Goal: Task Accomplishment & Management: Manage account settings

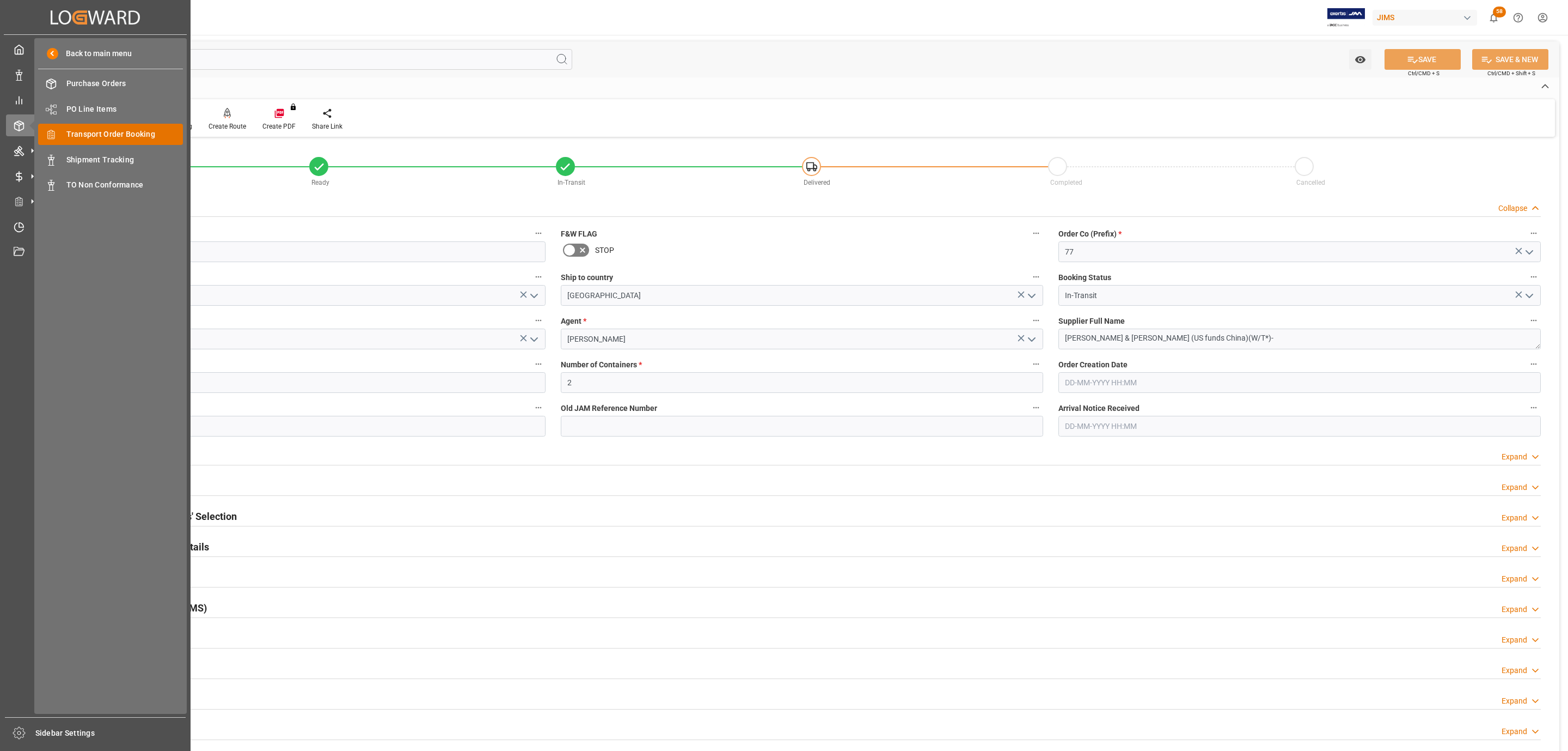
click at [162, 135] on span "Transport Order Booking" at bounding box center [125, 134] width 117 height 12
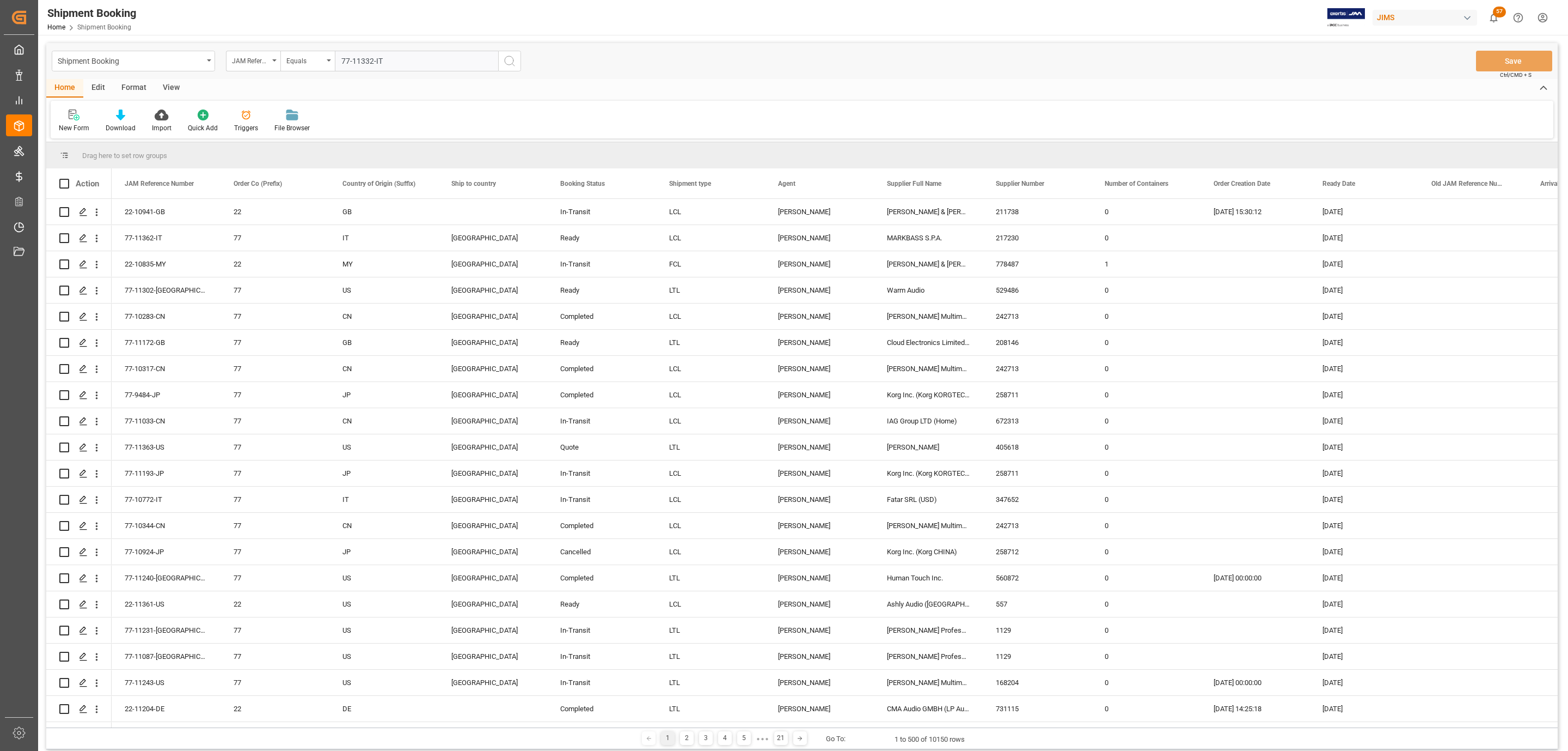
type input "77-11332-IT"
click at [512, 59] on icon "search button" at bounding box center [509, 60] width 13 height 13
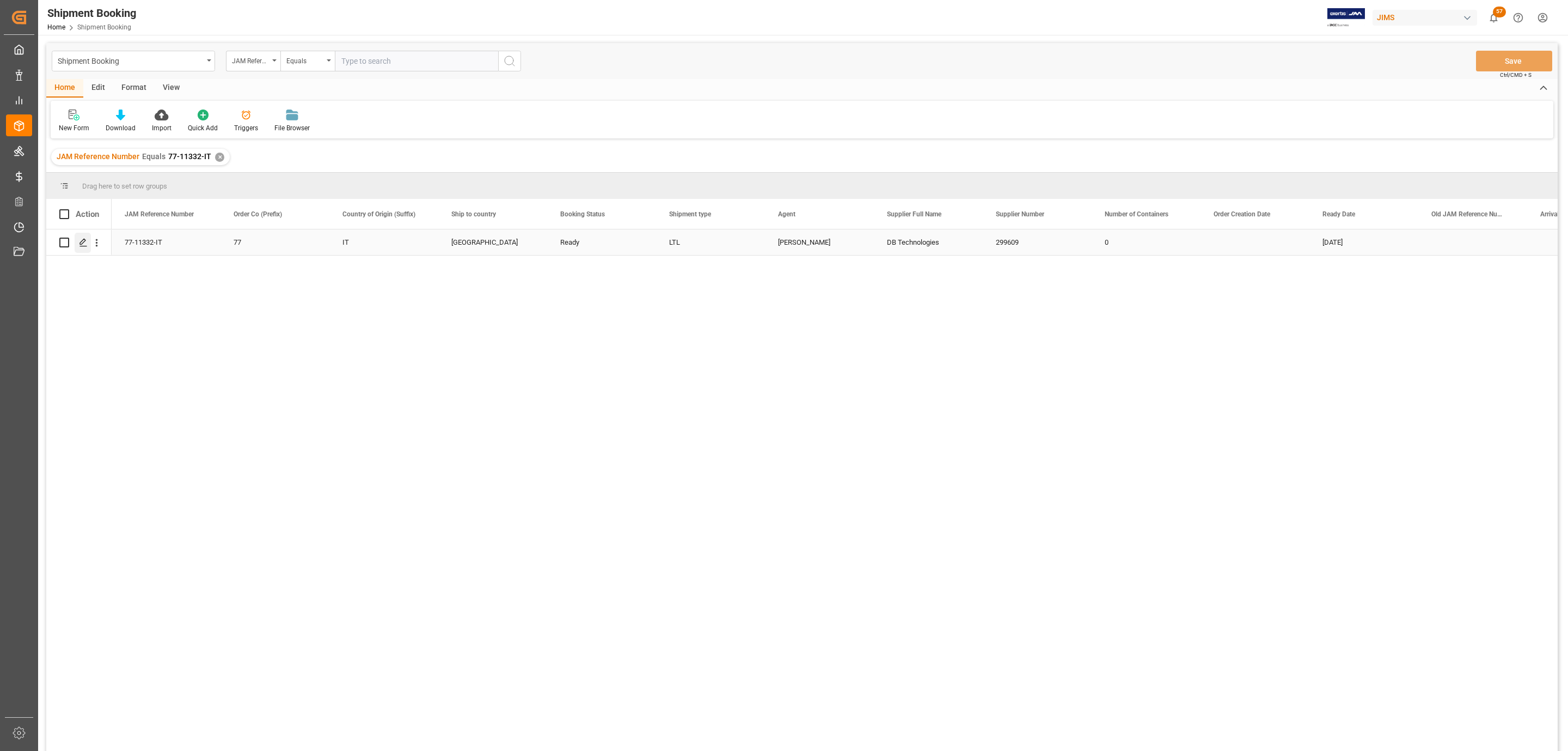
click at [80, 239] on icon "Press SPACE to select this row." at bounding box center [83, 242] width 9 height 9
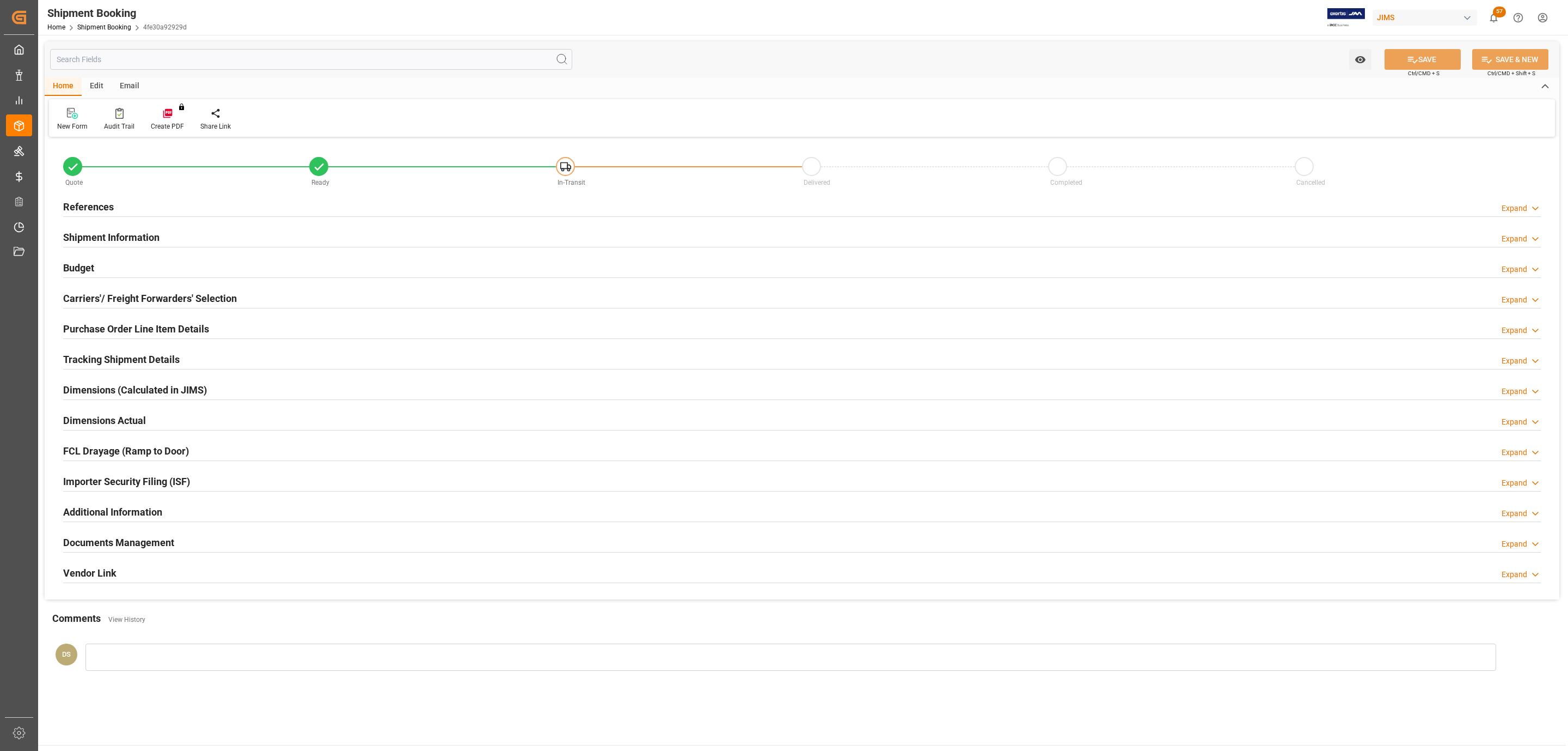
type input "0"
type input "3.3405"
type input "41.65"
click at [115, 211] on div "References Expand" at bounding box center [802, 206] width 1478 height 21
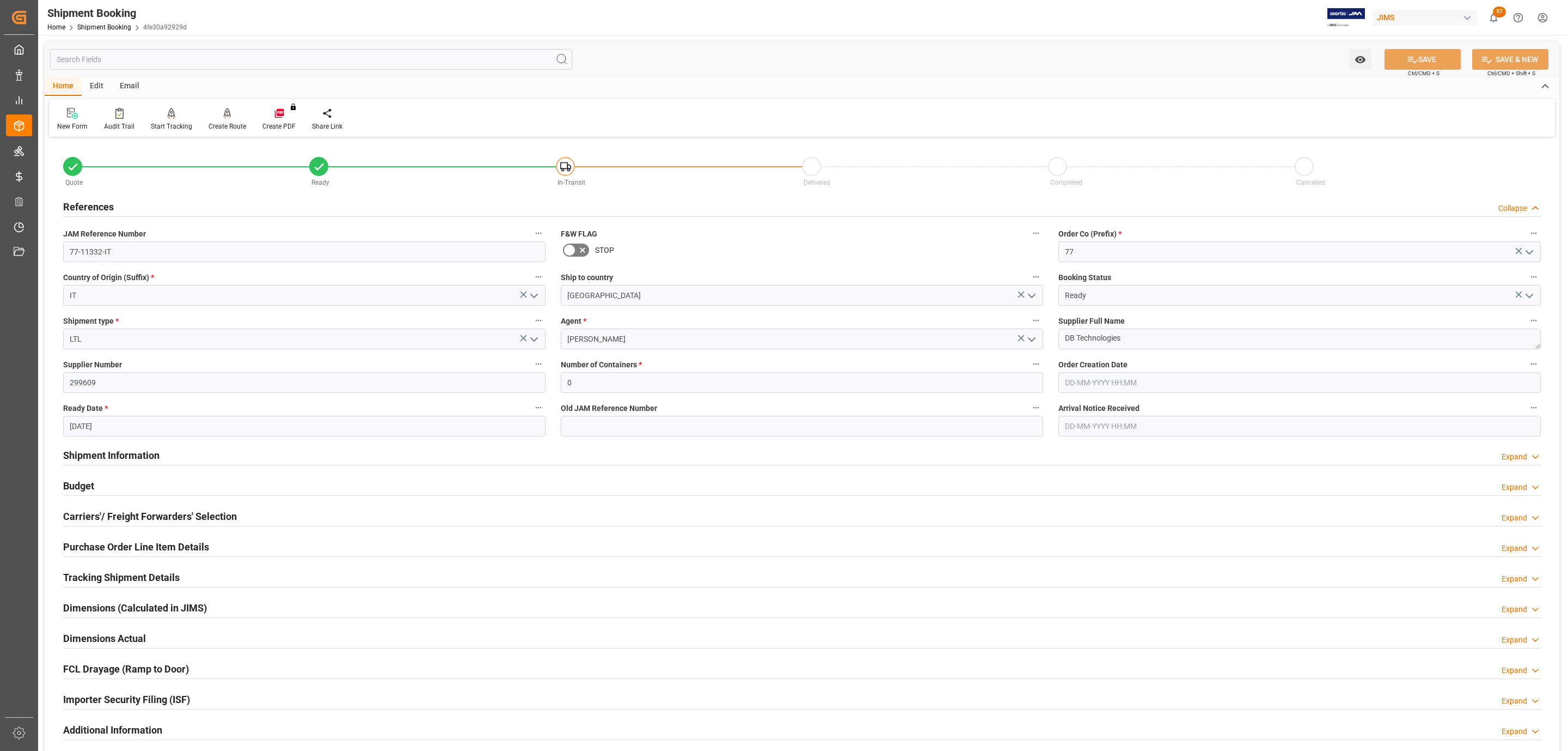
click at [115, 211] on div "References Collapse" at bounding box center [802, 206] width 1478 height 21
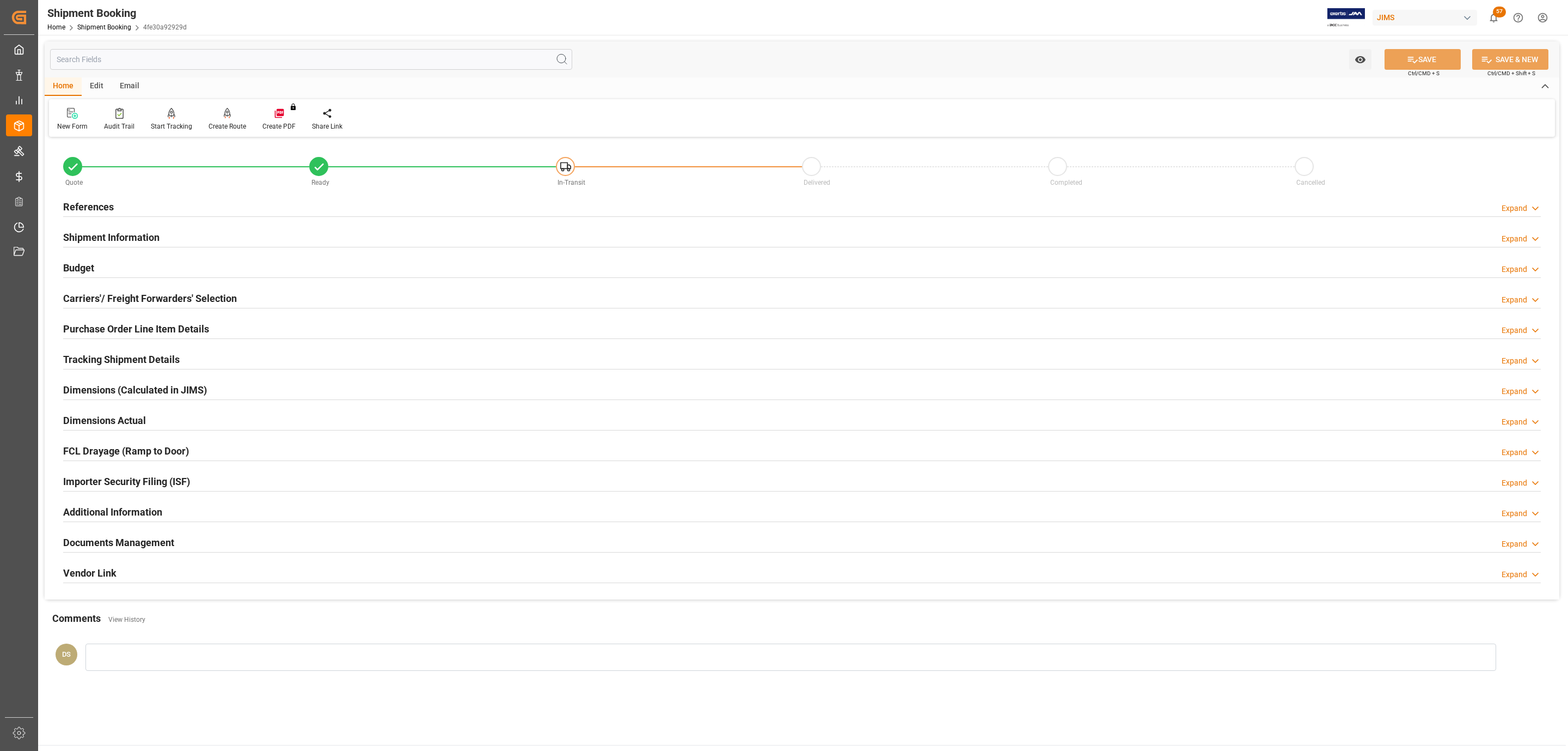
click at [111, 273] on div "Budget Expand" at bounding box center [802, 267] width 1478 height 21
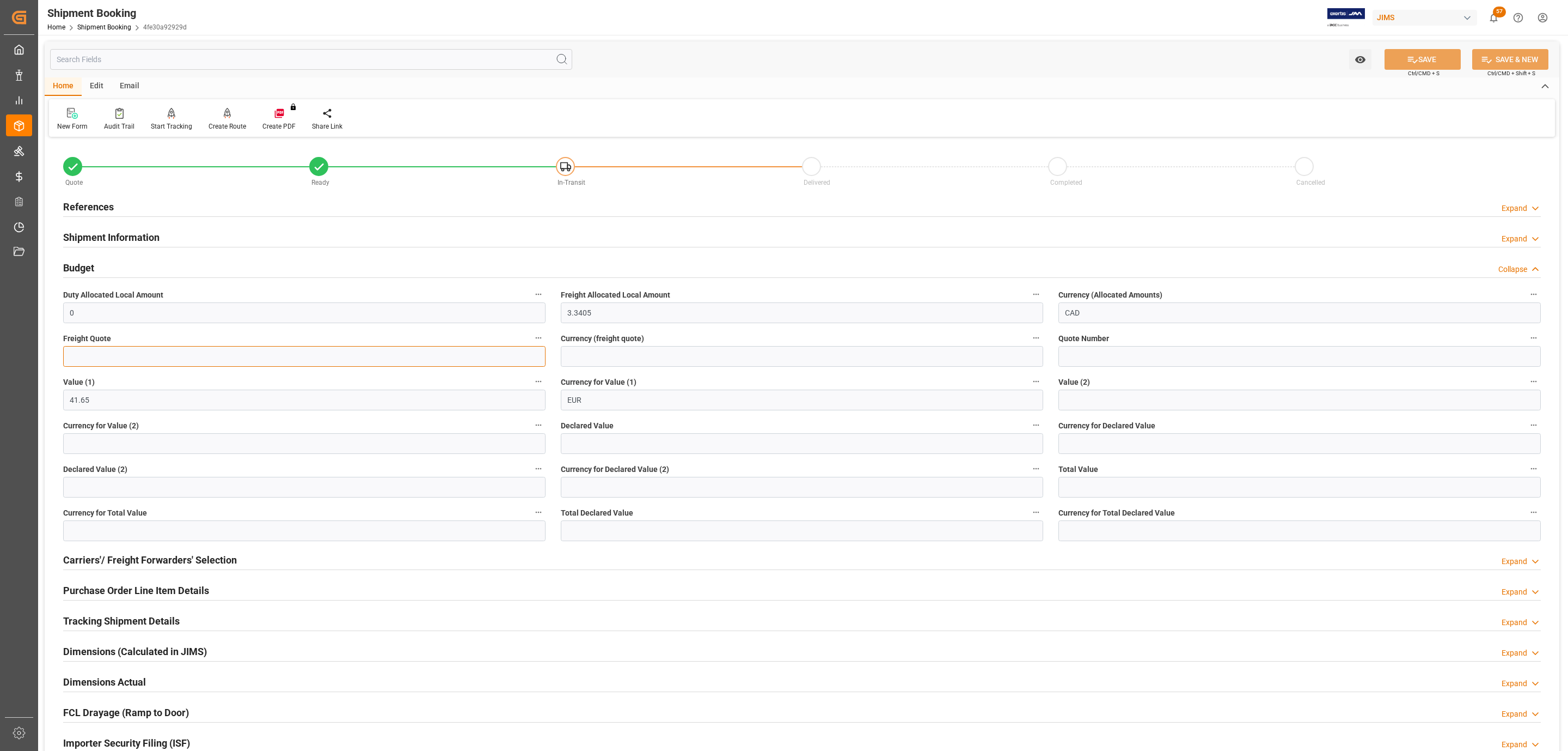
drag, startPoint x: 116, startPoint y: 366, endPoint x: 114, endPoint y: 360, distance: 6.3
click at [115, 365] on input "text" at bounding box center [304, 356] width 482 height 21
type input "160"
type input "USD"
click at [1449, 52] on button "SAVE" at bounding box center [1423, 59] width 76 height 21
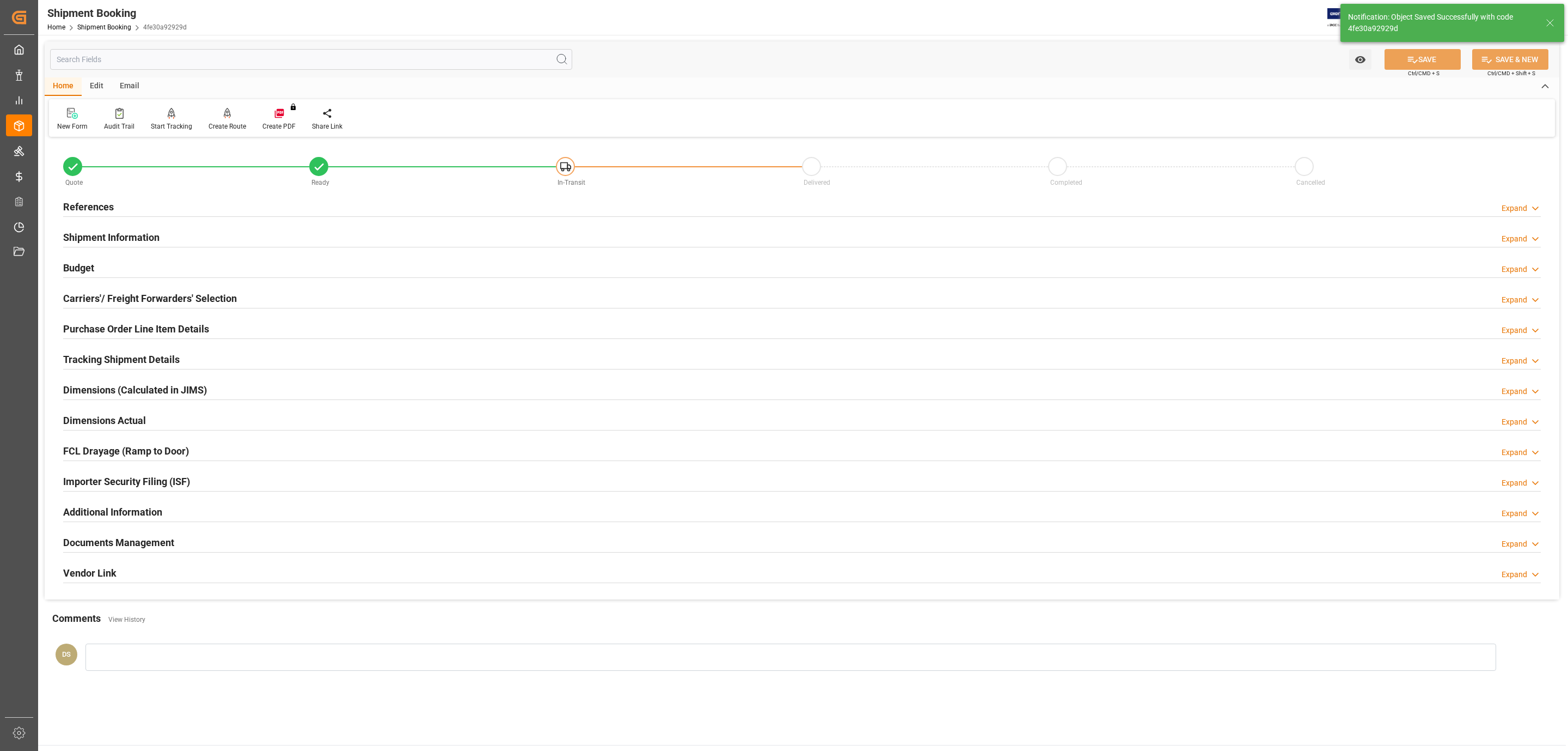
click at [96, 347] on div "Tracking Shipment Details Expand" at bounding box center [802, 359] width 1493 height 30
click at [96, 356] on h2 "Tracking Shipment Details" at bounding box center [121, 359] width 116 height 15
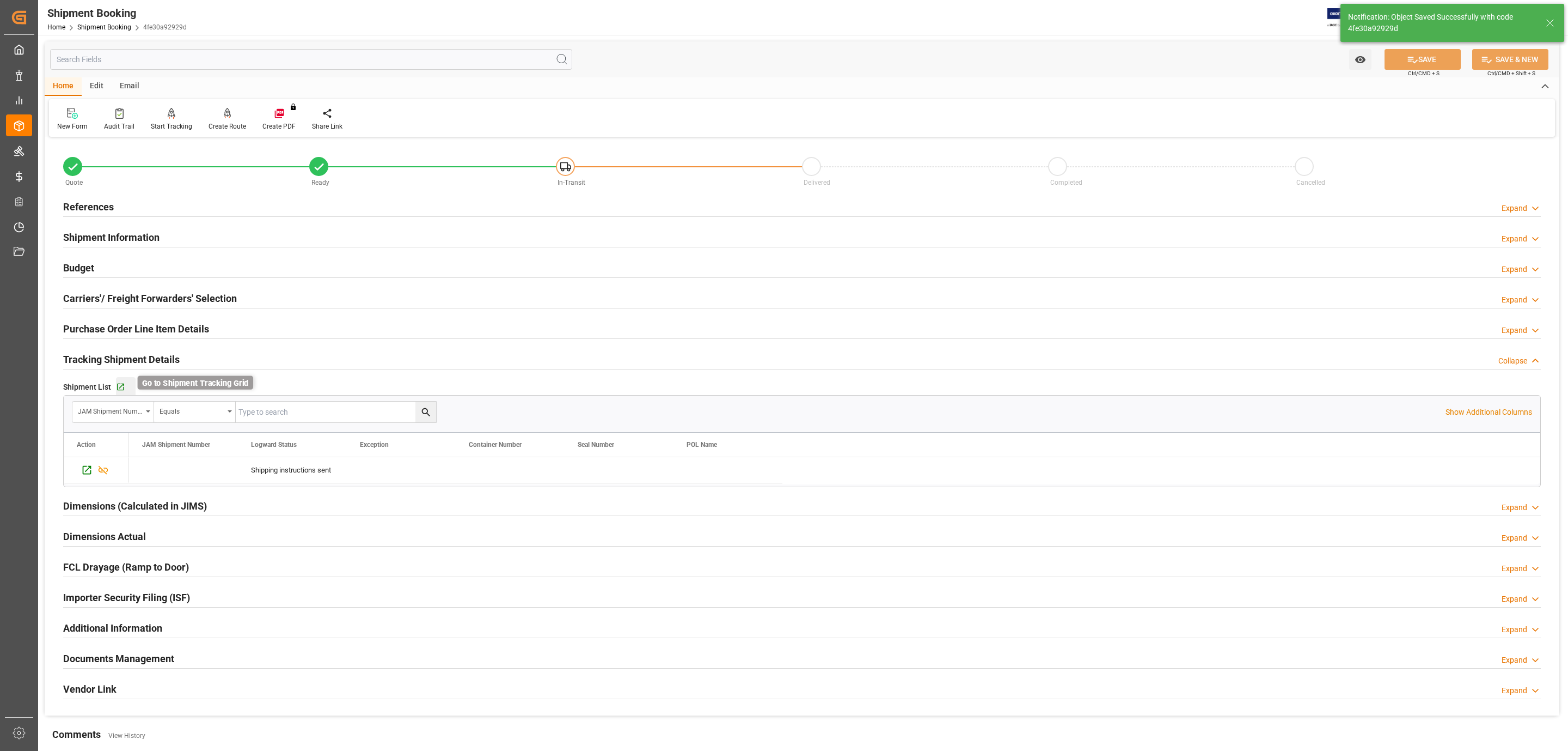
click at [120, 388] on icon "button" at bounding box center [121, 387] width 7 height 7
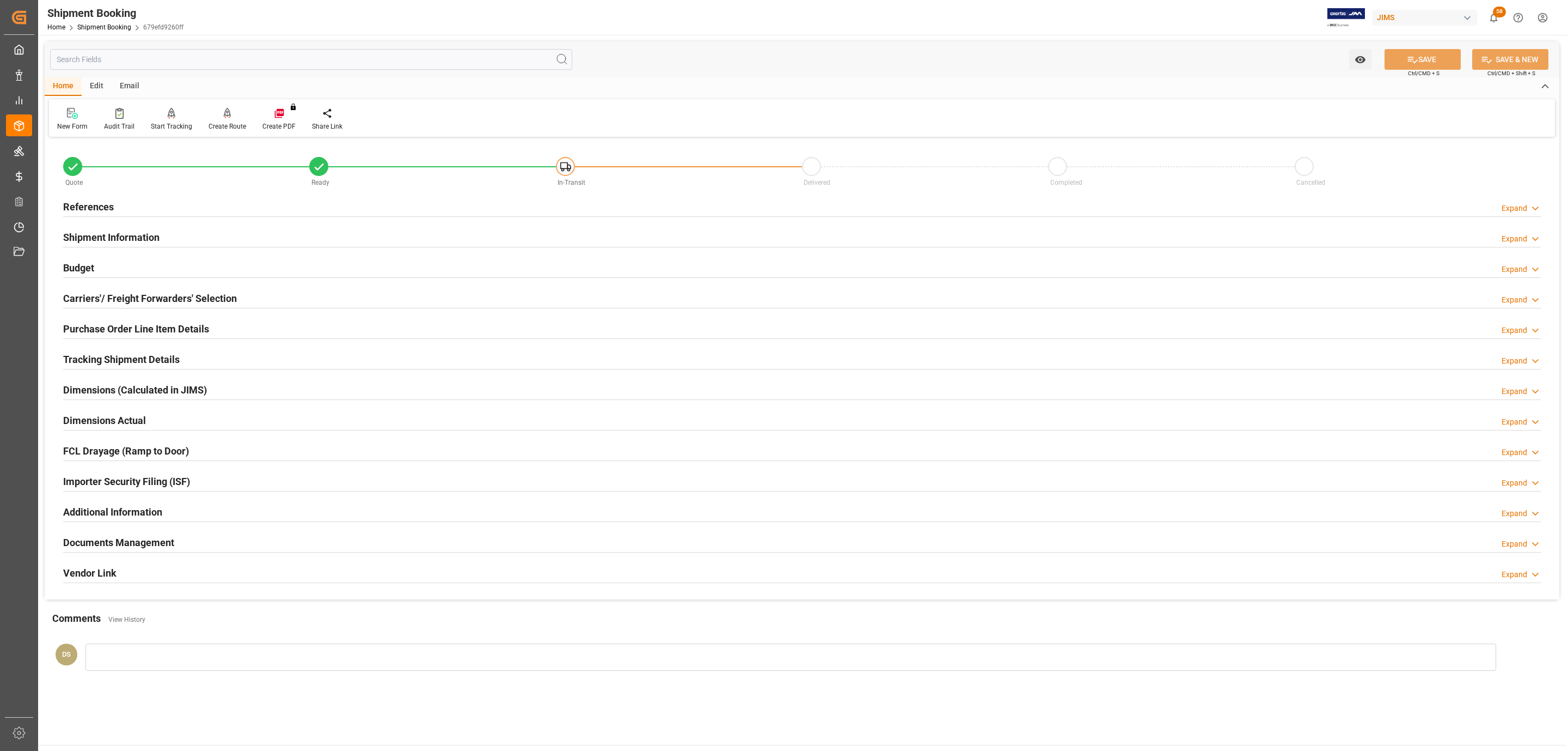
click at [90, 198] on div "References" at bounding box center [88, 206] width 51 height 21
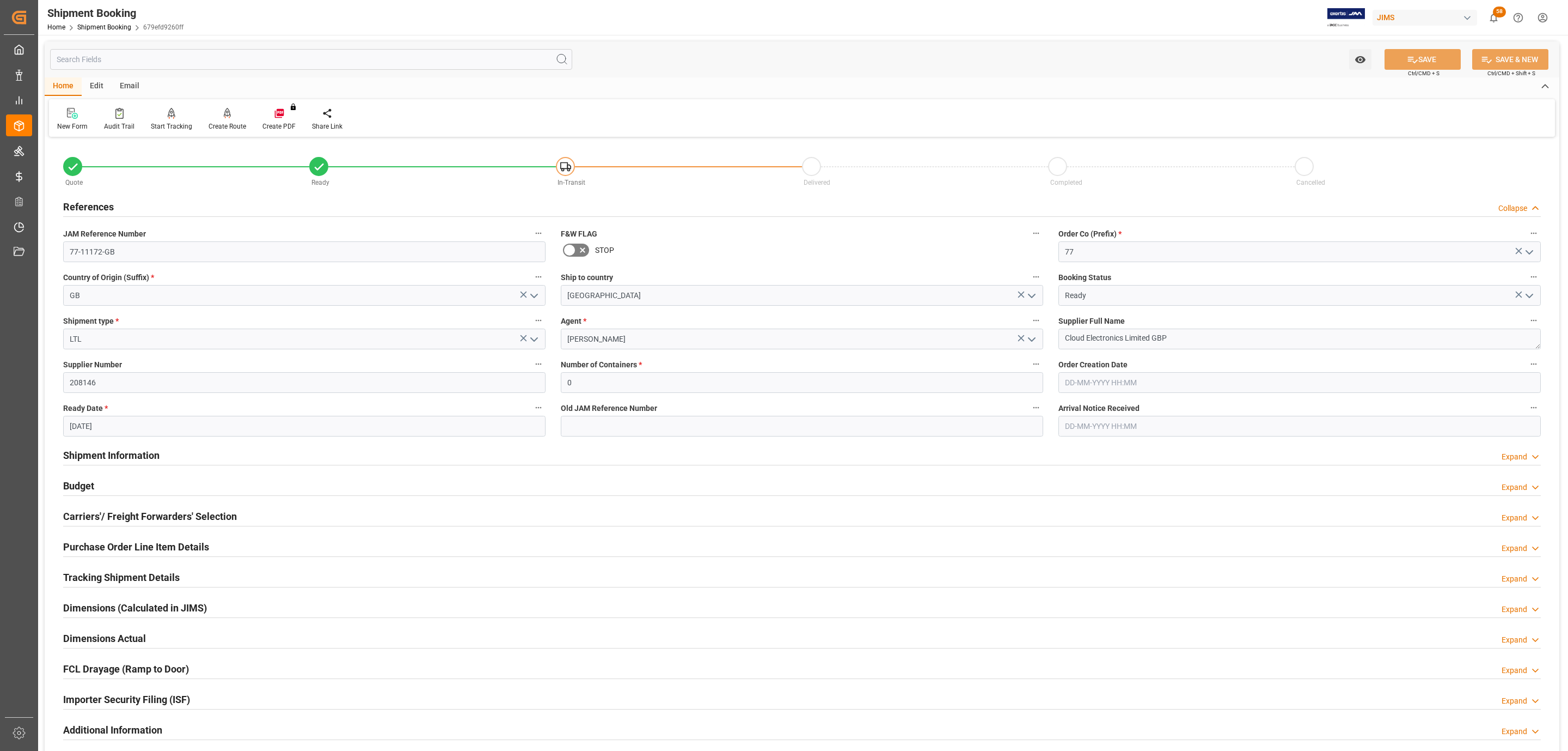
click at [132, 507] on div "Carriers'/ Freight Forwarders' Selection" at bounding box center [150, 515] width 173 height 21
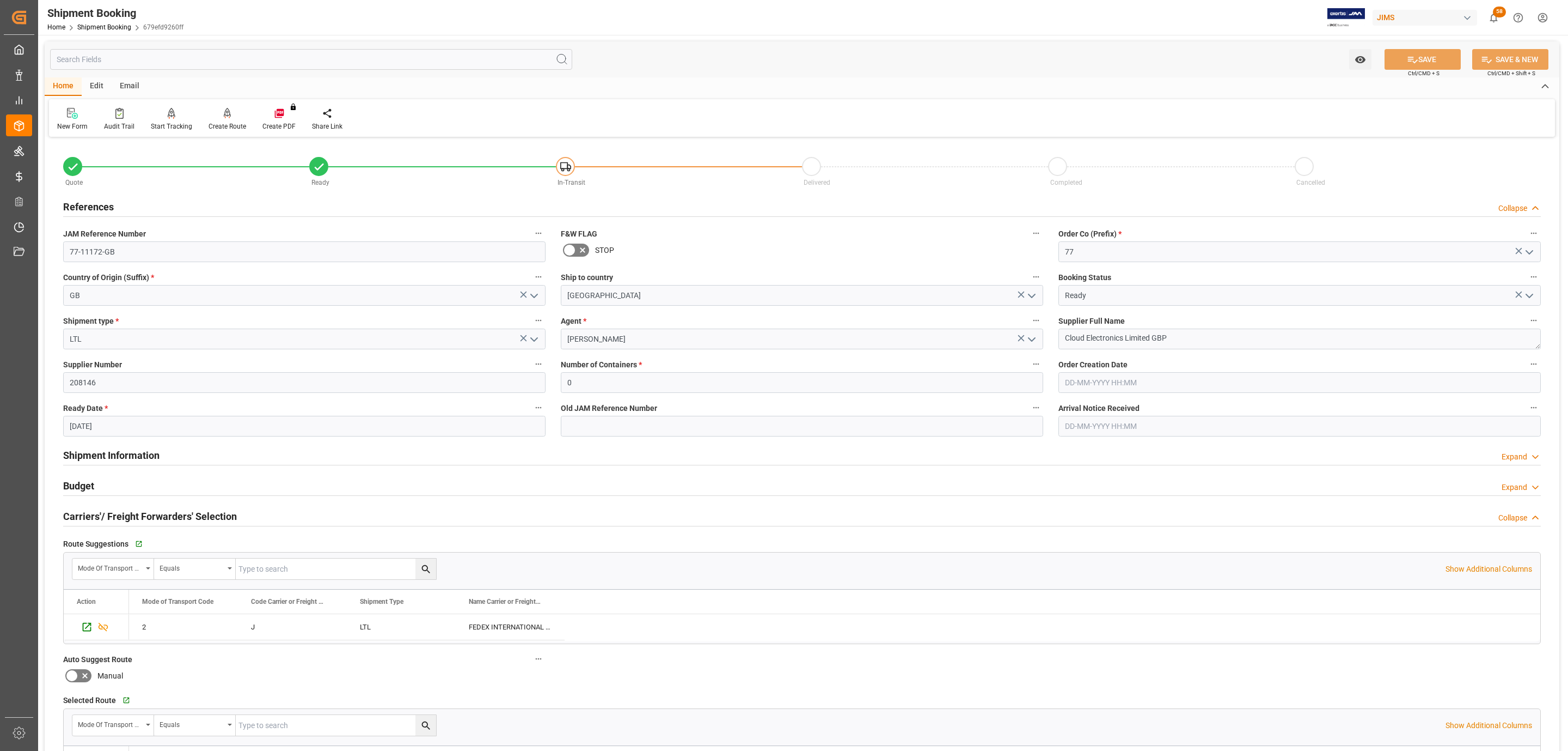
click at [136, 484] on div "Budget Expand" at bounding box center [802, 485] width 1478 height 21
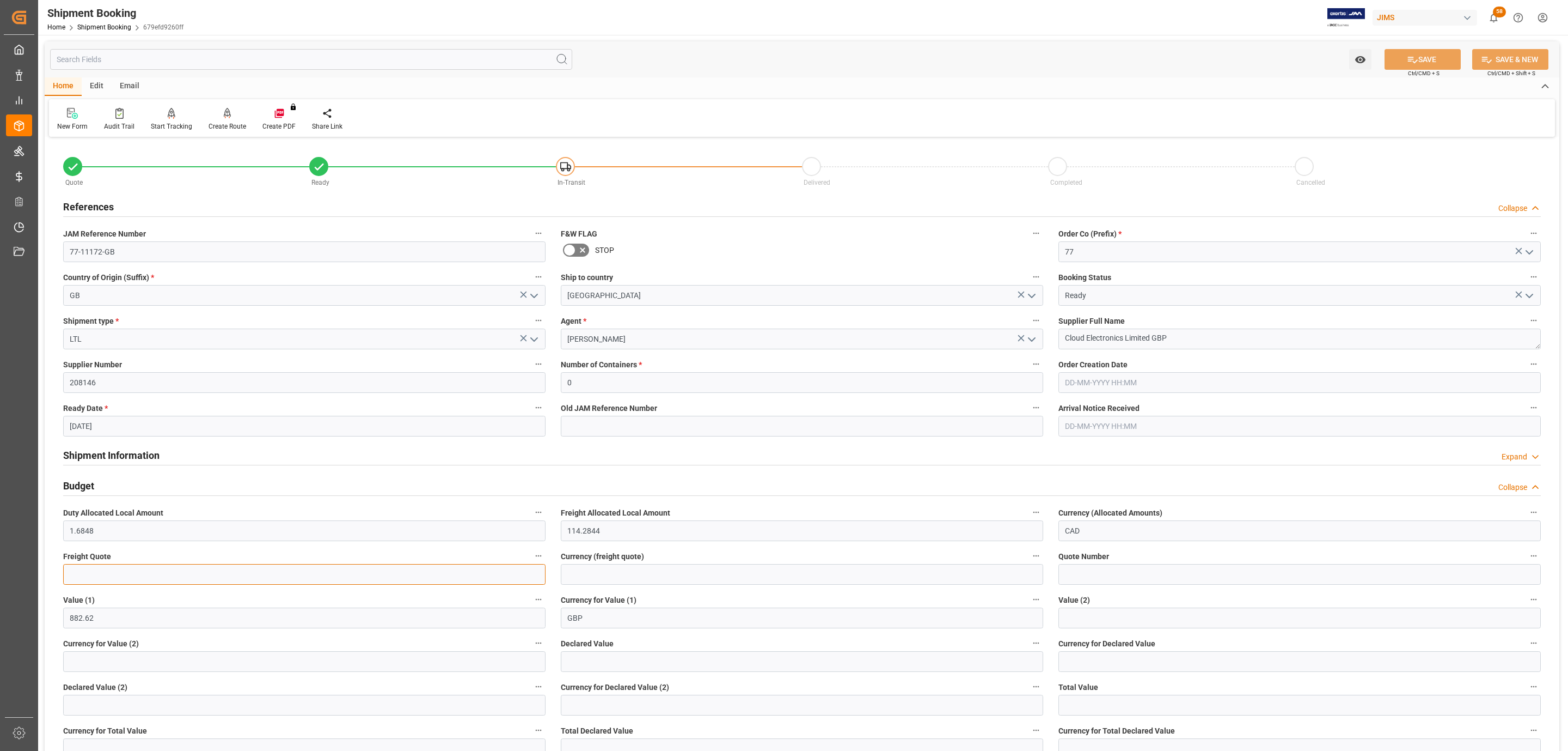
click at [101, 569] on input "text" at bounding box center [304, 574] width 482 height 21
type input "330"
type input "usd"
click at [1432, 57] on button "SAVE" at bounding box center [1423, 59] width 76 height 21
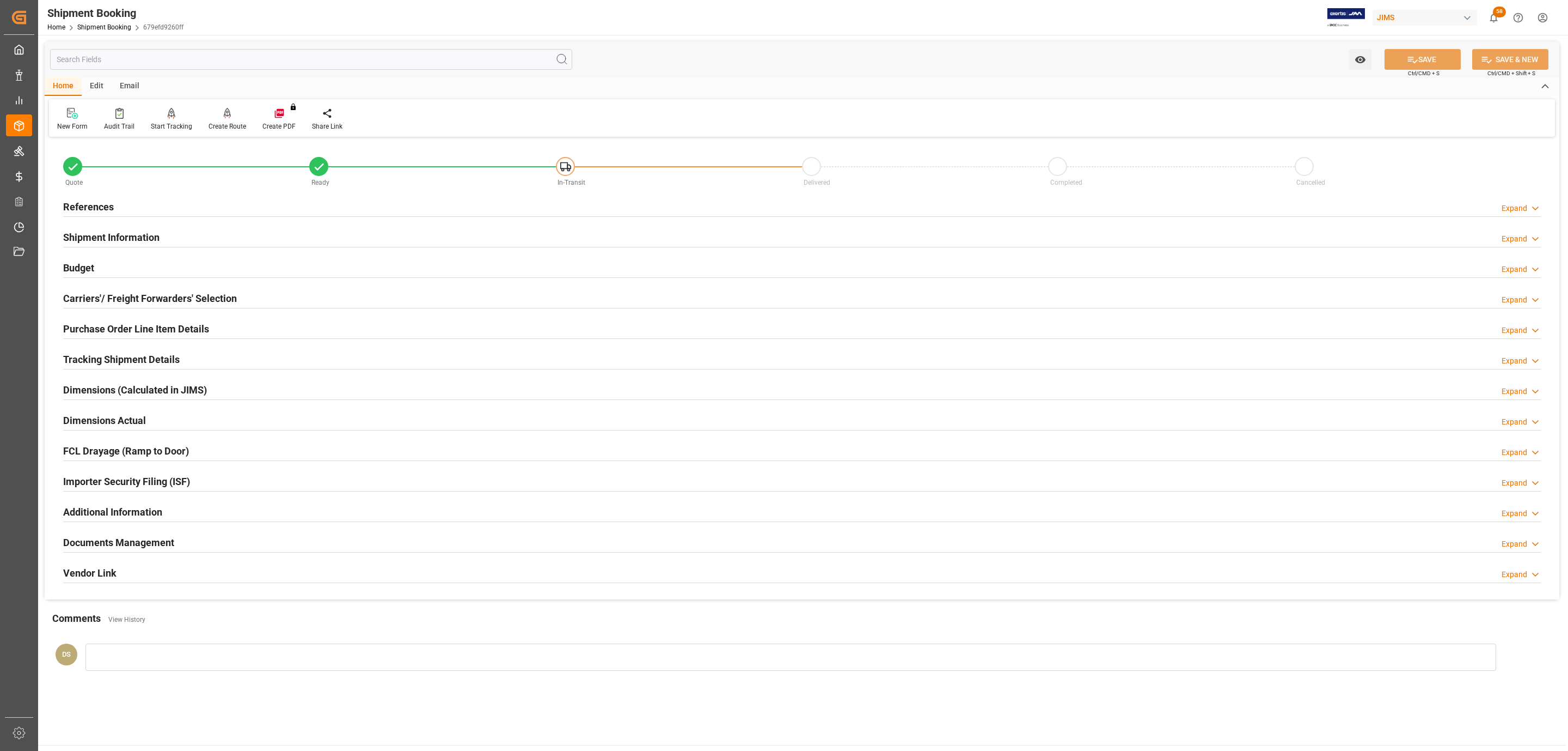
click at [127, 538] on h2 "Documents Management" at bounding box center [119, 542] width 111 height 15
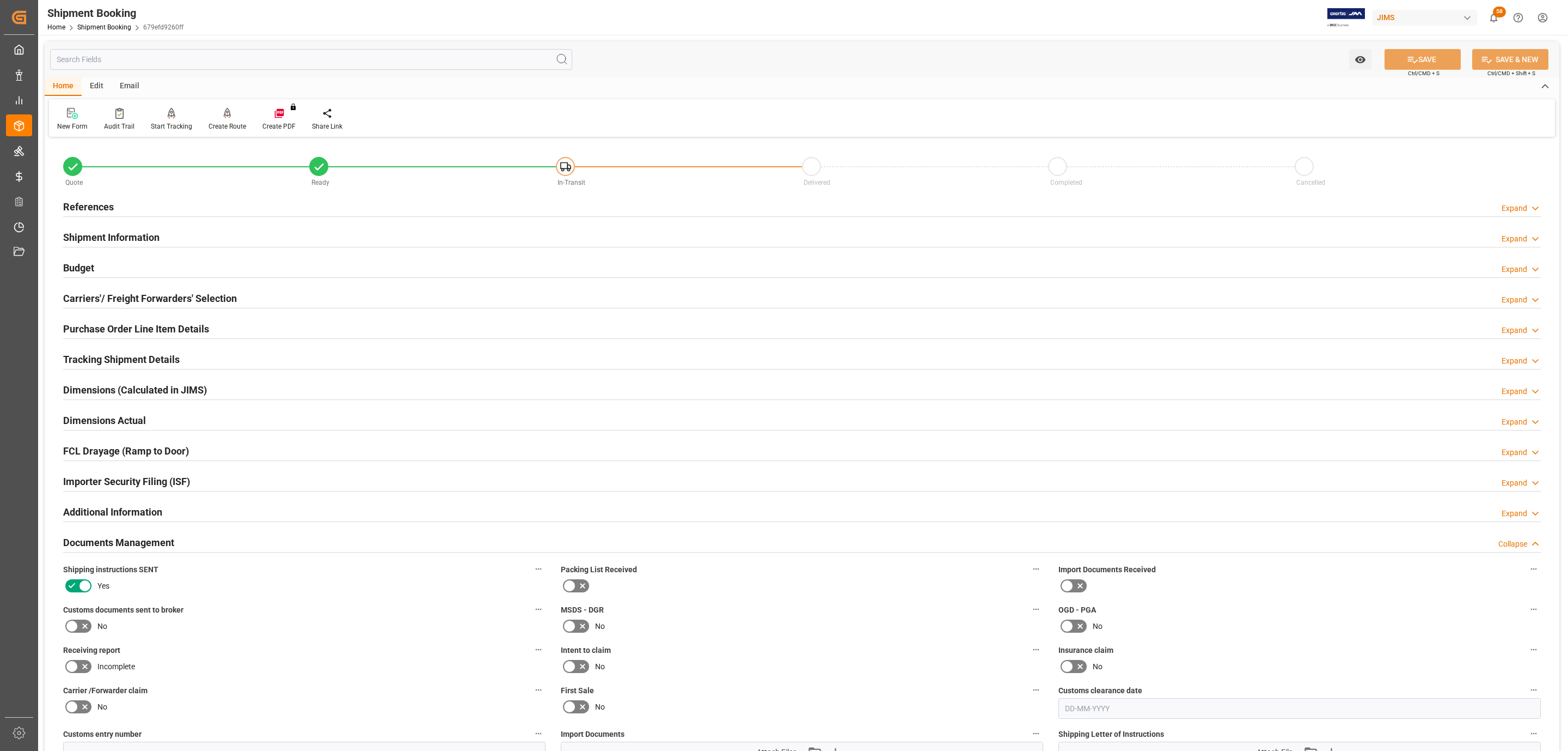
click at [122, 206] on div "References Expand" at bounding box center [802, 206] width 1478 height 21
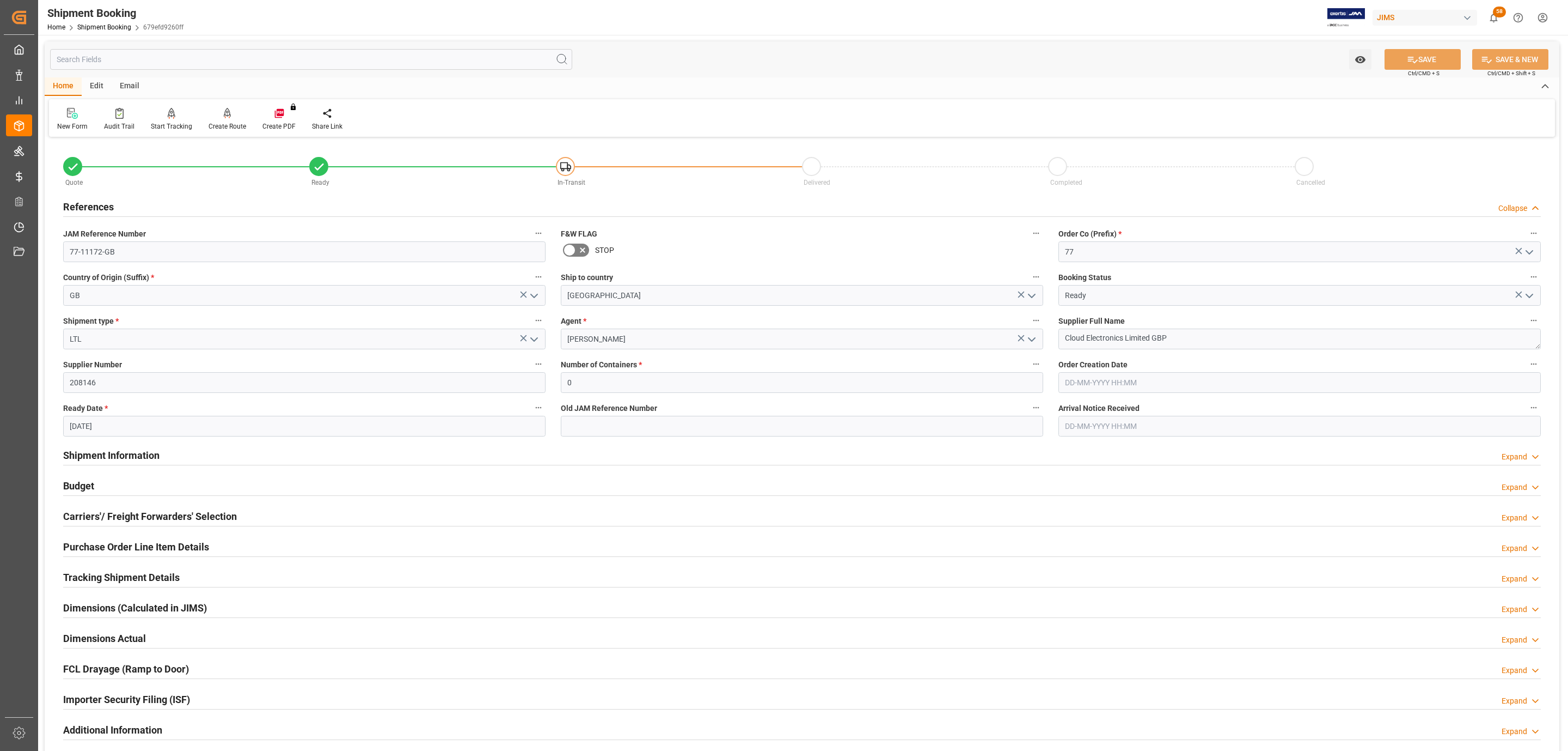
click at [136, 521] on h2 "Carriers'/ Freight Forwarders' Selection" at bounding box center [150, 516] width 173 height 15
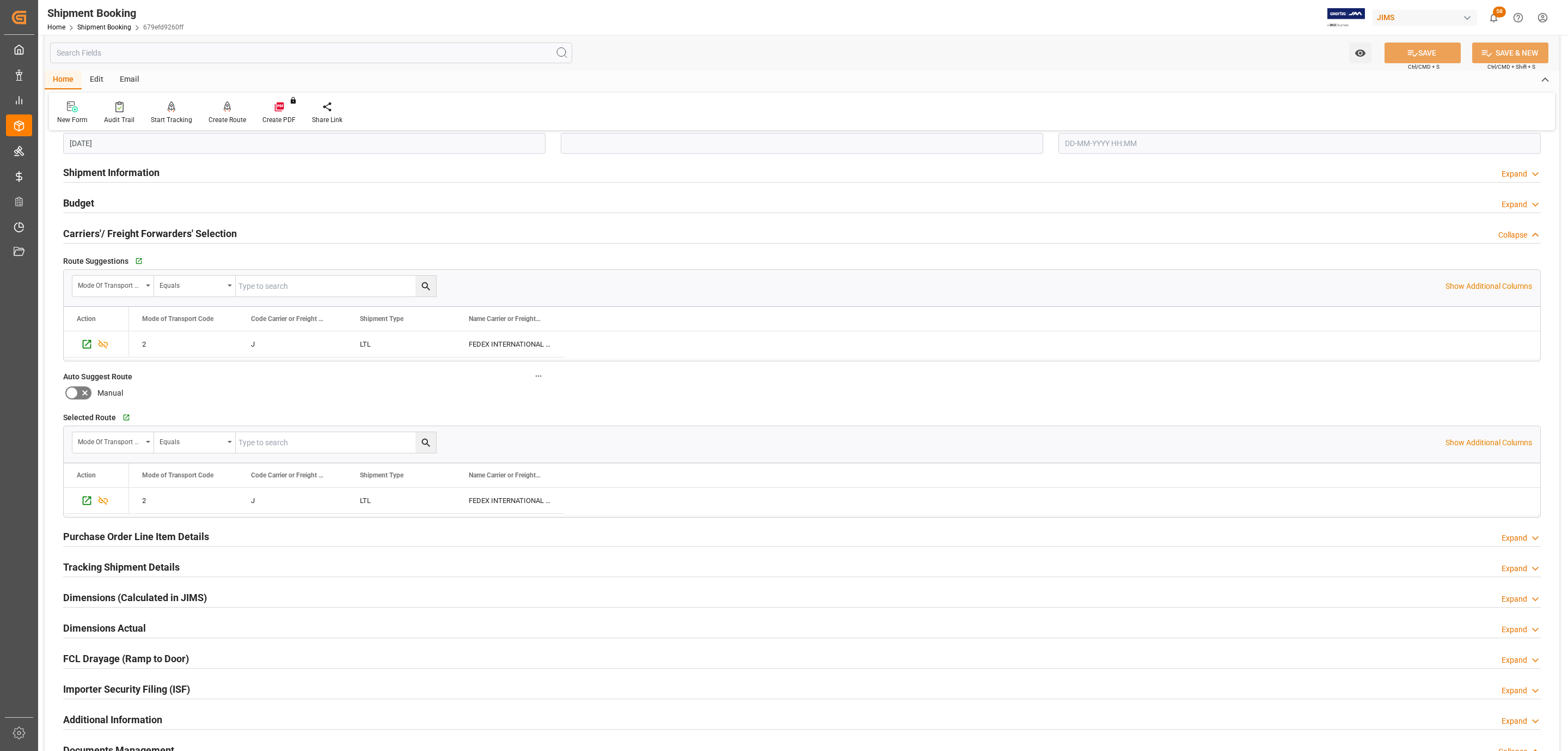
scroll to position [327, 0]
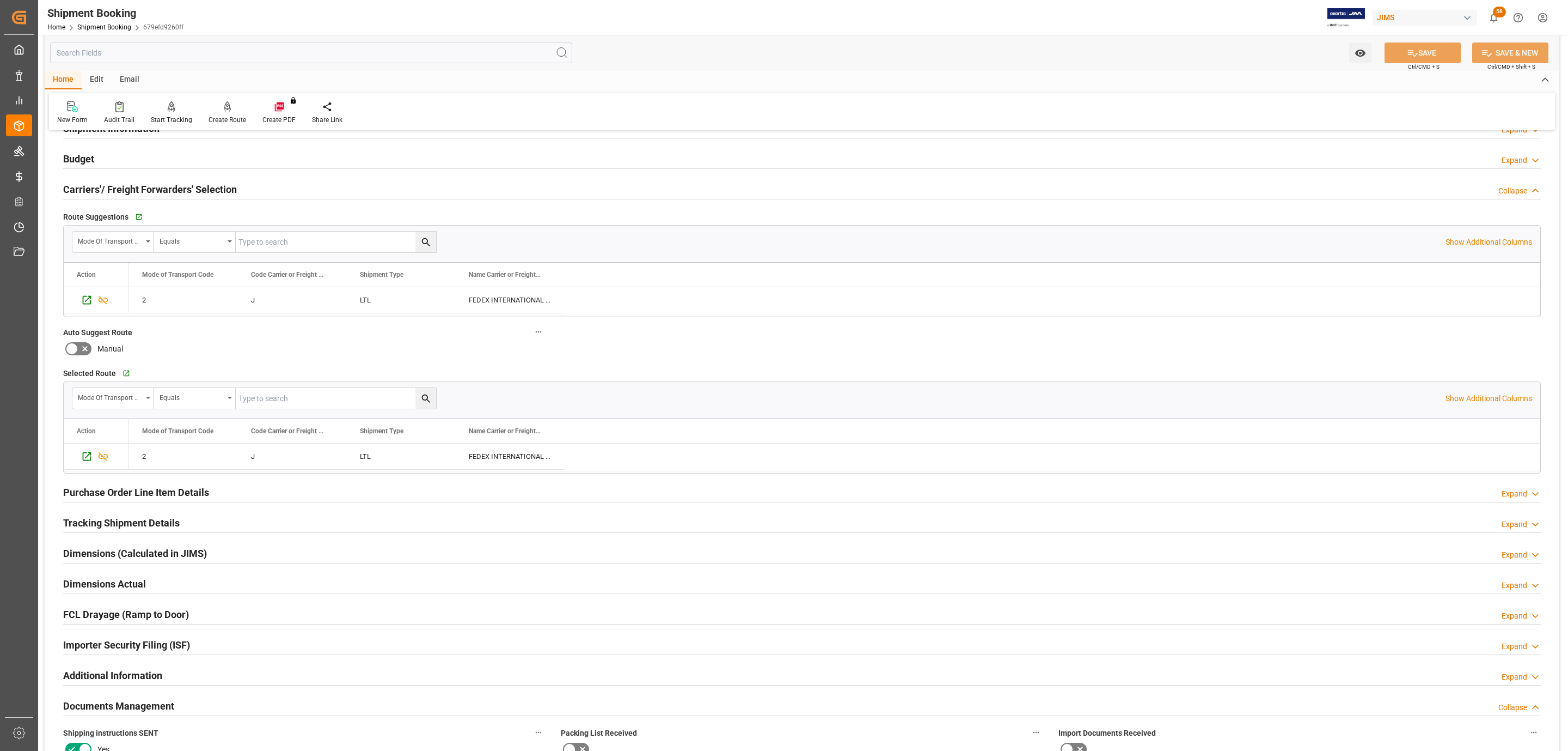
click at [85, 528] on h2 "Tracking Shipment Details" at bounding box center [121, 523] width 116 height 15
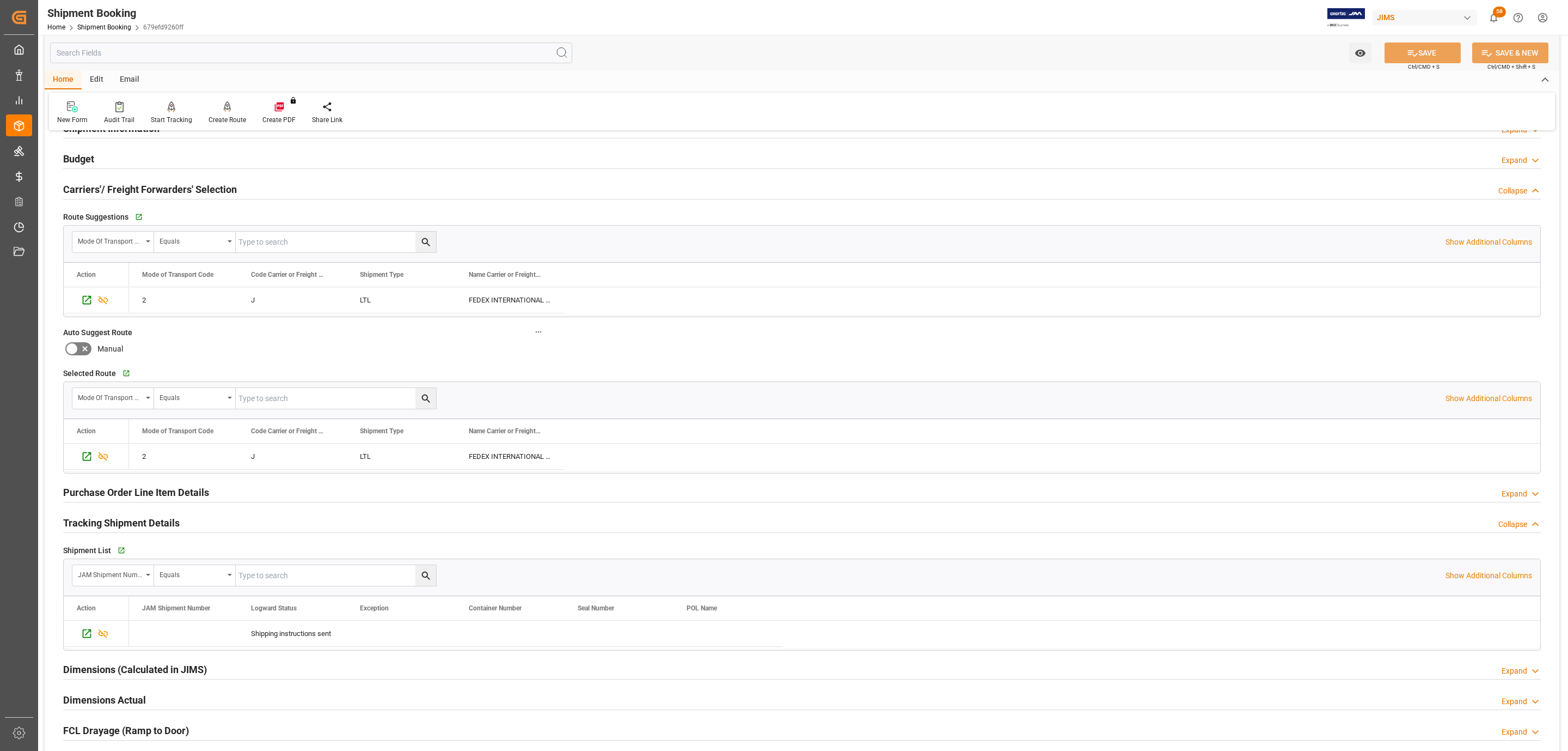
click at [116, 493] on h2 "Purchase Order Line Item Details" at bounding box center [136, 492] width 146 height 15
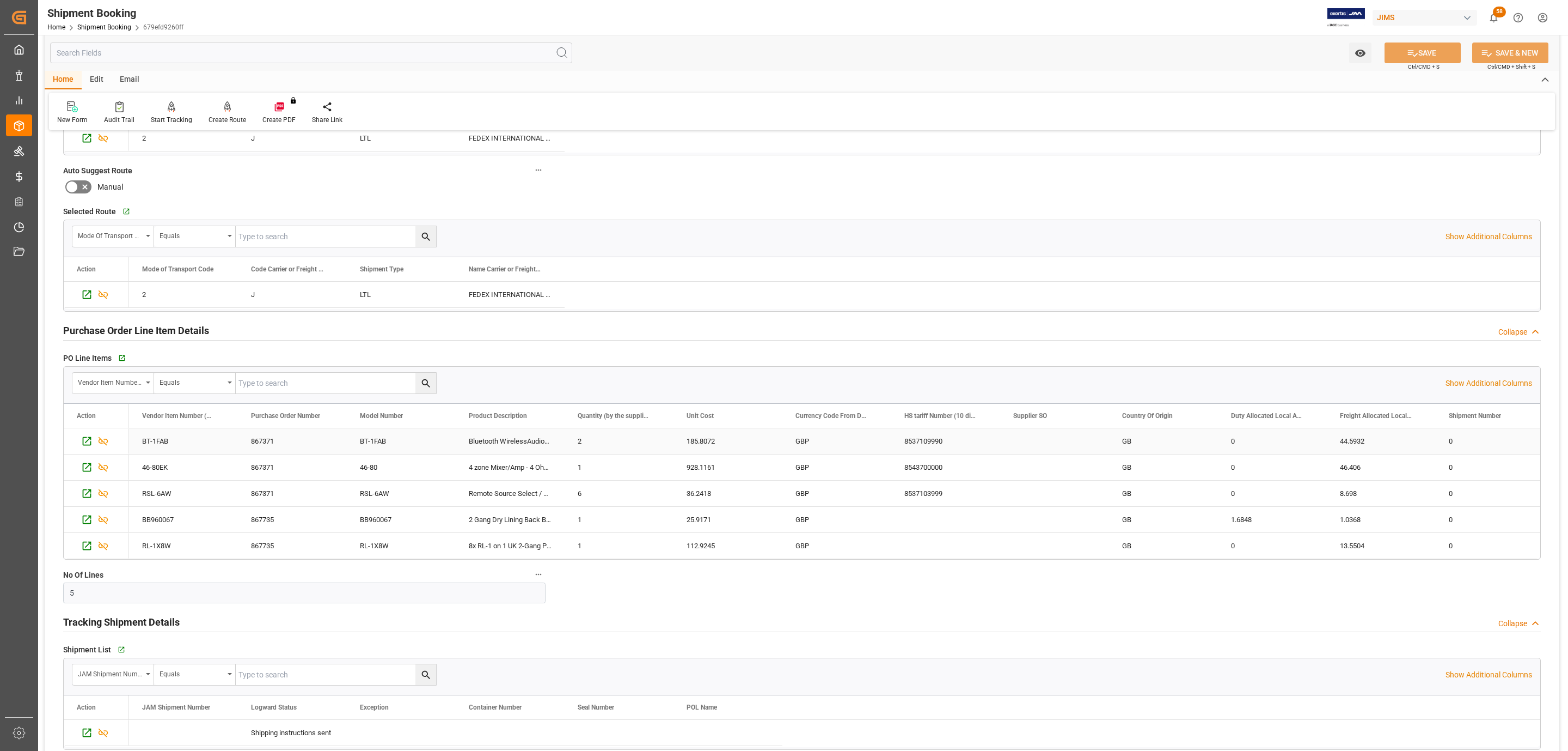
scroll to position [490, 0]
click at [122, 652] on icon "button" at bounding box center [121, 648] width 7 height 7
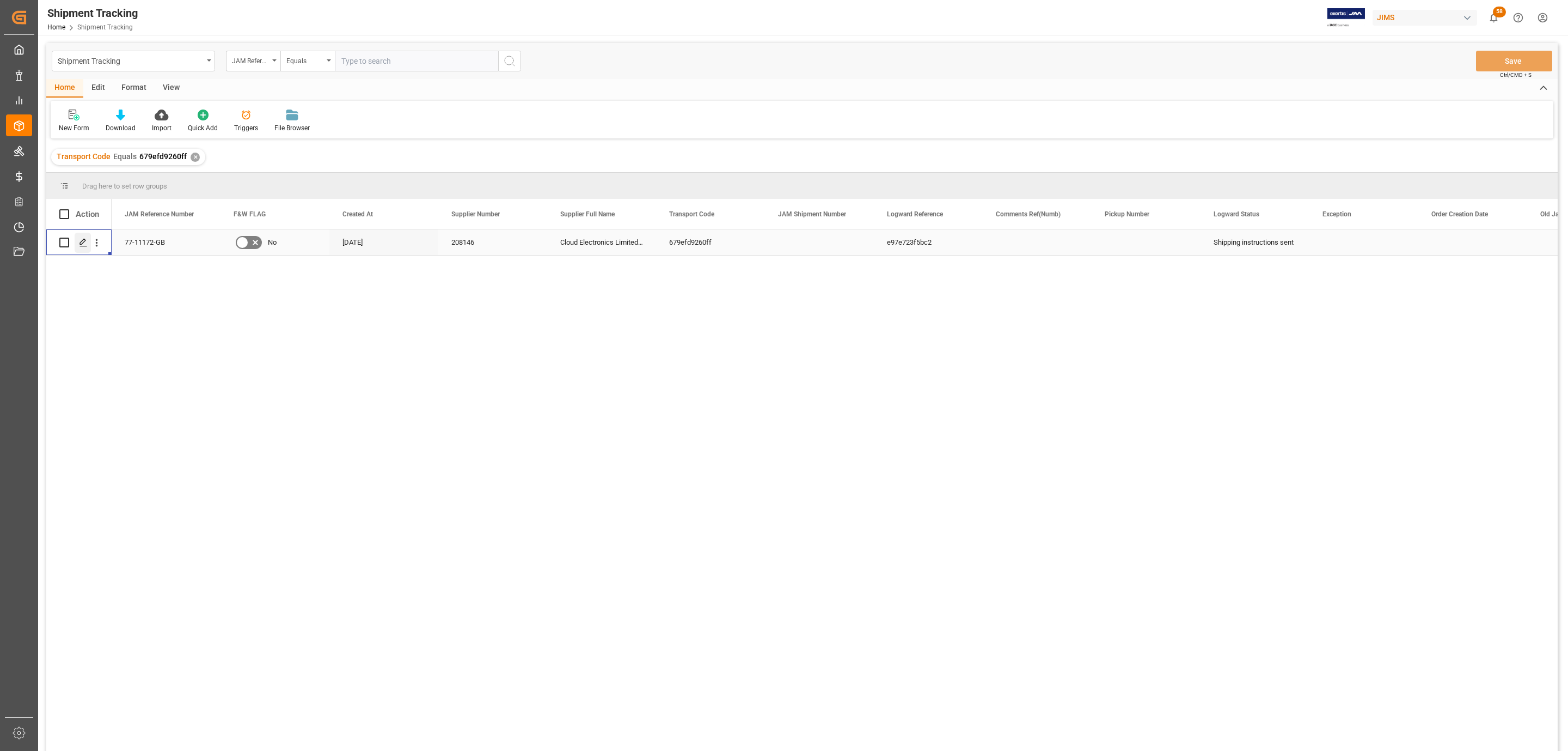
click at [79, 245] on icon "Press SPACE to select this row." at bounding box center [83, 242] width 9 height 9
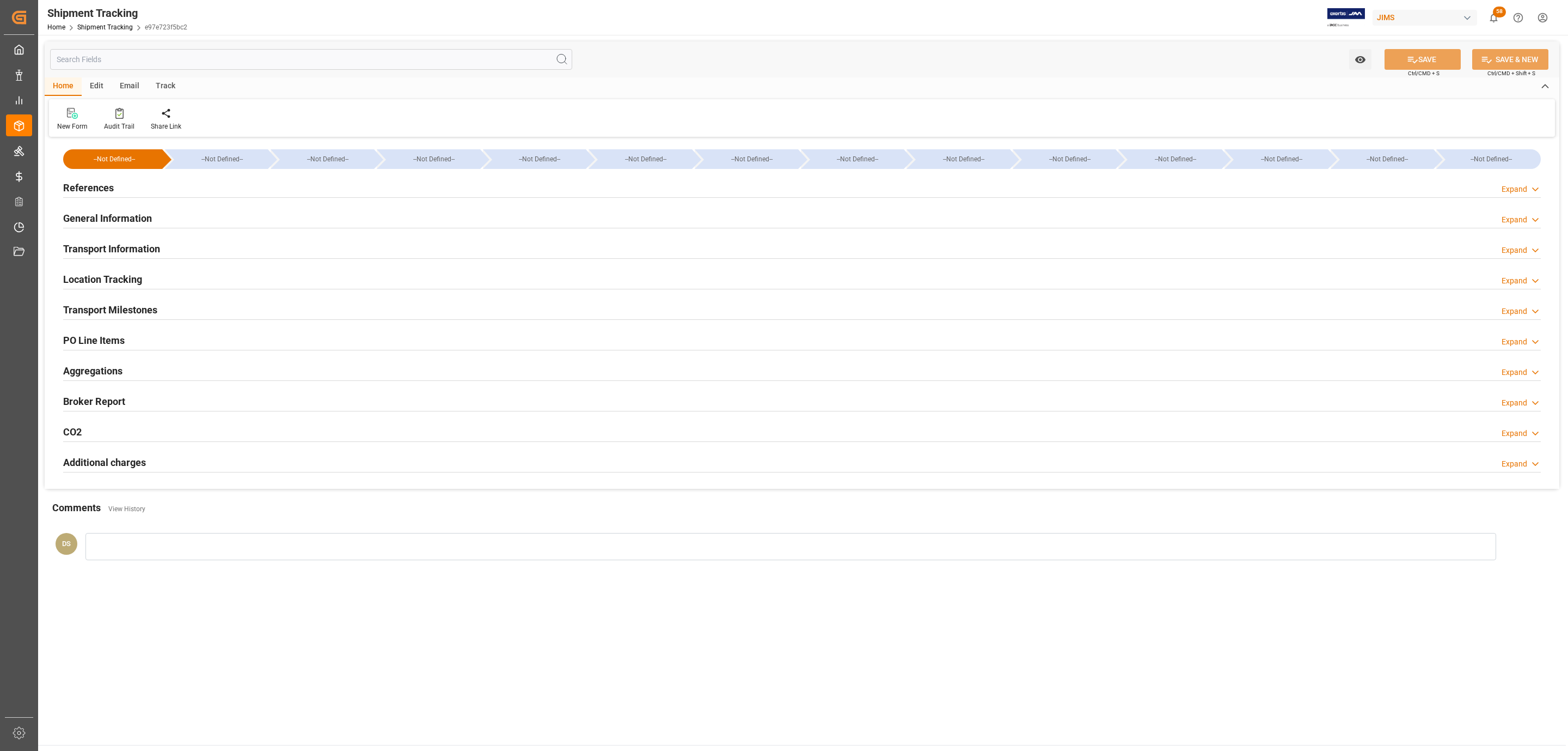
type input "[DATE]"
click at [108, 182] on h2 "References" at bounding box center [88, 188] width 51 height 15
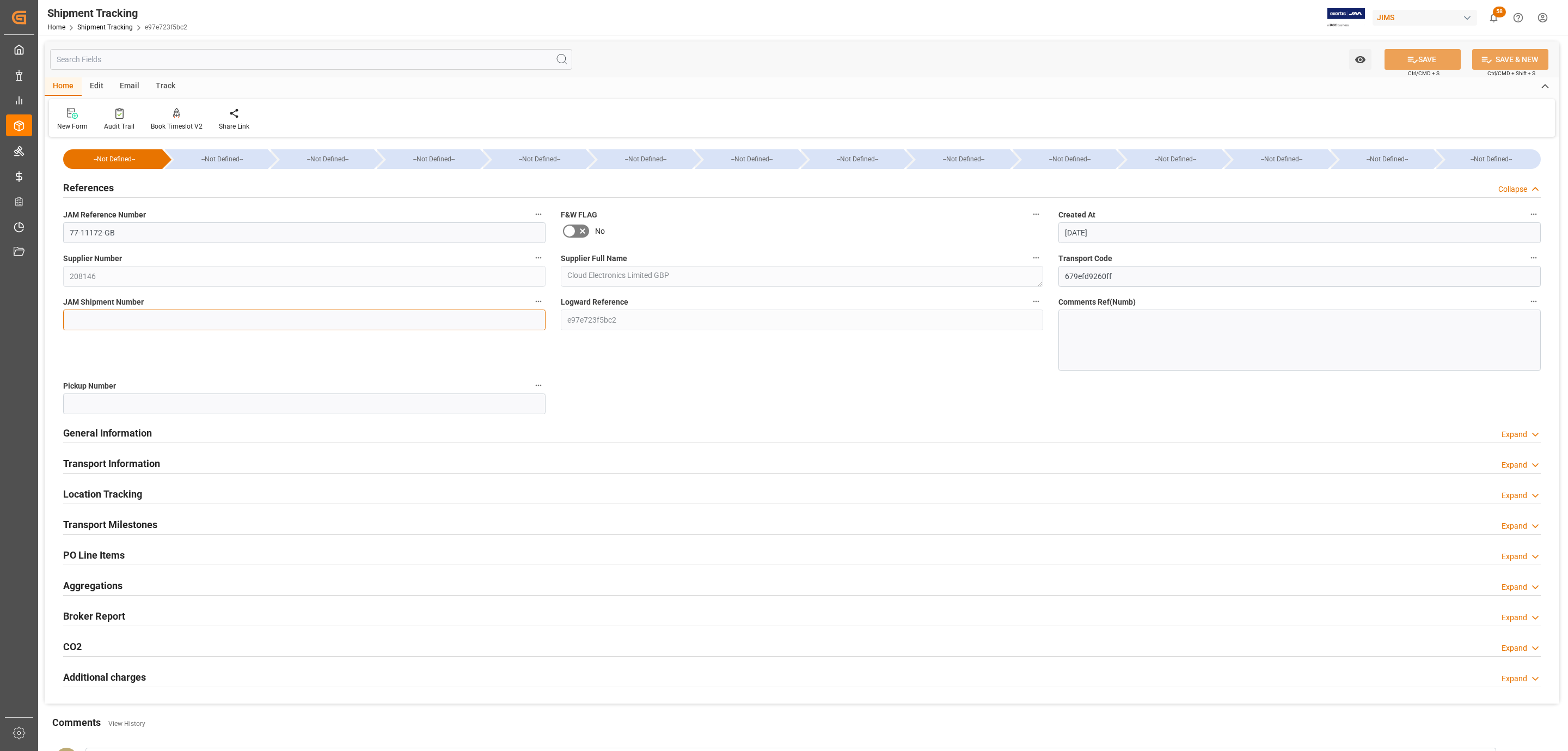
click at [158, 317] on input at bounding box center [304, 320] width 482 height 21
paste input "73301"
type input "73301"
click at [1439, 48] on div "Watch Option SAVE Ctrl/CMD + S SAVE & NEW Ctrl/CMD + Shift + S" at bounding box center [802, 59] width 1514 height 36
click at [1435, 62] on button "SAVE" at bounding box center [1423, 59] width 76 height 21
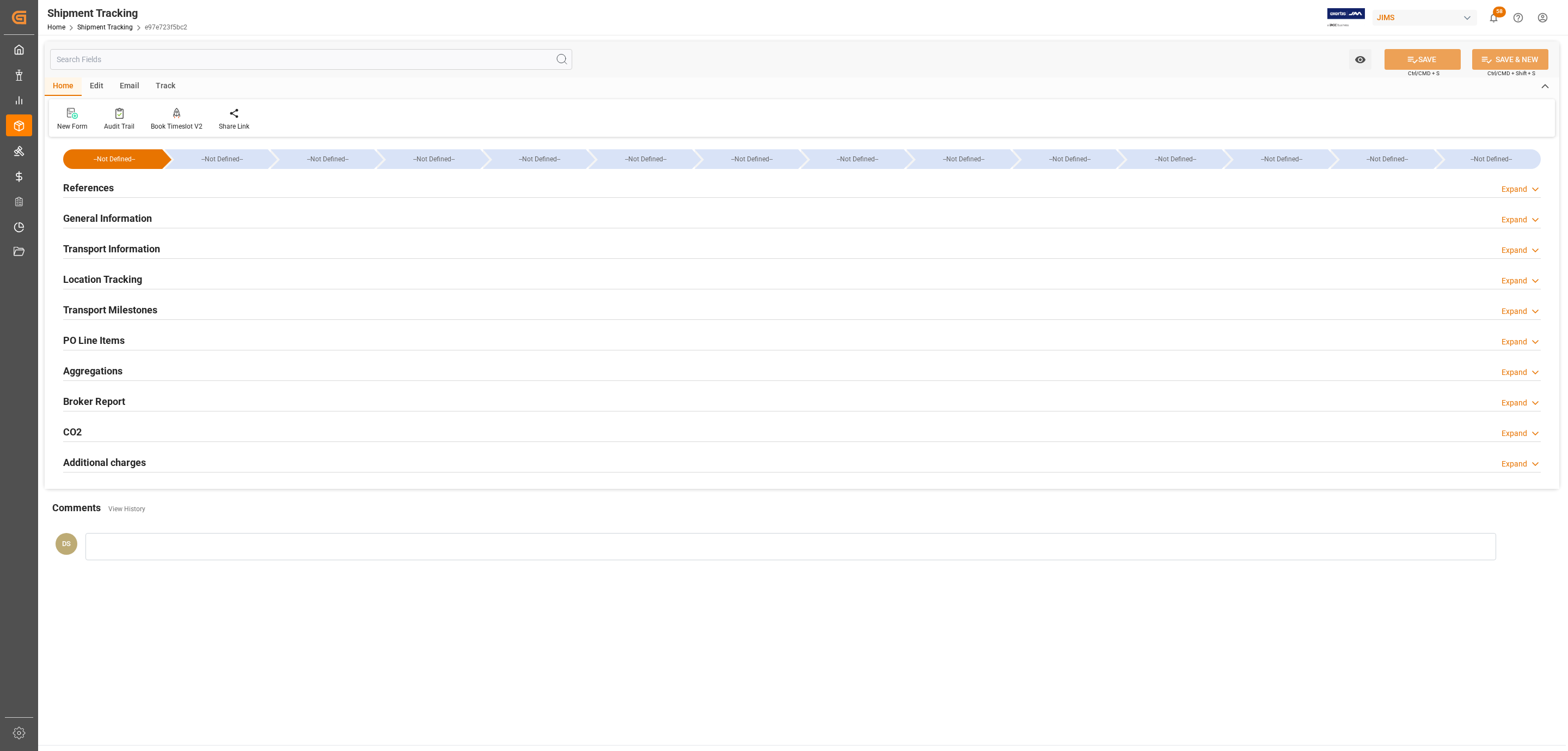
click at [187, 182] on div "References Expand" at bounding box center [802, 187] width 1478 height 21
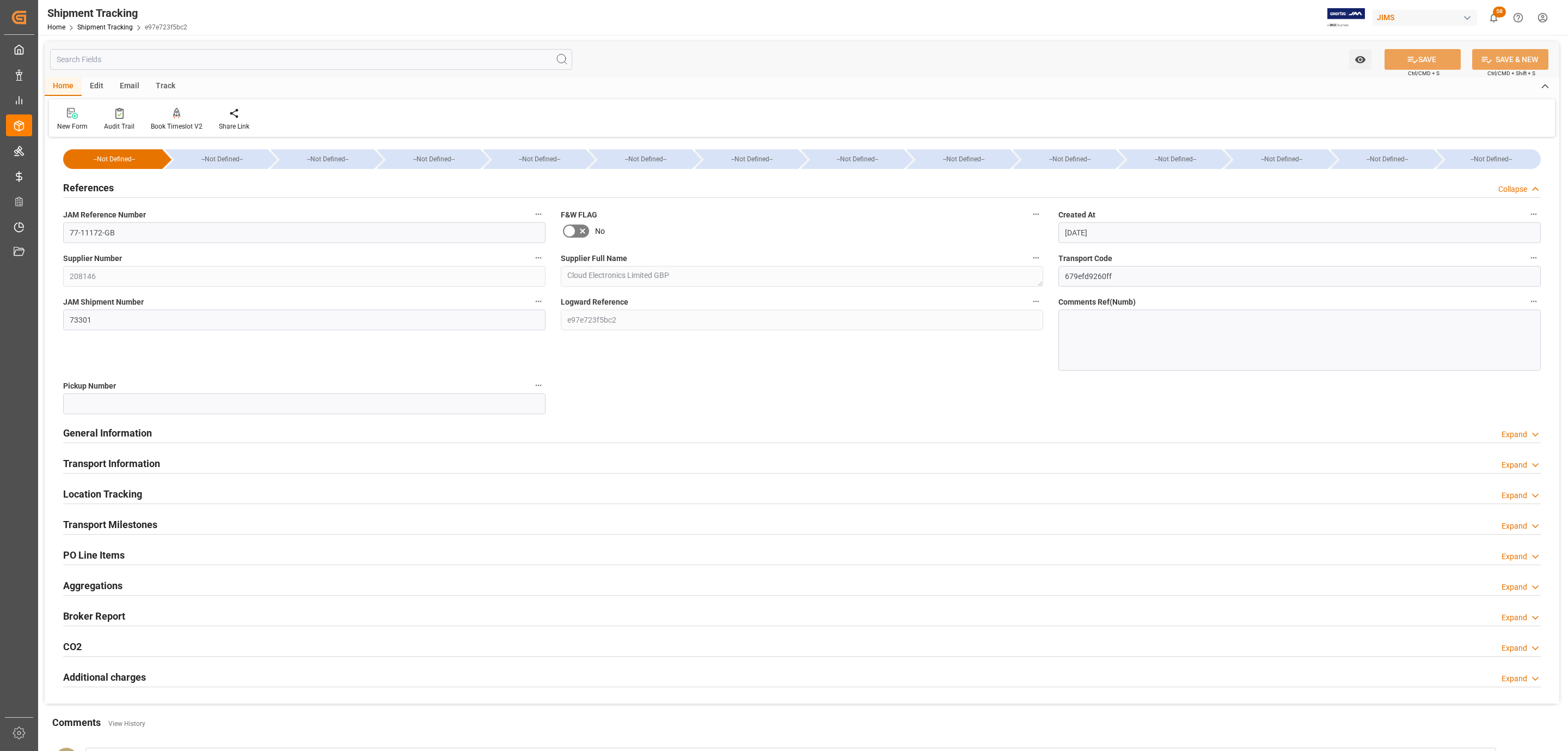
click at [103, 552] on h2 "PO Line Items" at bounding box center [94, 555] width 61 height 15
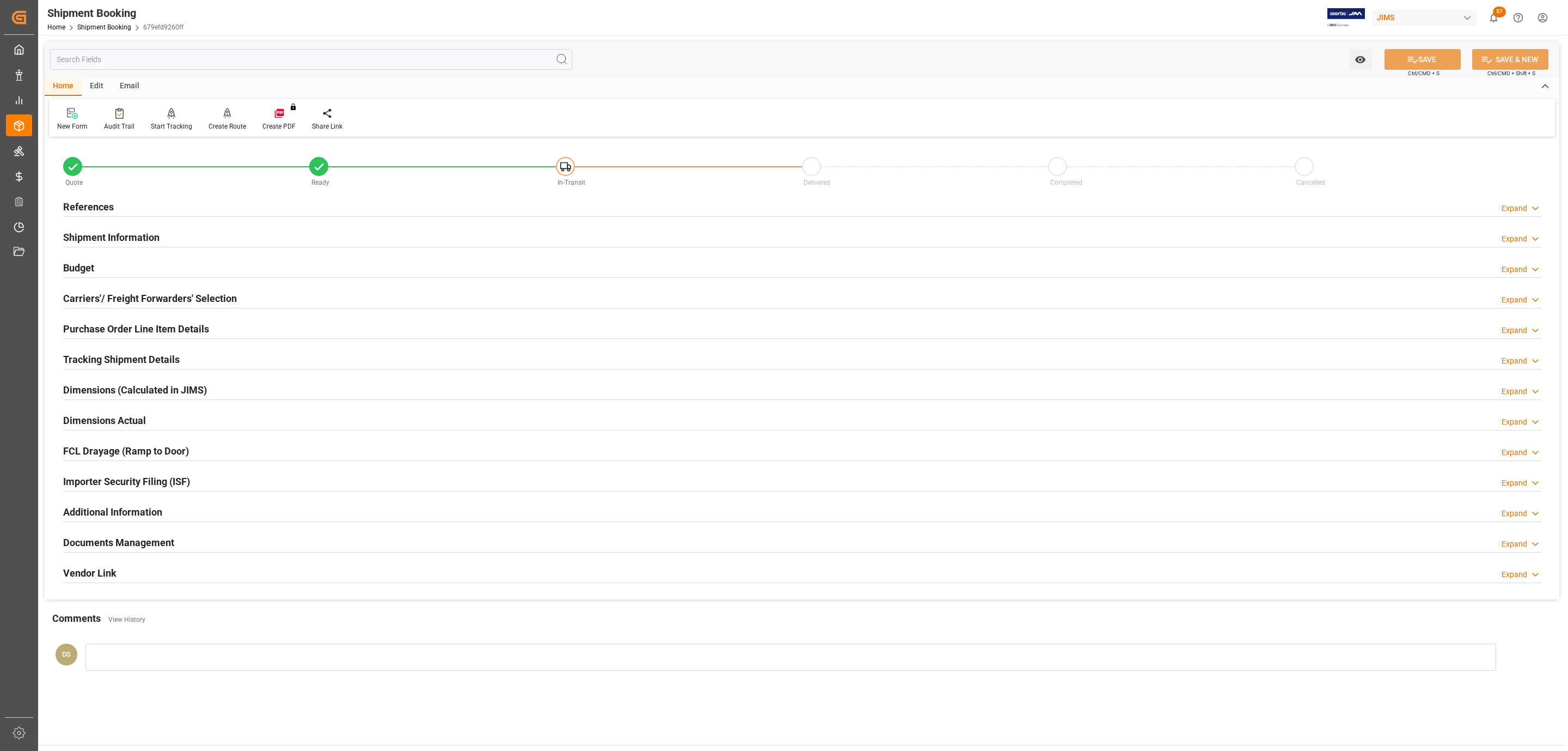
click at [265, 287] on div "Carriers'/ Freight Forwarders' Selection Expand" at bounding box center [802, 297] width 1478 height 21
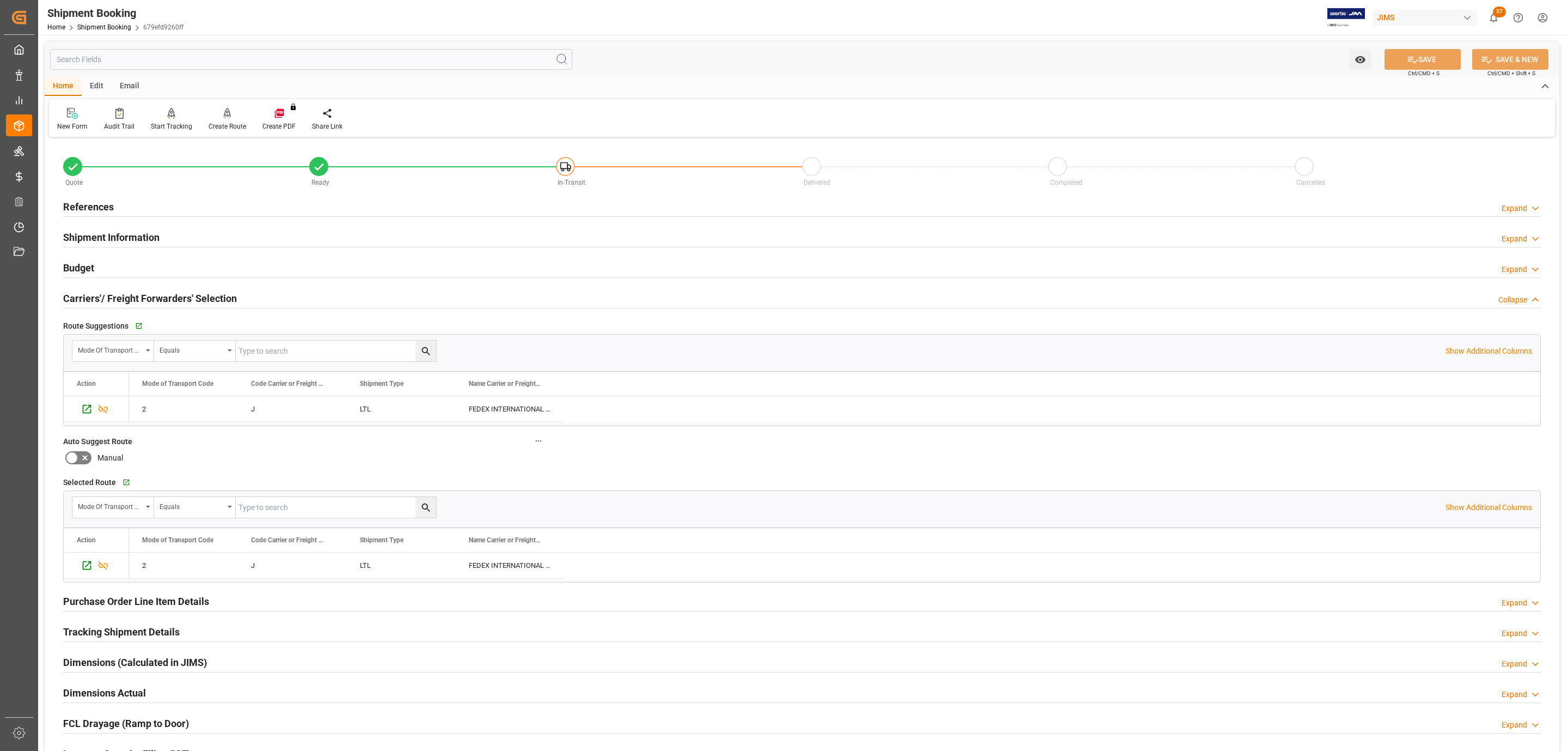
click at [100, 262] on div "Budget Expand" at bounding box center [802, 267] width 1478 height 21
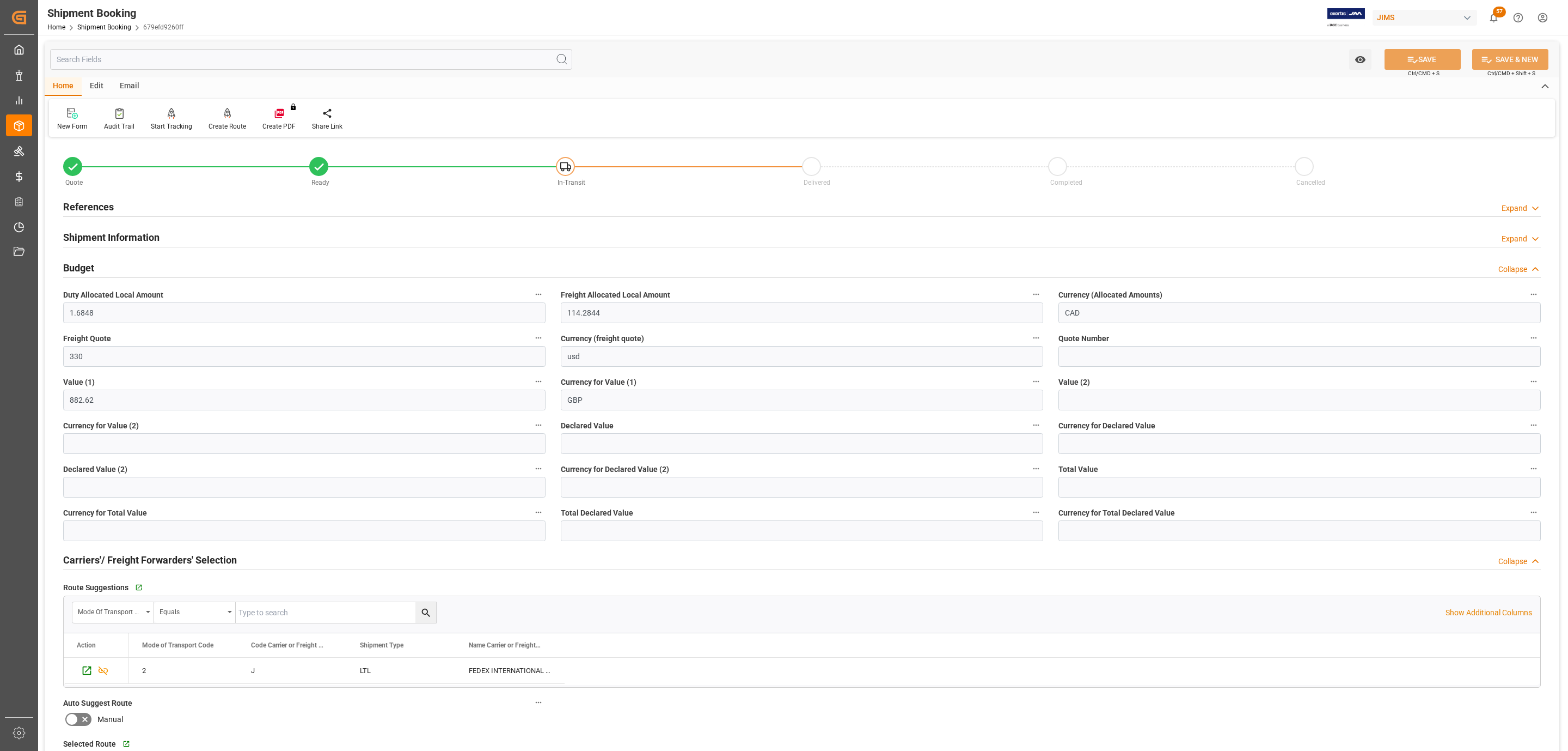
click at [119, 239] on h2 "Shipment Information" at bounding box center [111, 237] width 96 height 15
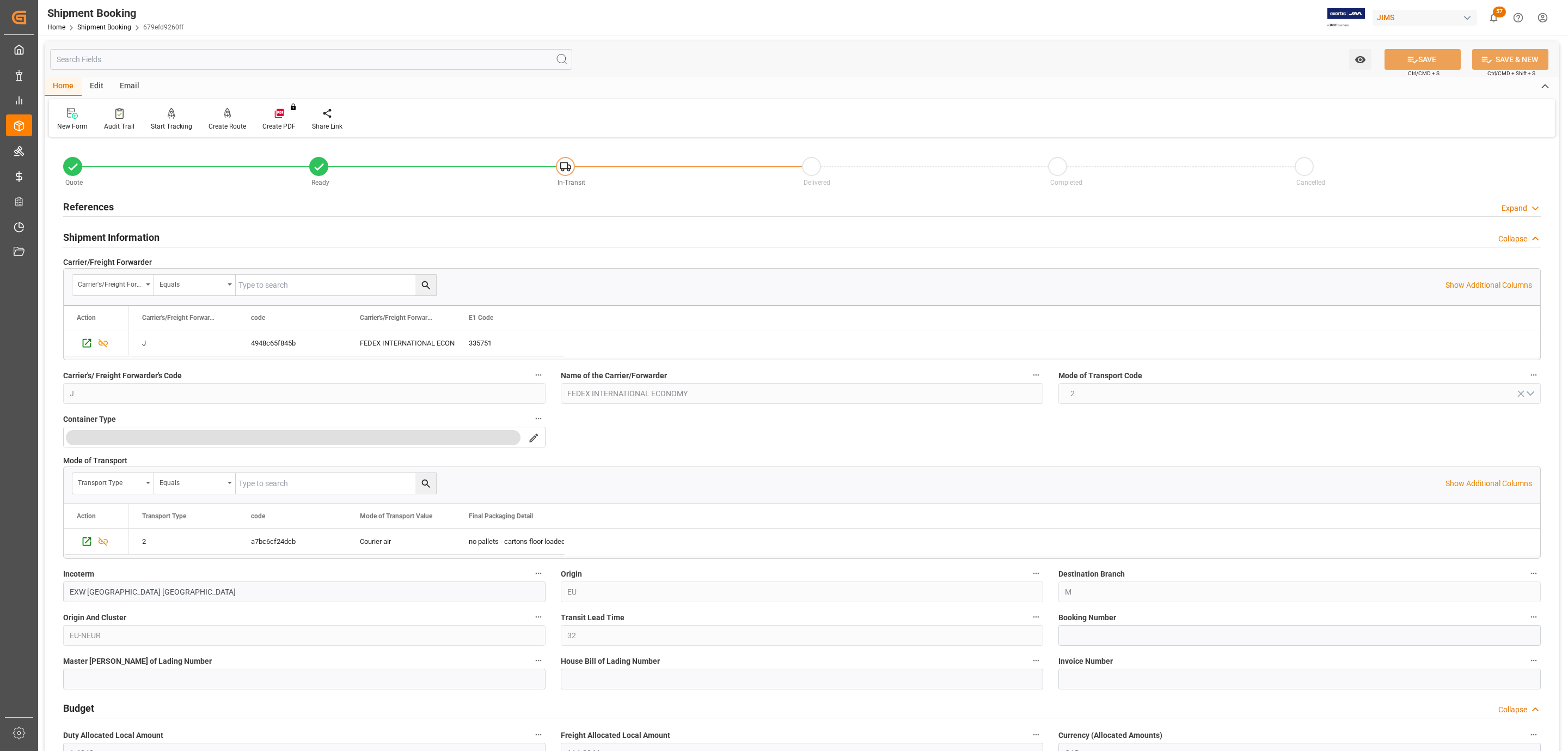
click at [119, 239] on h2 "Shipment Information" at bounding box center [111, 237] width 96 height 15
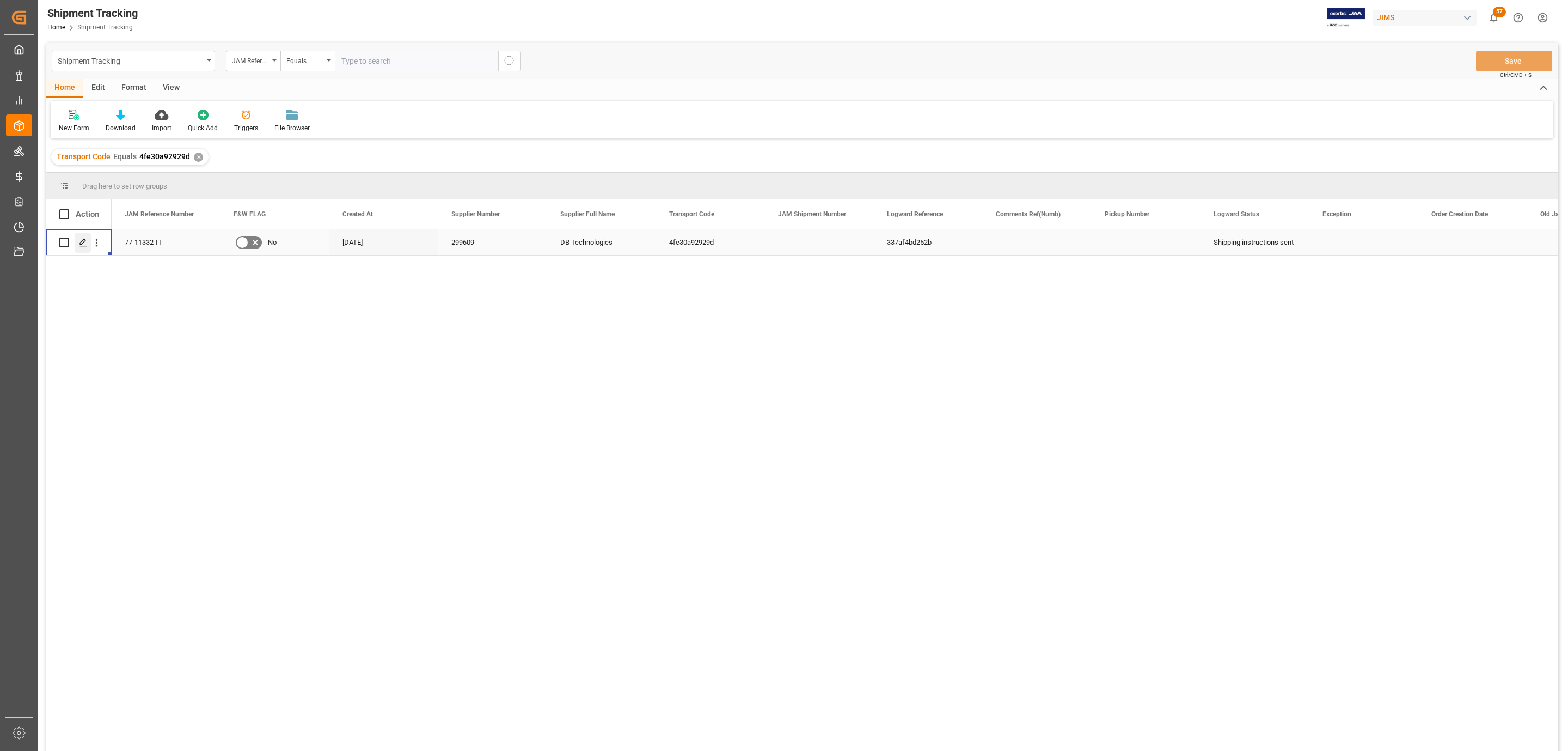
click at [80, 239] on icon "Press SPACE to select this row." at bounding box center [83, 242] width 9 height 9
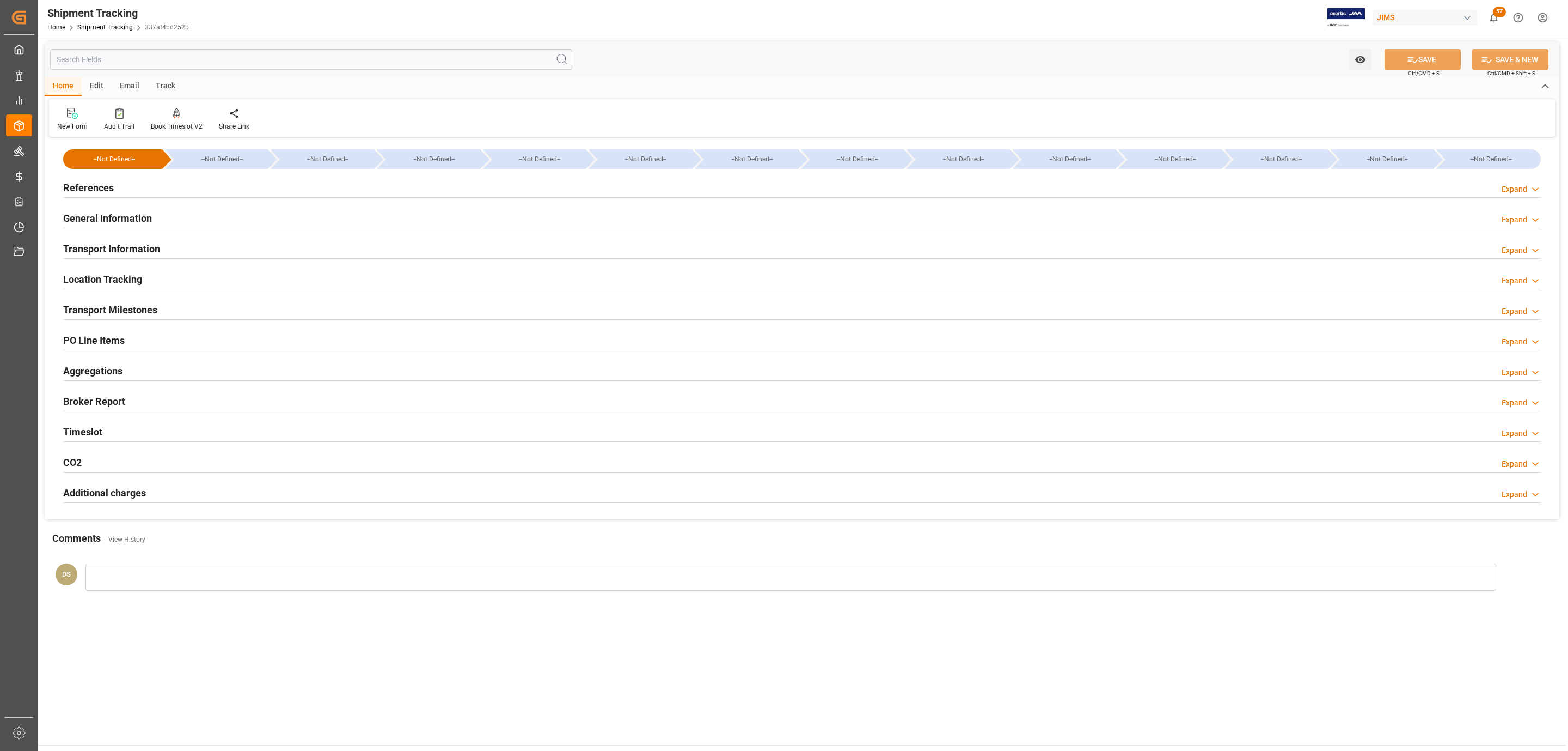
click at [92, 180] on h2 "References" at bounding box center [88, 188] width 51 height 15
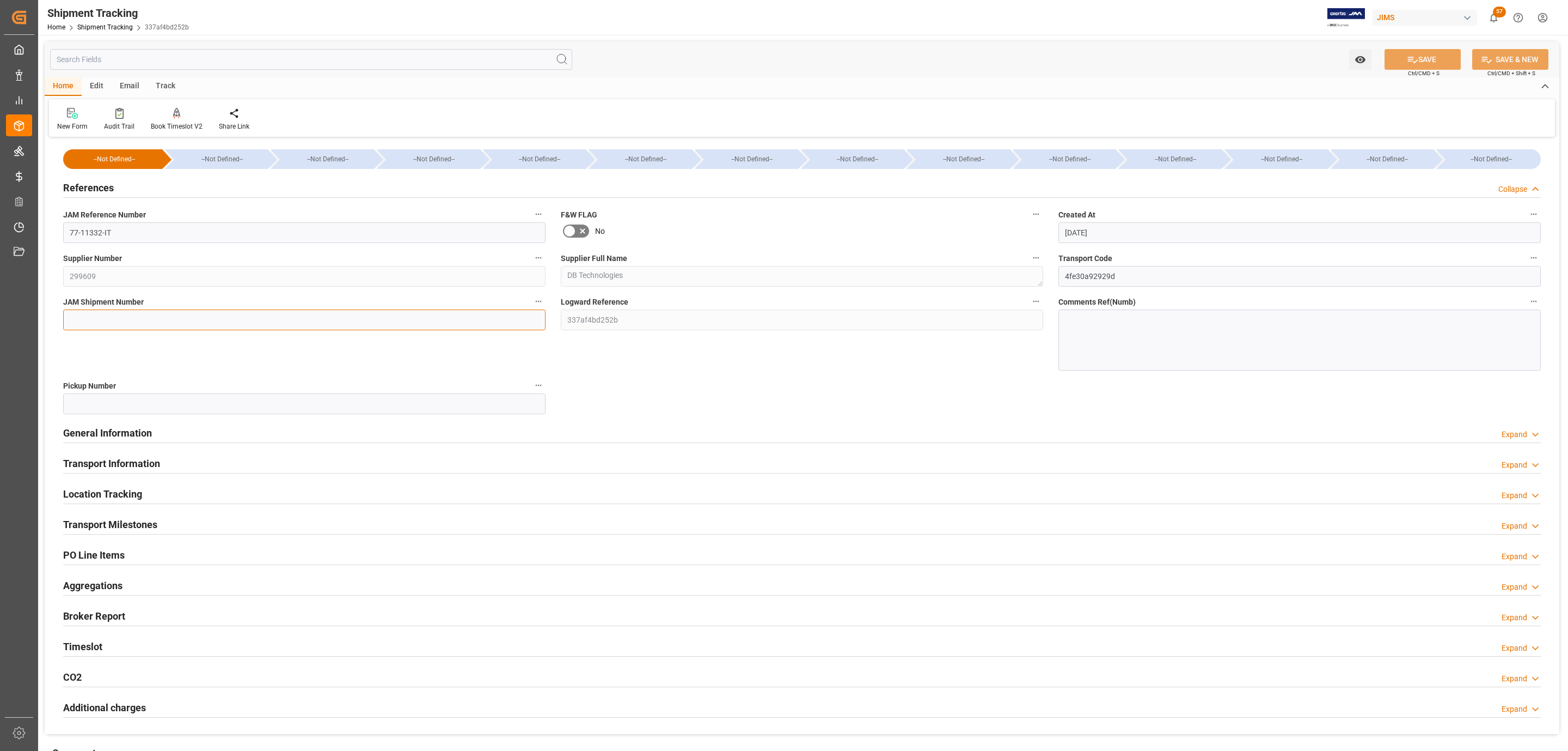
drag, startPoint x: 113, startPoint y: 319, endPoint x: 194, endPoint y: 316, distance: 81.1
click at [113, 319] on input at bounding box center [304, 320] width 482 height 21
paste input "73303"
type input "73303"
click at [1401, 56] on button "SAVE" at bounding box center [1423, 59] width 76 height 21
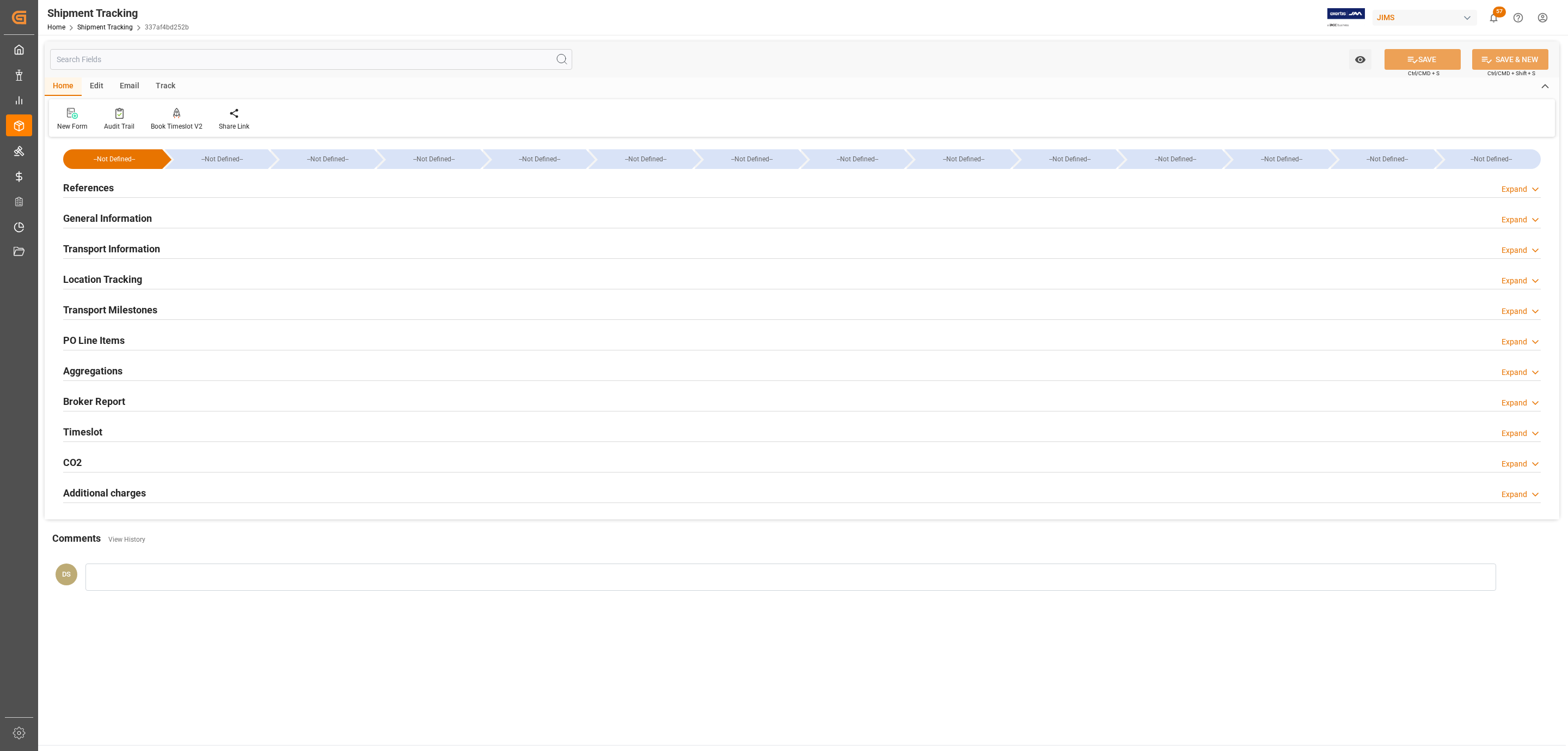
click at [111, 250] on h2 "Transport Information" at bounding box center [111, 249] width 97 height 15
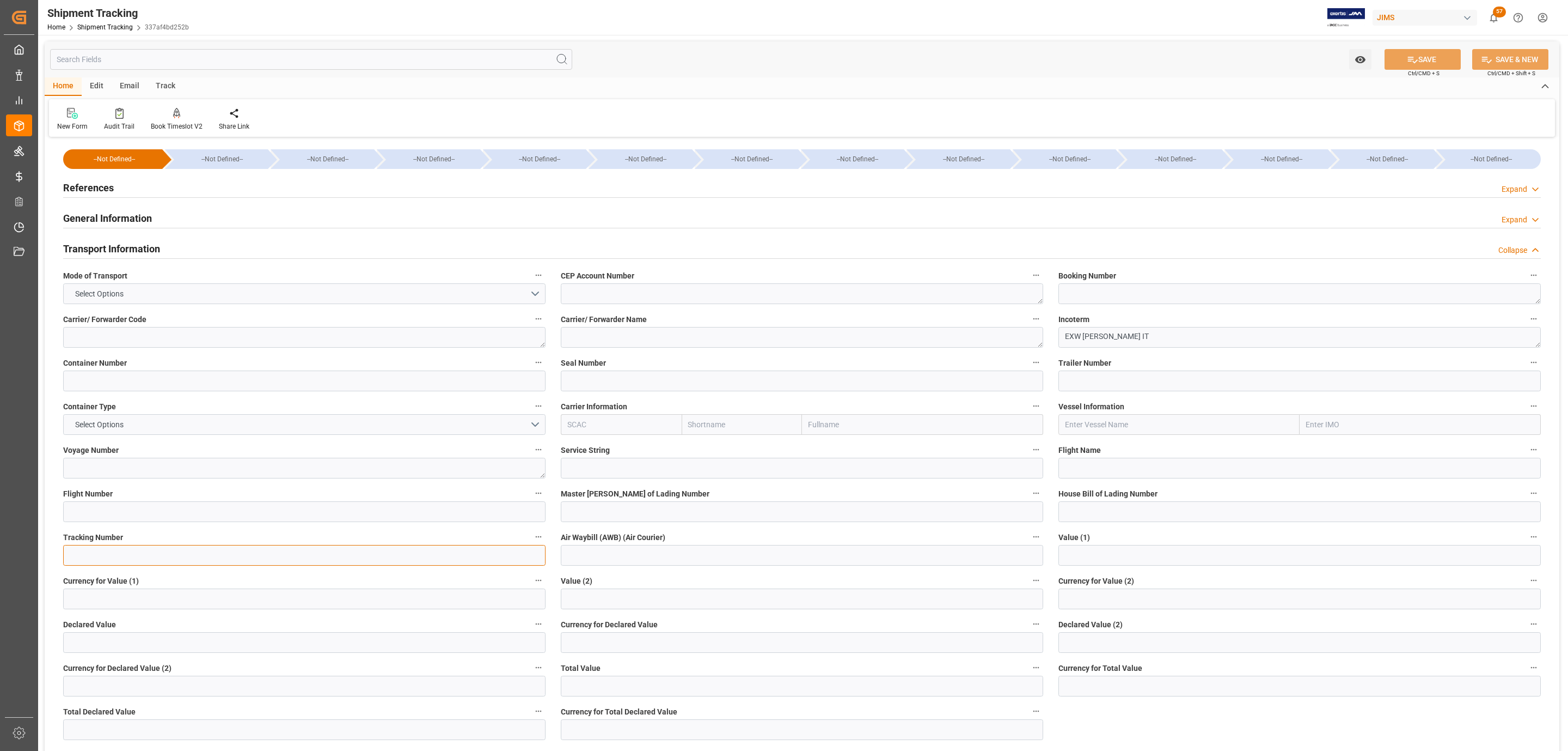
drag, startPoint x: 242, startPoint y: 555, endPoint x: 268, endPoint y: 557, distance: 26.1
click at [242, 555] on input at bounding box center [304, 555] width 482 height 21
paste input "8848 4637 0404"
type input "8848 4637 0404"
click at [653, 560] on input at bounding box center [802, 555] width 482 height 21
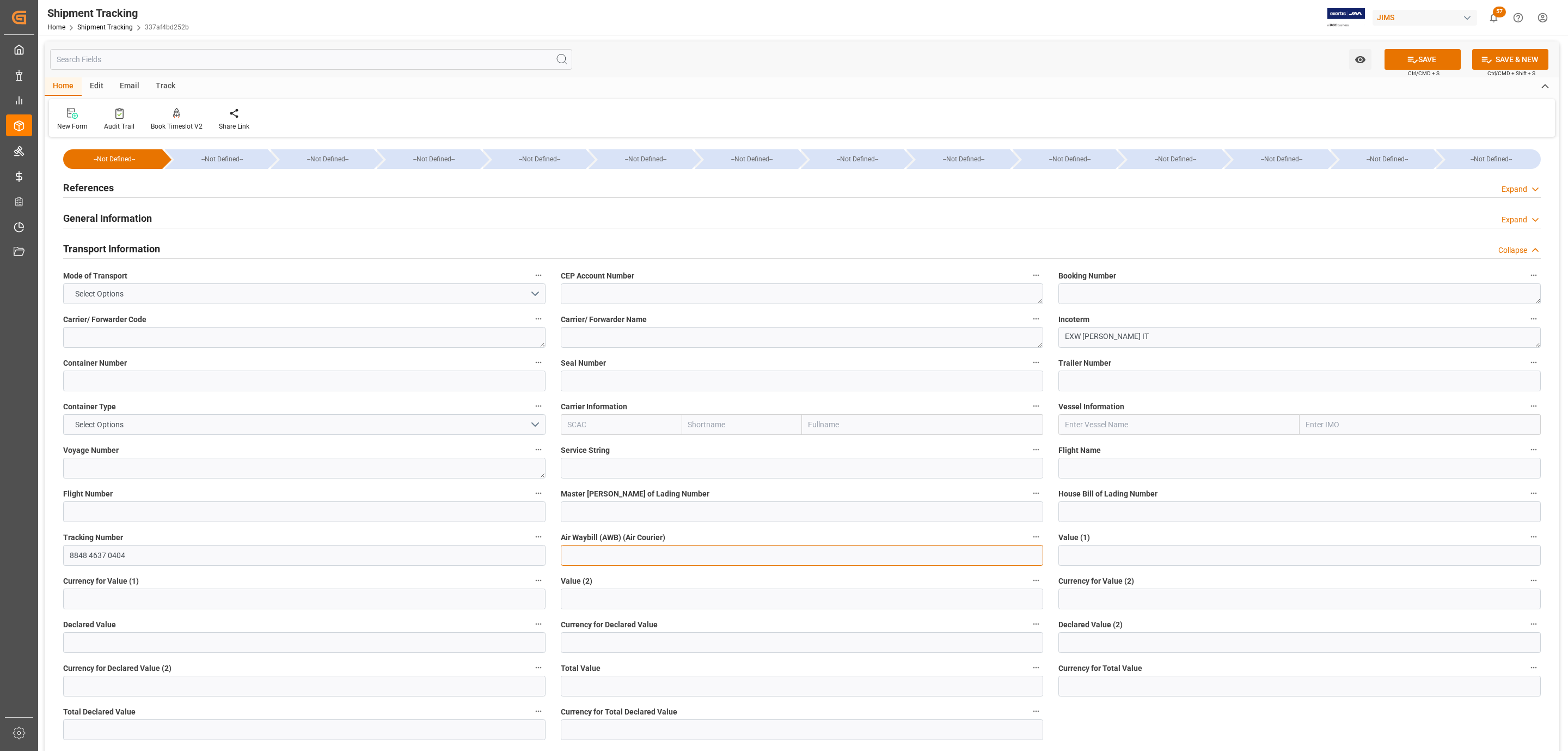
paste input "8848 4637 0404"
type input "8848 4637 0404"
click at [1420, 51] on button "SAVE" at bounding box center [1423, 59] width 76 height 21
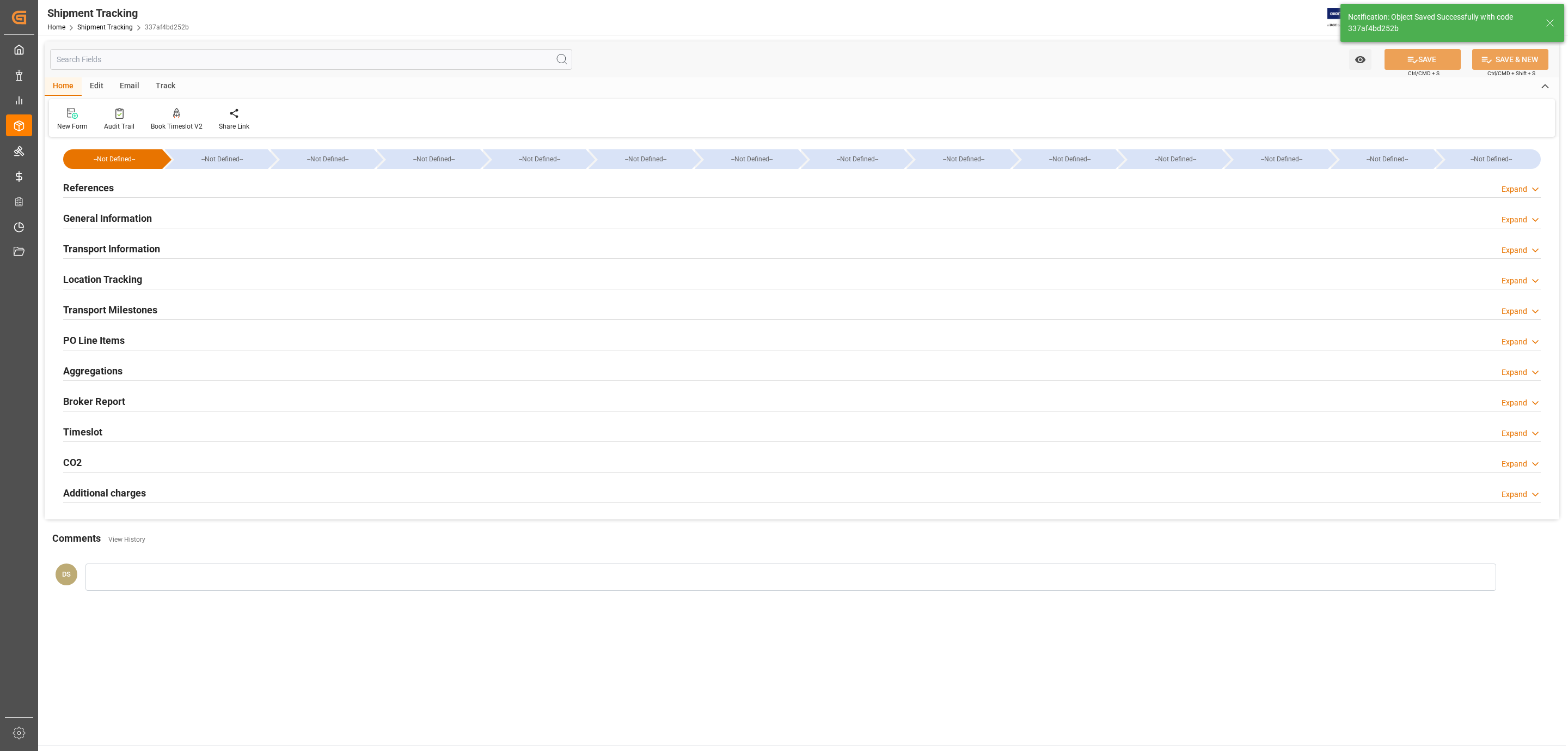
click at [123, 311] on h2 "Transport Milestones" at bounding box center [110, 309] width 94 height 15
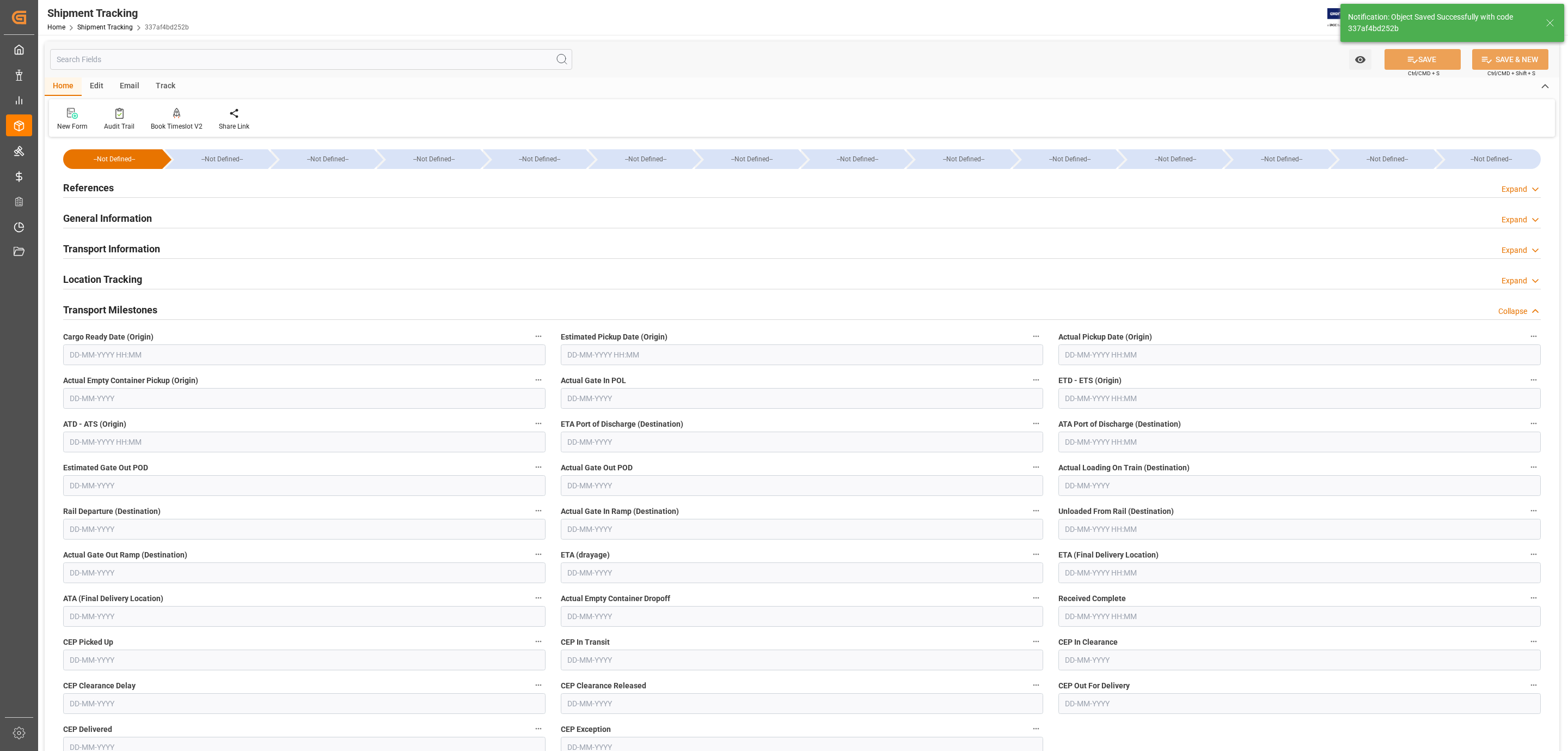
click at [116, 360] on input "text" at bounding box center [304, 354] width 482 height 21
click at [86, 414] on div "29 30 1 2 3 4 5" at bounding box center [141, 421] width 149 height 21
click at [113, 417] on div "1" at bounding box center [120, 421] width 13 height 13
type input "[DATE] 00:00"
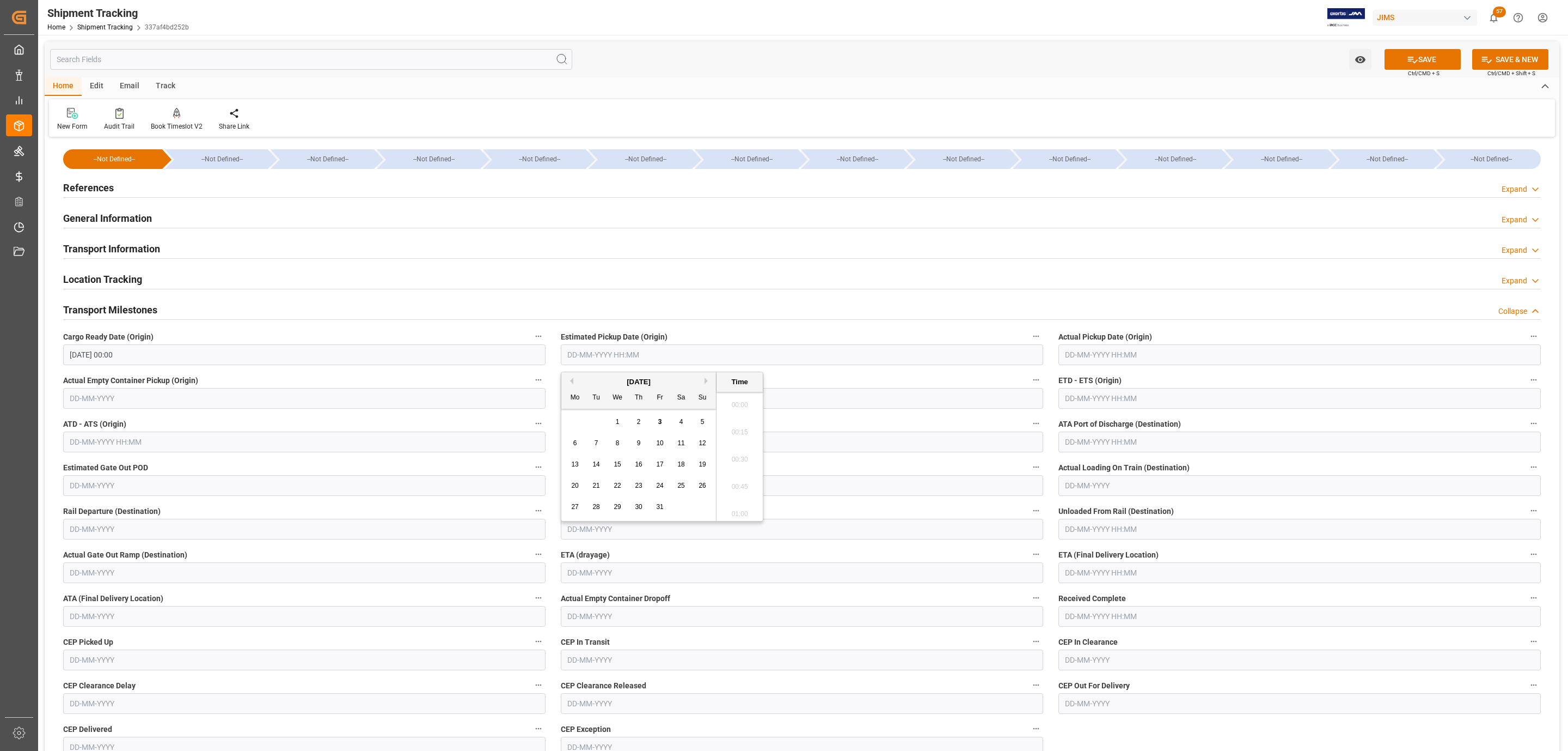
click at [598, 357] on input "text" at bounding box center [802, 354] width 482 height 21
click at [635, 423] on div "2" at bounding box center [639, 421] width 13 height 13
type input "02-10-2025 00:00"
click at [1136, 334] on label "Actual Pickup Date (Origin)" at bounding box center [1300, 336] width 482 height 15
click at [1527, 334] on button "Actual Pickup Date (Origin)" at bounding box center [1533, 336] width 14 height 14
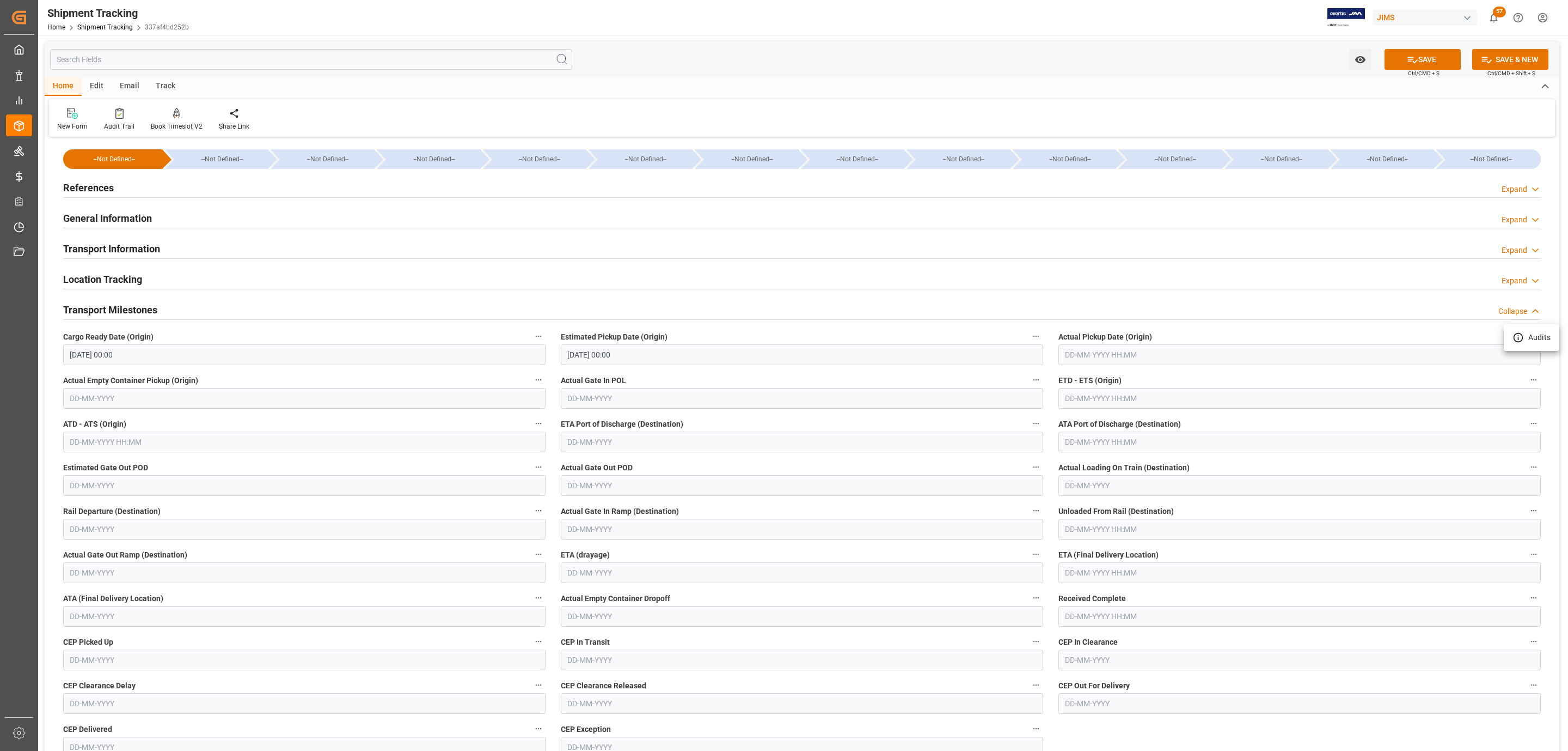
click at [1129, 354] on div at bounding box center [784, 375] width 1568 height 751
click at [1117, 359] on input "text" at bounding box center [1300, 354] width 482 height 21
click at [1132, 426] on div "2" at bounding box center [1136, 421] width 13 height 13
type input "02-10-2025 00:00"
click at [1090, 576] on input "text" at bounding box center [1300, 573] width 482 height 21
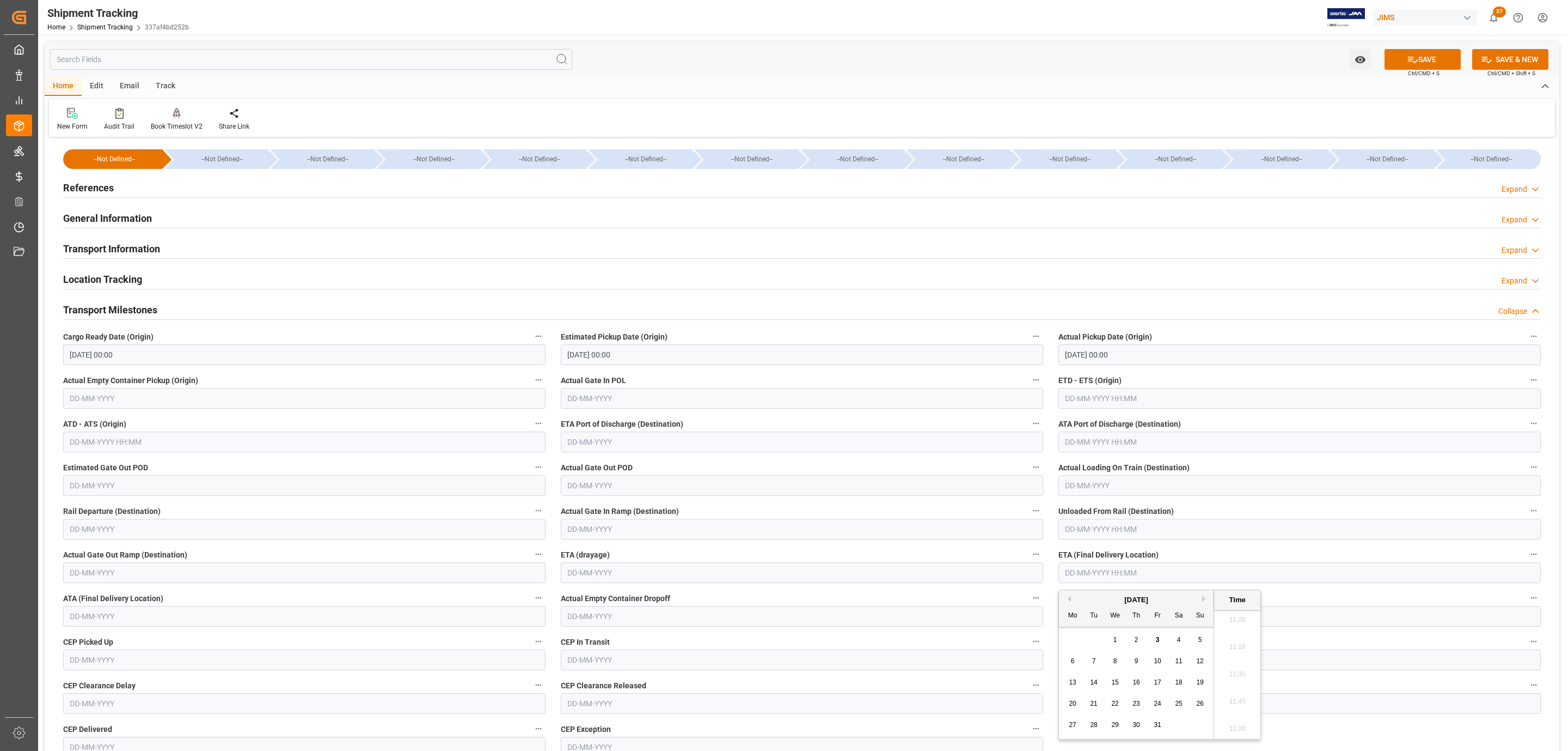
click at [1094, 663] on span "7" at bounding box center [1094, 661] width 4 height 8
click at [1115, 656] on div "8" at bounding box center [1115, 661] width 13 height 13
type input "[DATE] 00:00"
click at [1407, 63] on icon at bounding box center [1412, 60] width 12 height 12
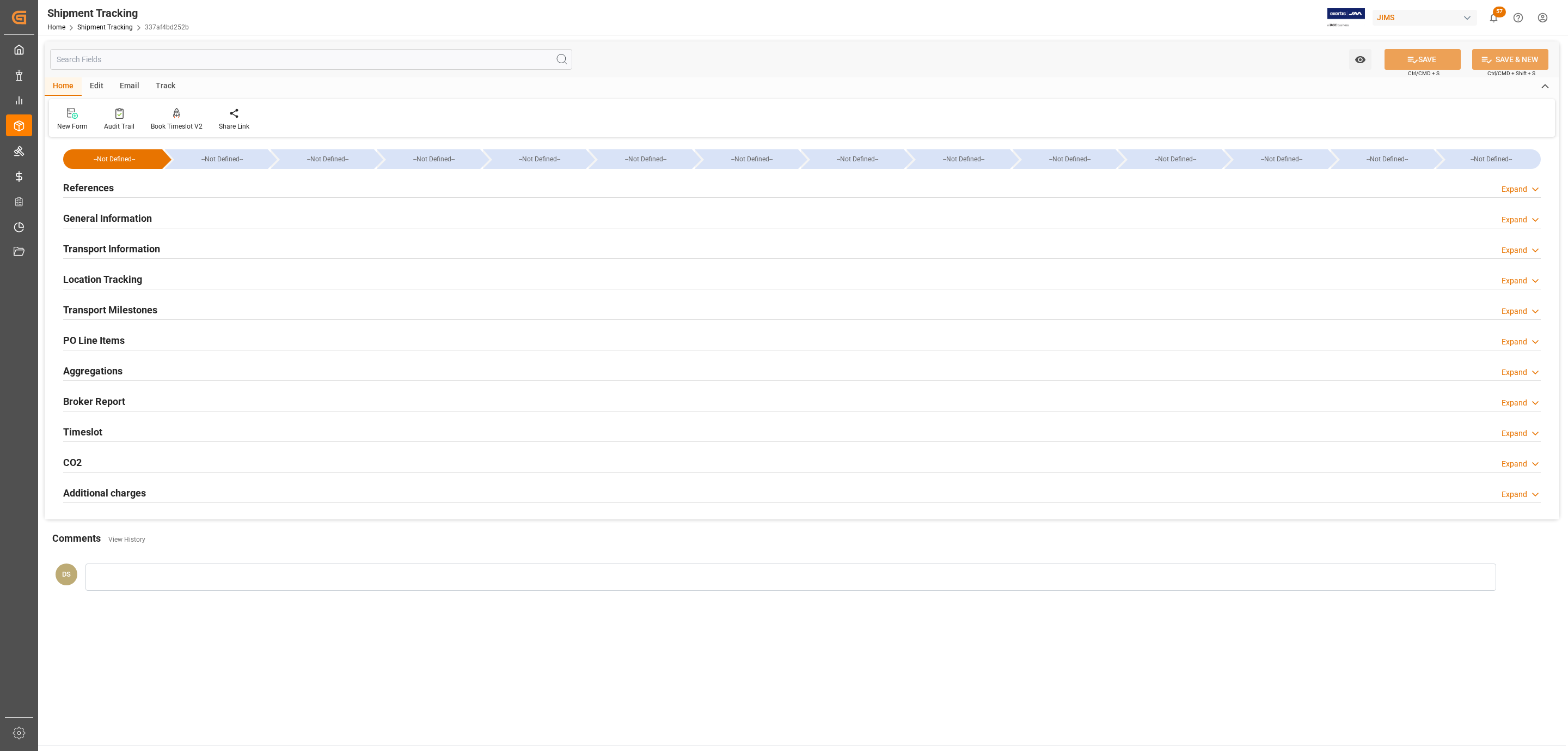
click at [113, 340] on h2 "PO Line Items" at bounding box center [94, 340] width 61 height 15
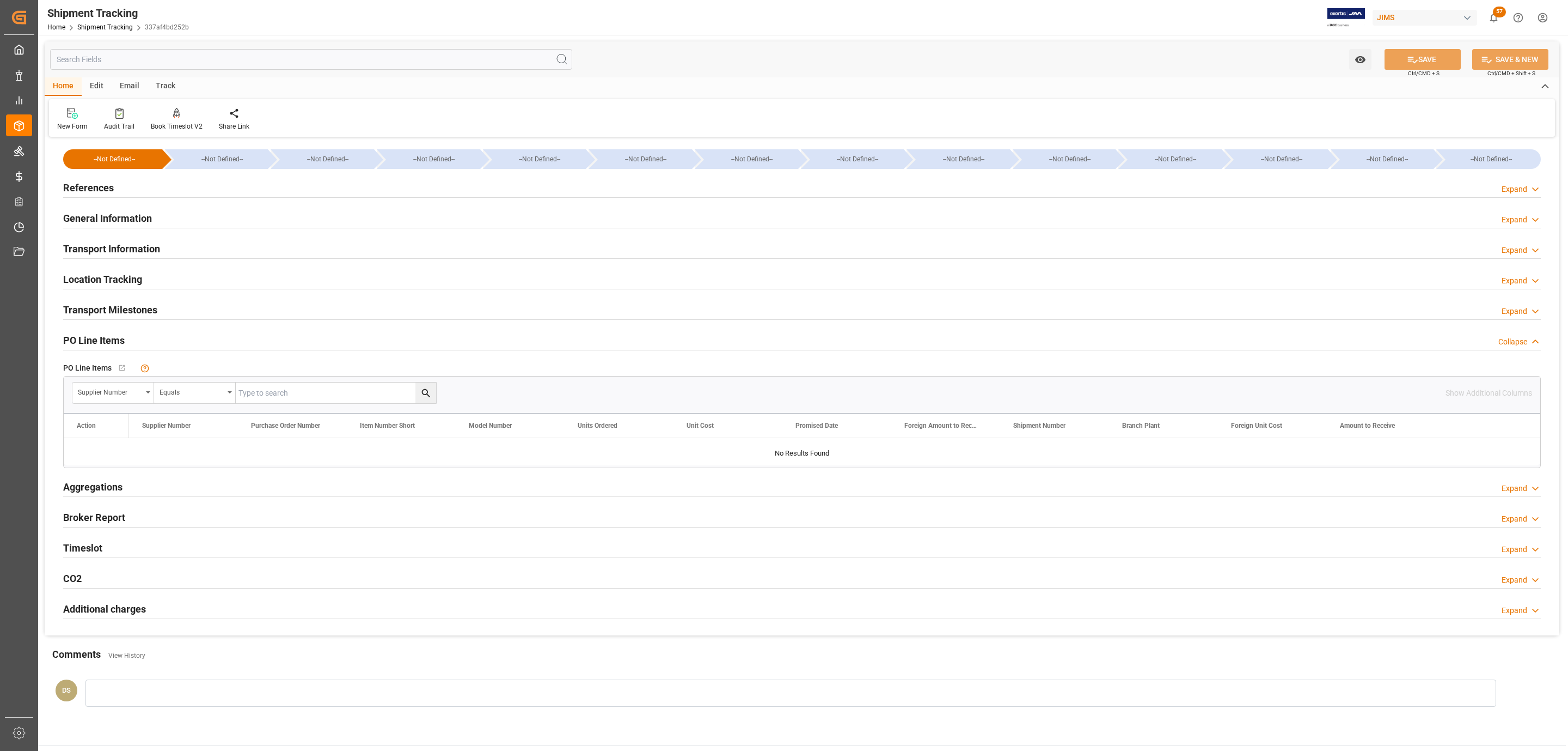
click at [175, 300] on div "Transport Milestones Expand" at bounding box center [802, 309] width 1478 height 21
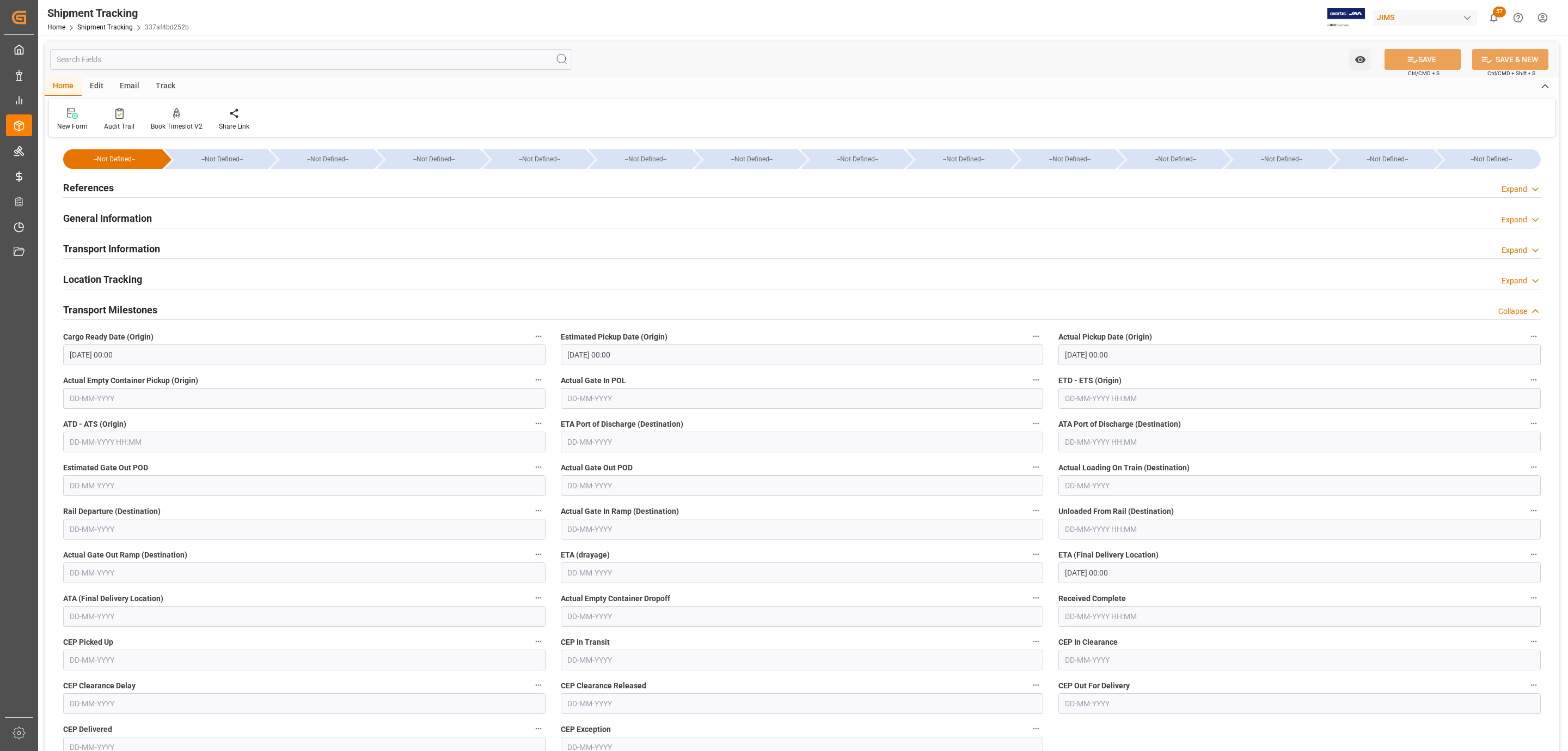
click at [175, 300] on div "Transport Milestones Collapse" at bounding box center [802, 309] width 1478 height 21
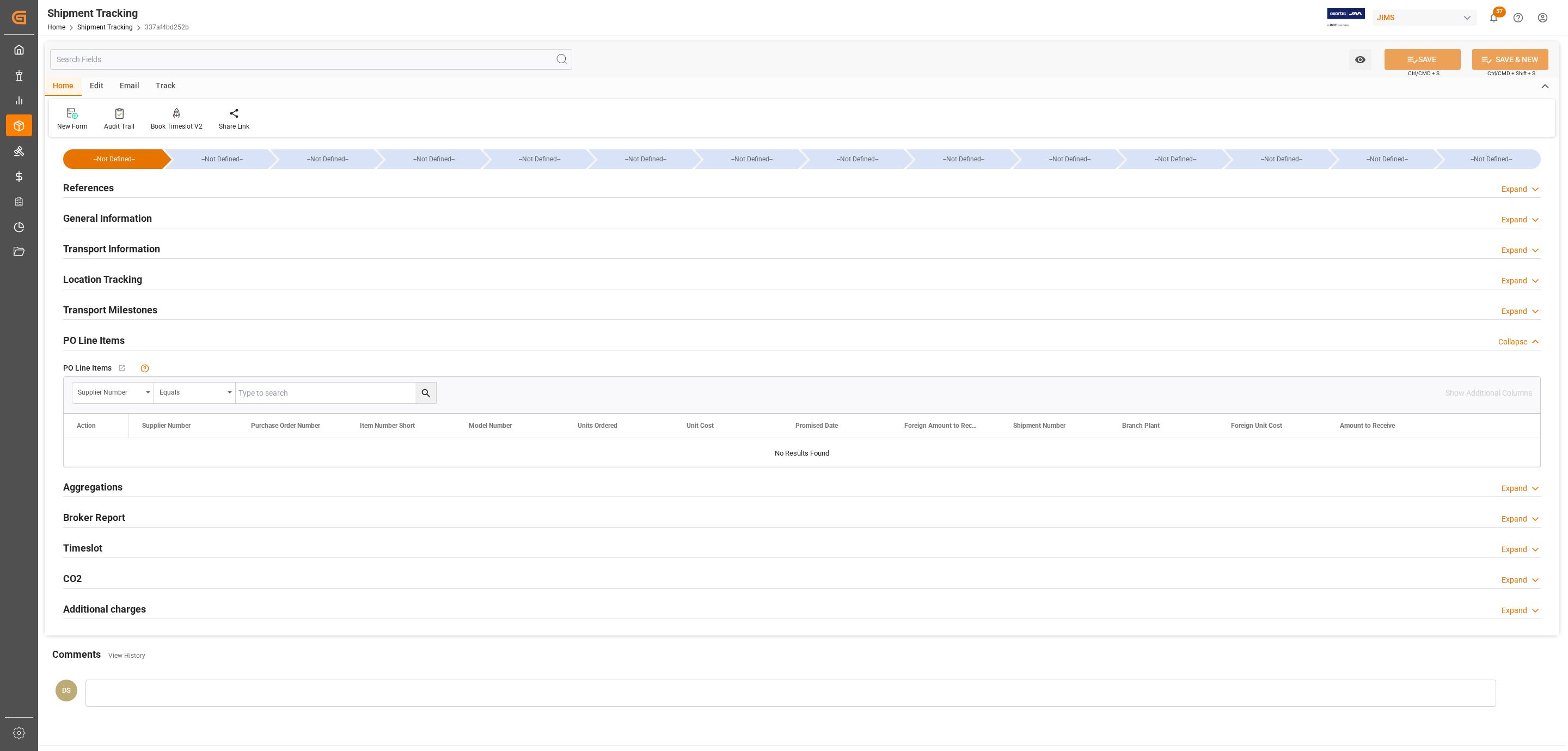
click at [156, 337] on div "PO Line Items Collapse" at bounding box center [802, 339] width 1478 height 21
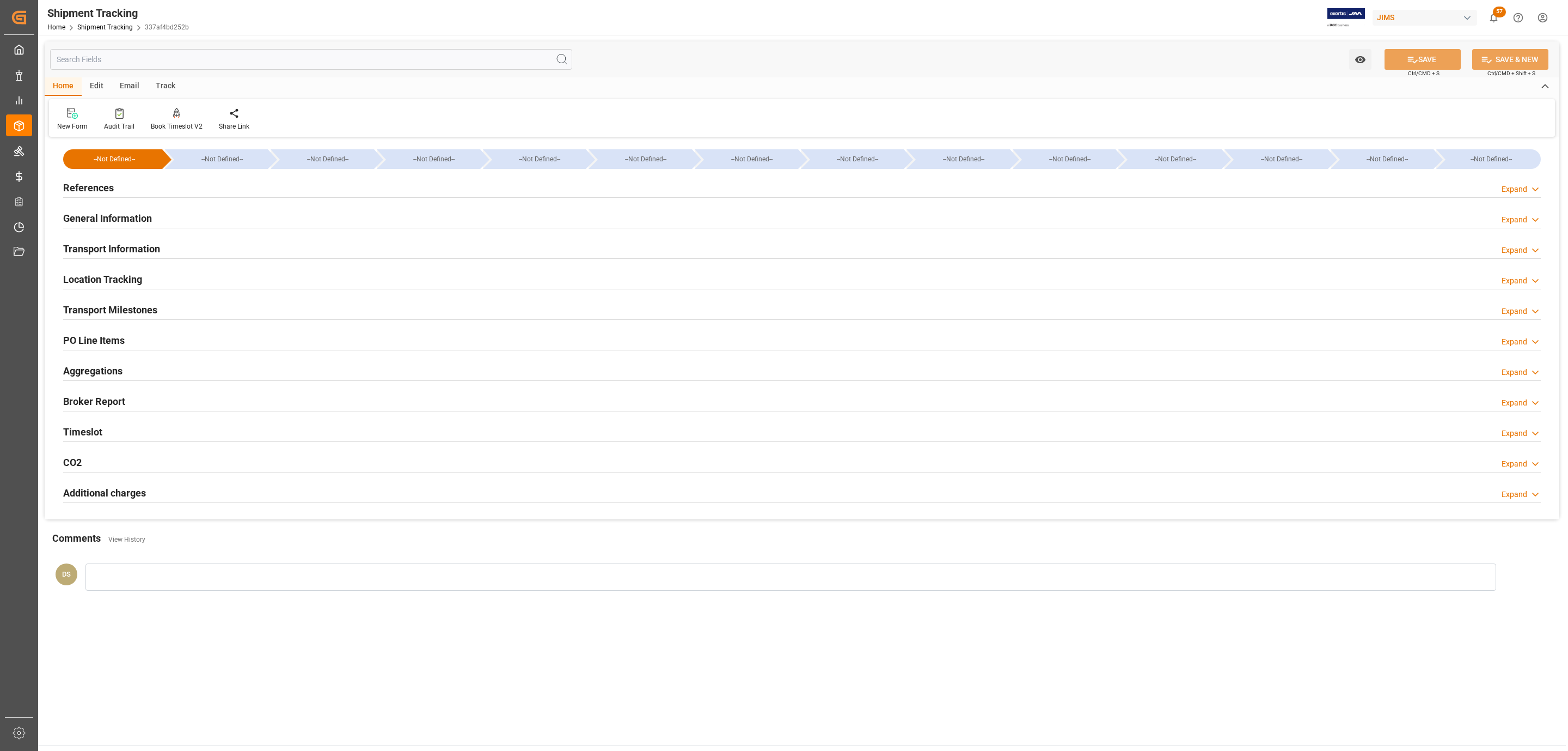
click at [835, 115] on div "New Form Audit Trail Book Timeslot V2 Book a Timeslot for the shipment Share Li…" at bounding box center [802, 118] width 1506 height 38
click at [1109, 111] on div "New Form Audit Trail Book Timeslot V2 Book a Timeslot for the shipment Share Li…" at bounding box center [802, 118] width 1506 height 38
click at [121, 335] on h2 "PO Line Items" at bounding box center [94, 340] width 61 height 15
click at [228, 342] on div "PO Line Items Expand" at bounding box center [802, 339] width 1478 height 21
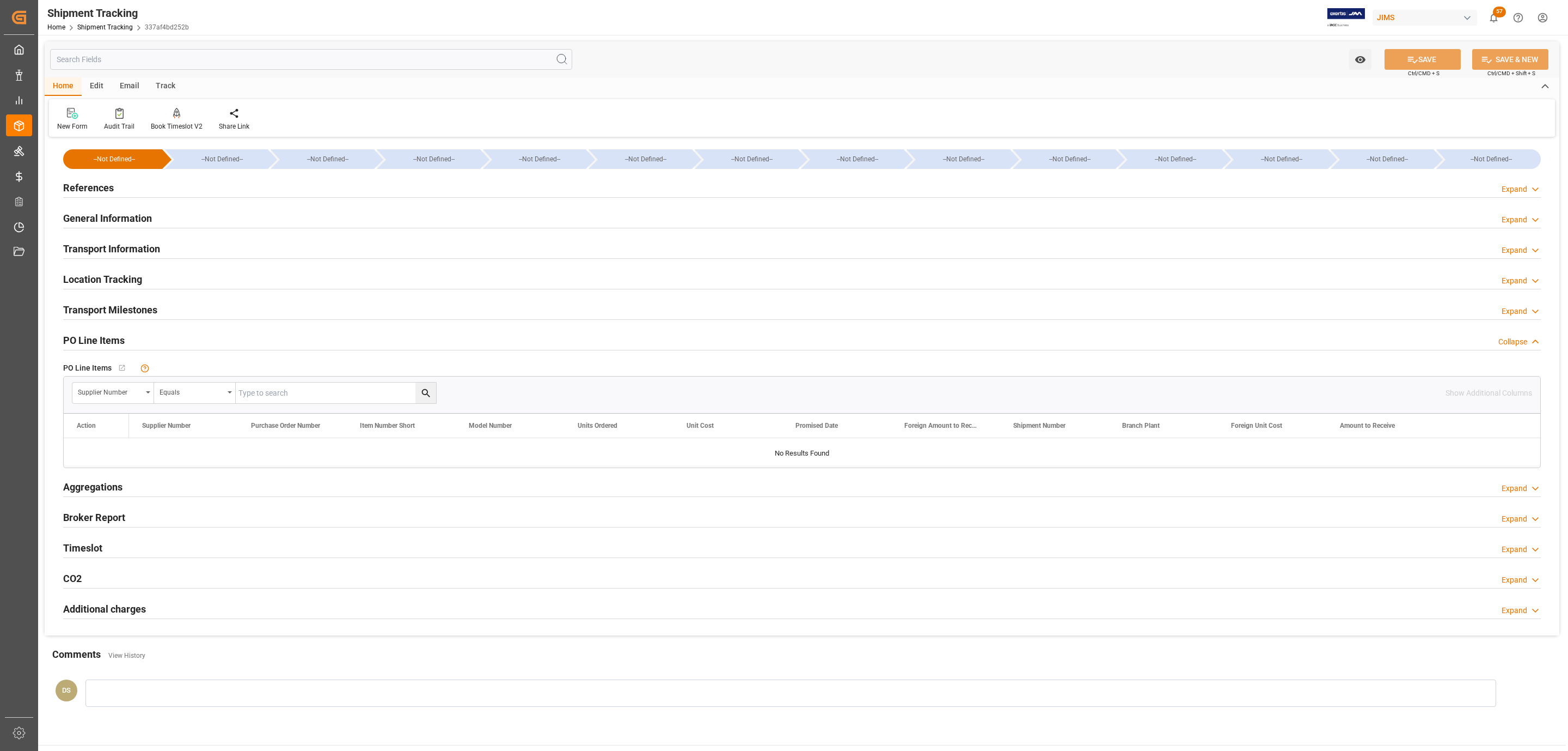
click at [98, 191] on h2 "References" at bounding box center [88, 188] width 51 height 15
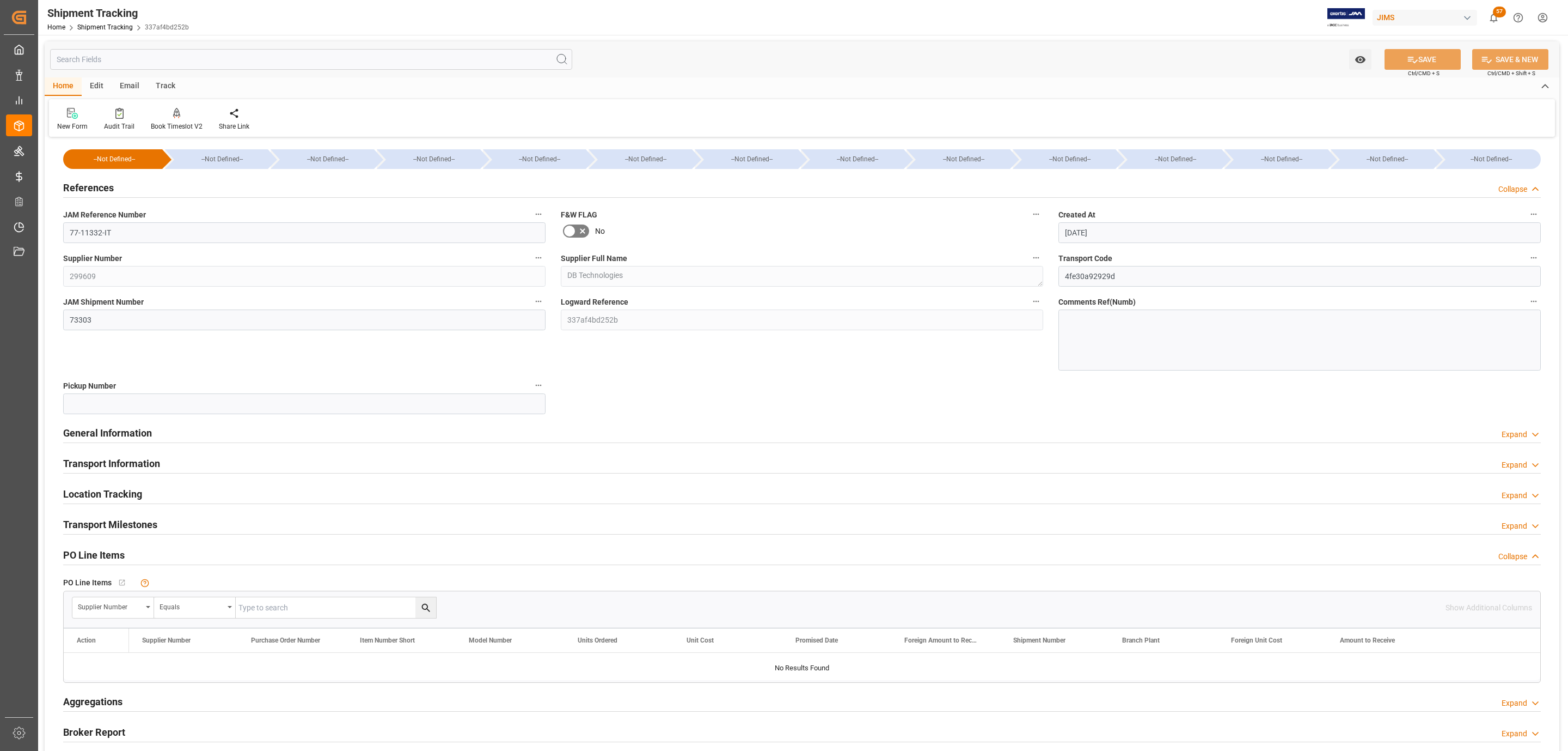
click at [98, 191] on h2 "References" at bounding box center [88, 188] width 51 height 15
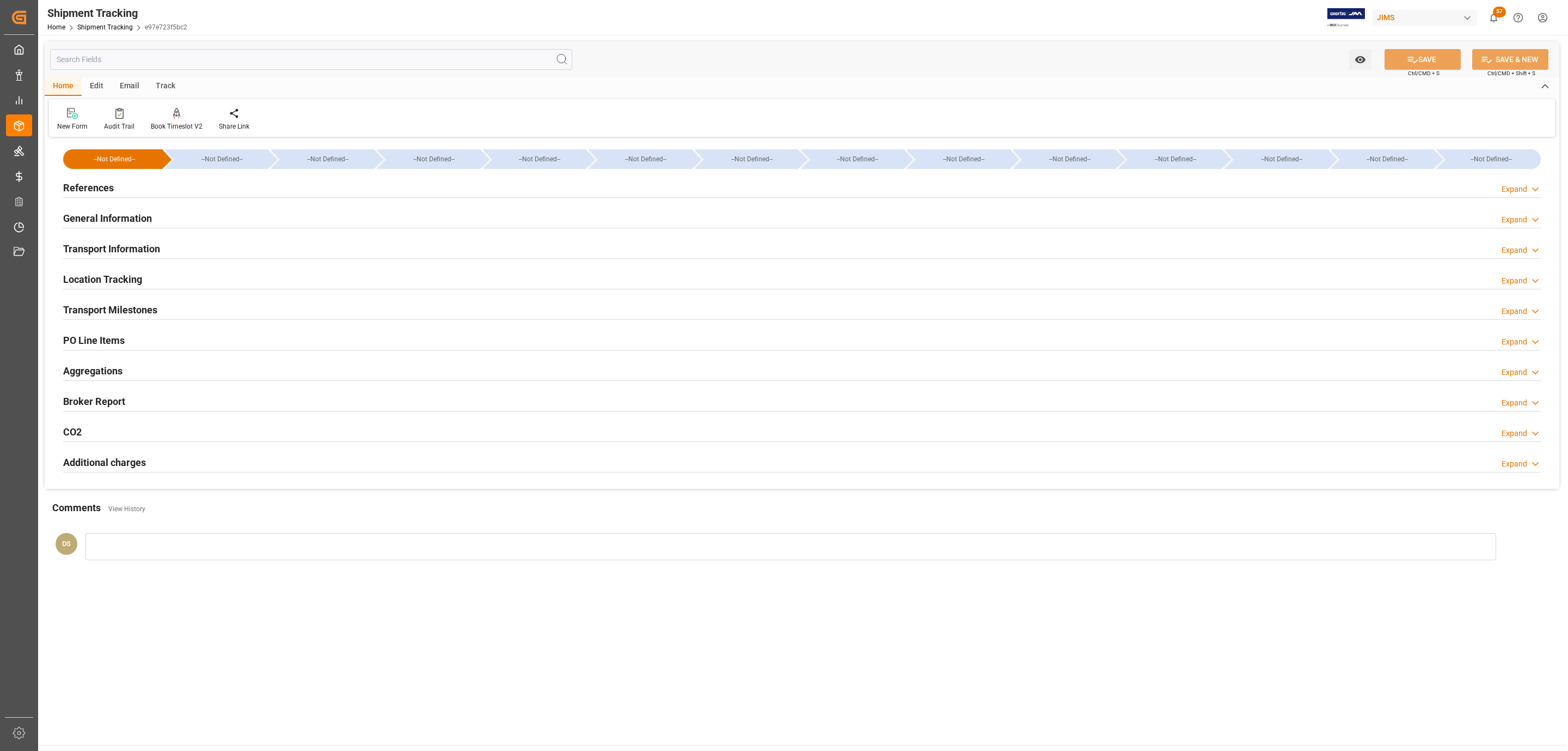
click at [111, 344] on h2 "PO Line Items" at bounding box center [94, 340] width 61 height 15
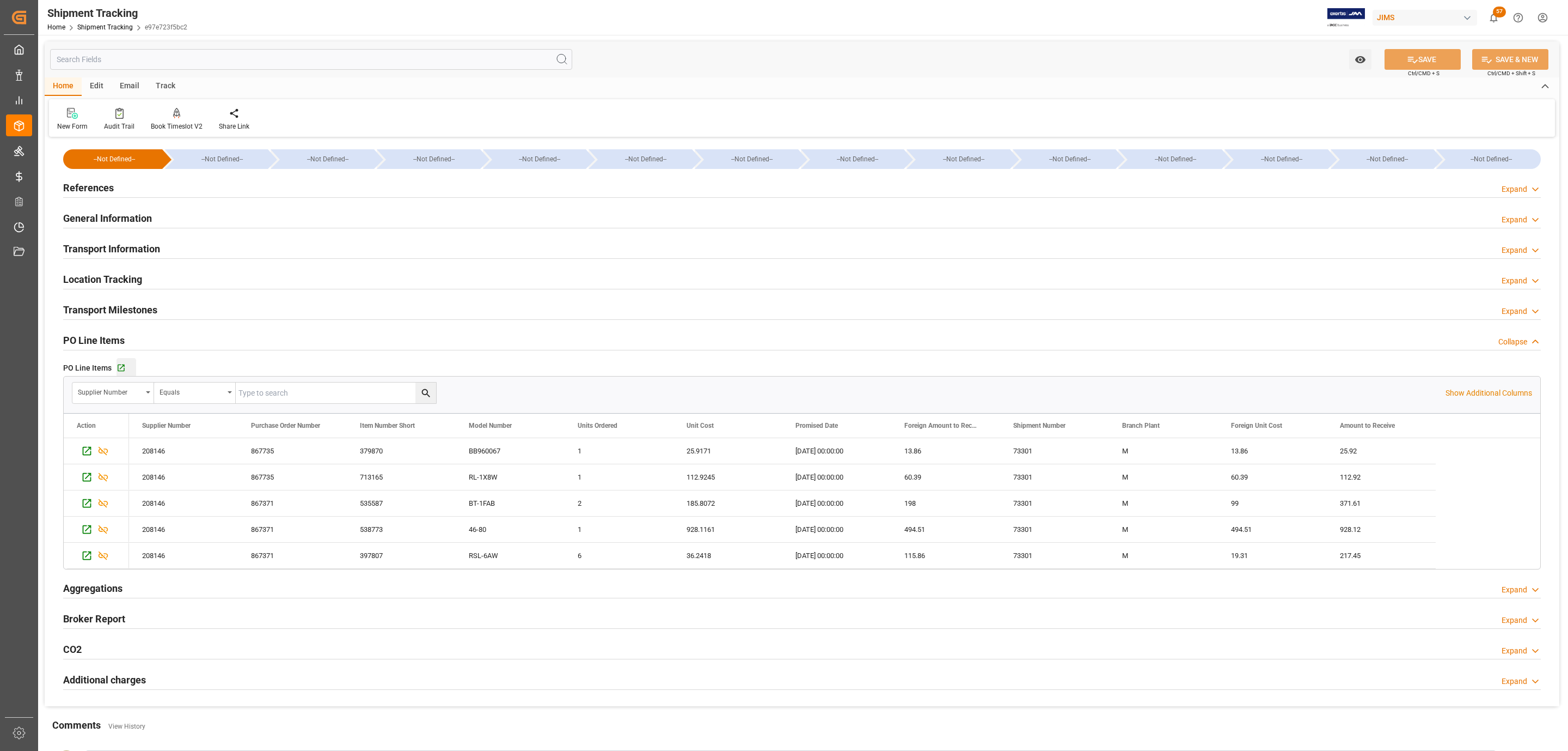
click at [126, 368] on div "Go to Purchase Order Line Item Grid" at bounding box center [126, 368] width 19 height 9
click at [141, 192] on div "References Expand" at bounding box center [802, 187] width 1478 height 21
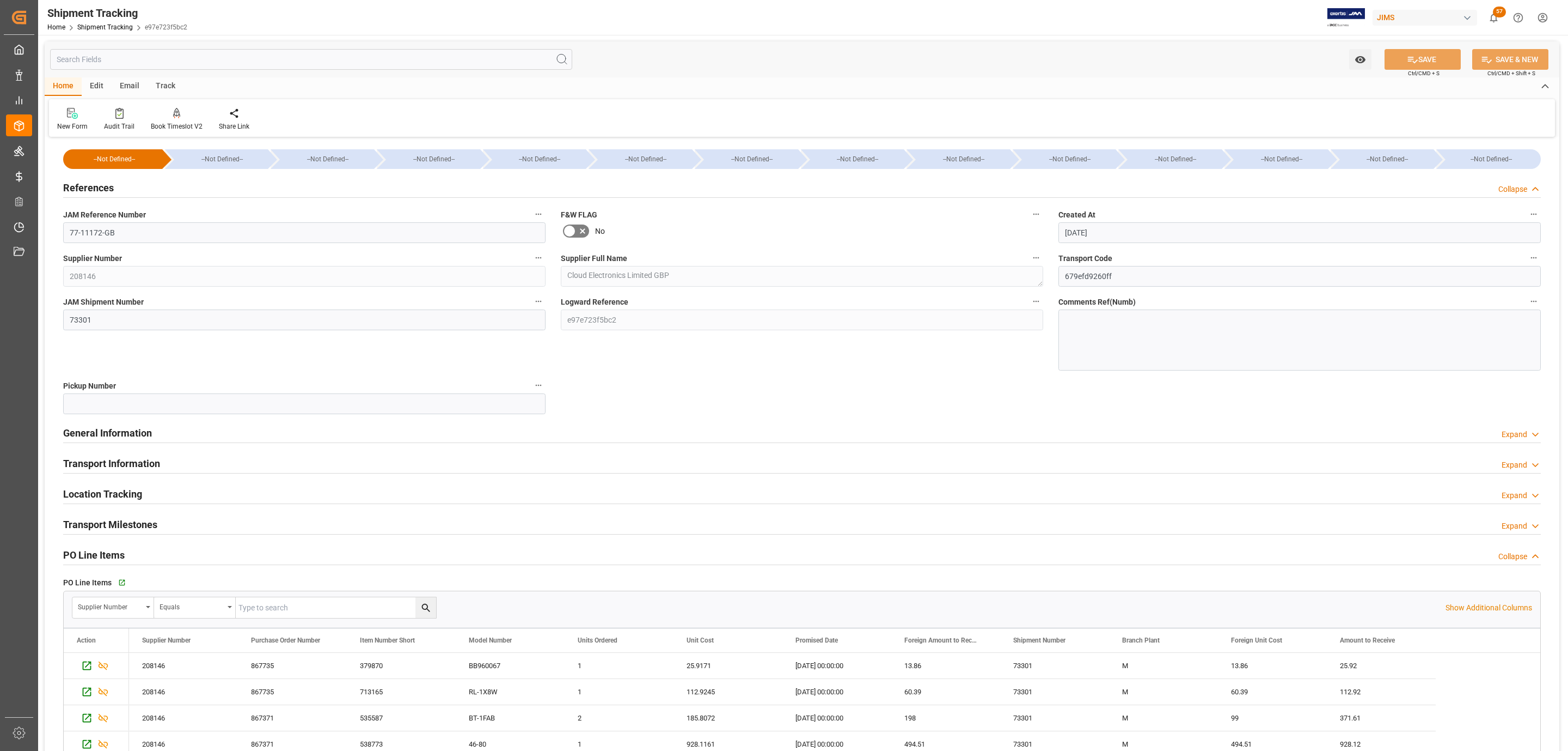
click at [141, 192] on div "References Collapse" at bounding box center [802, 187] width 1478 height 21
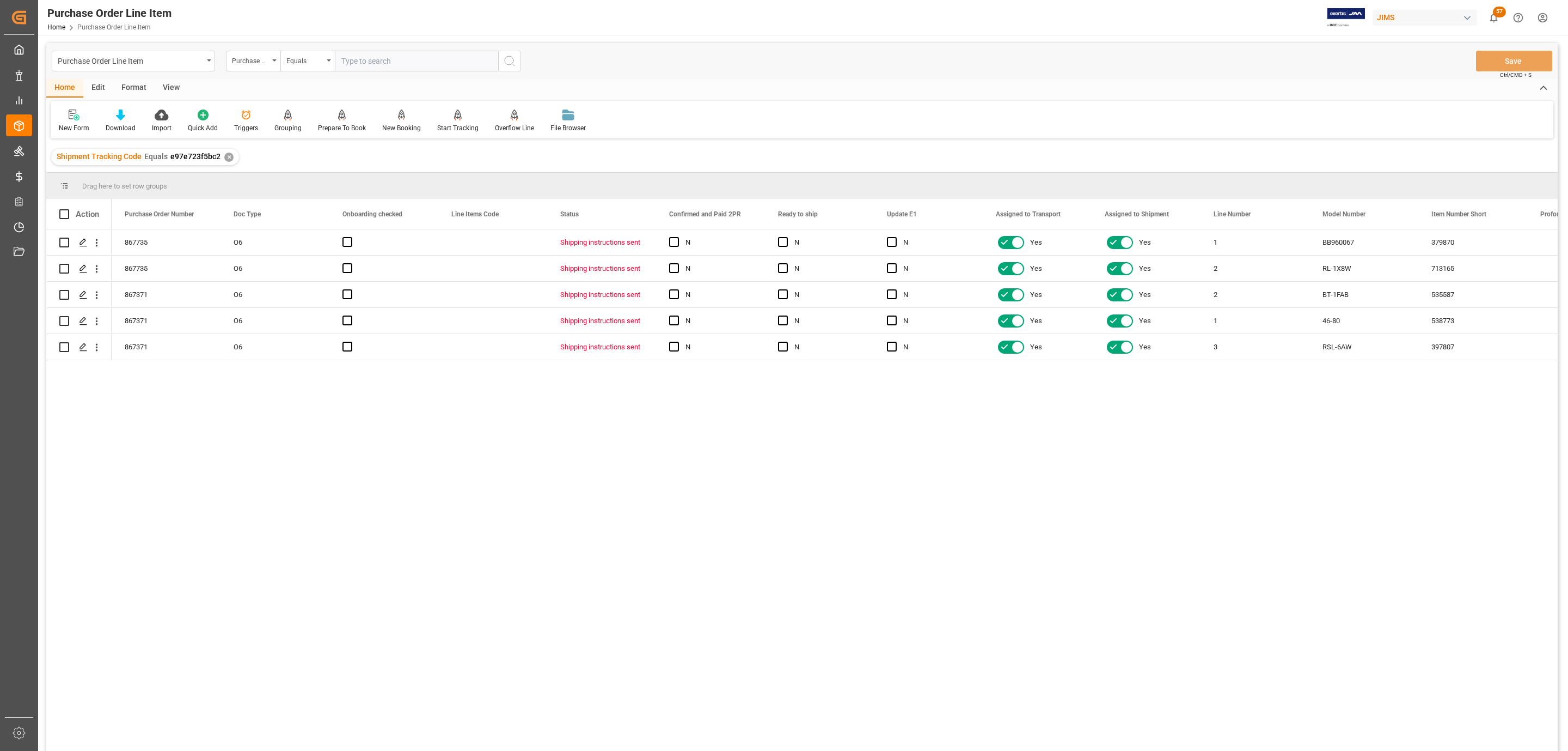
click at [158, 86] on div "View" at bounding box center [171, 88] width 33 height 18
click at [96, 110] on div at bounding box center [123, 115] width 54 height 12
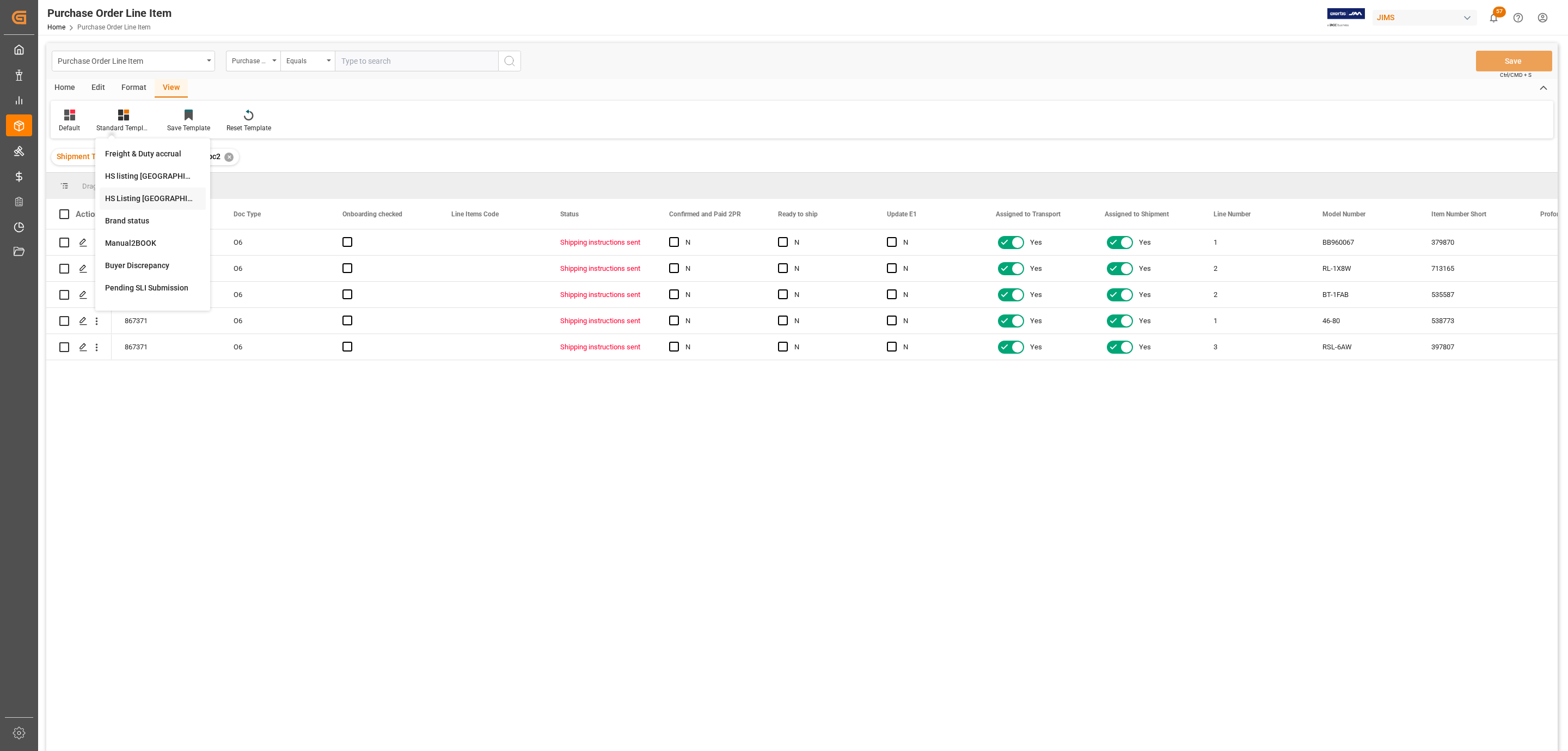
click at [136, 193] on div "HS Listing [GEOGRAPHIC_DATA]" at bounding box center [153, 199] width 96 height 12
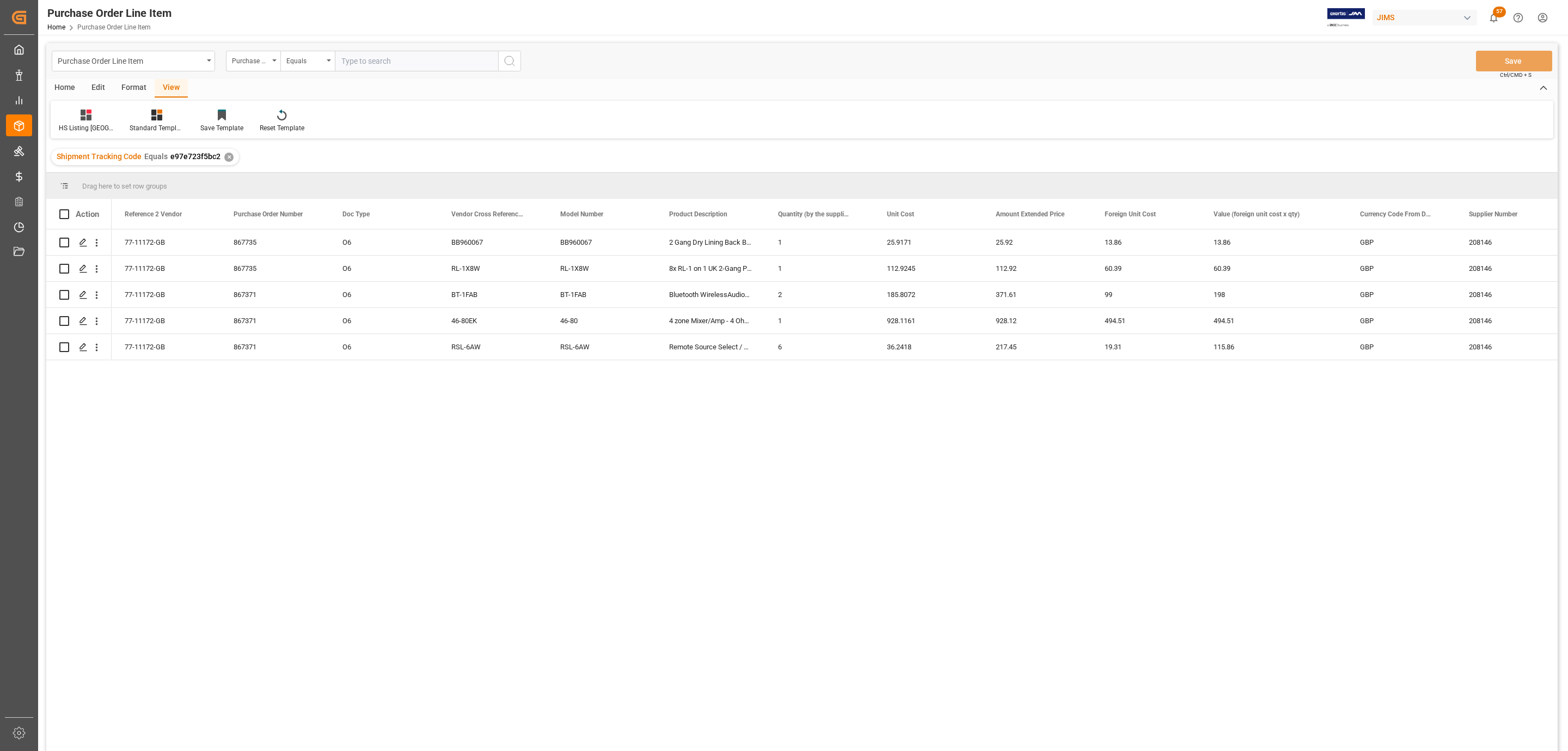
click at [59, 85] on div "Home" at bounding box center [65, 88] width 37 height 18
click at [117, 118] on icon at bounding box center [121, 115] width 9 height 11
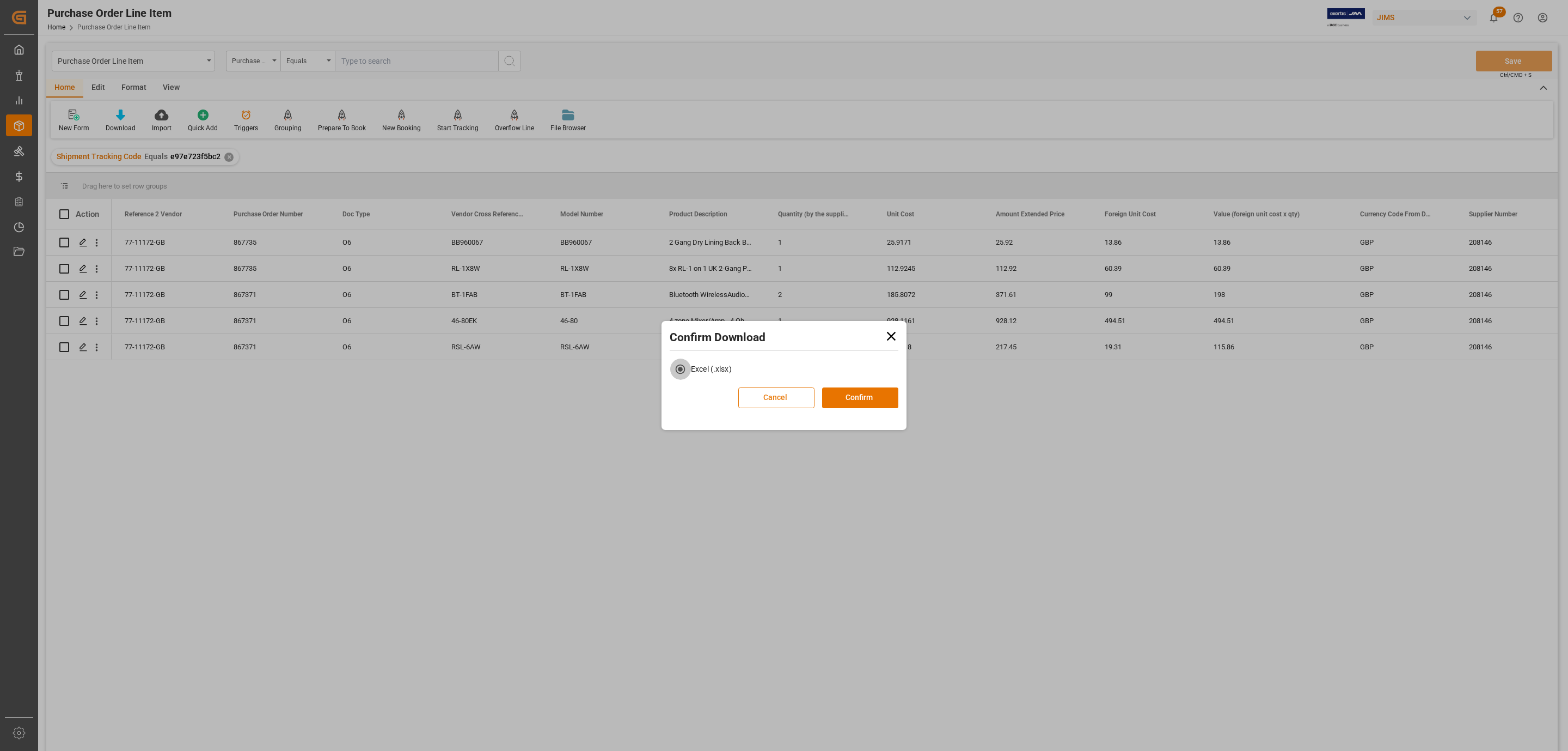
click at [763, 399] on button "Cancel" at bounding box center [776, 398] width 76 height 21
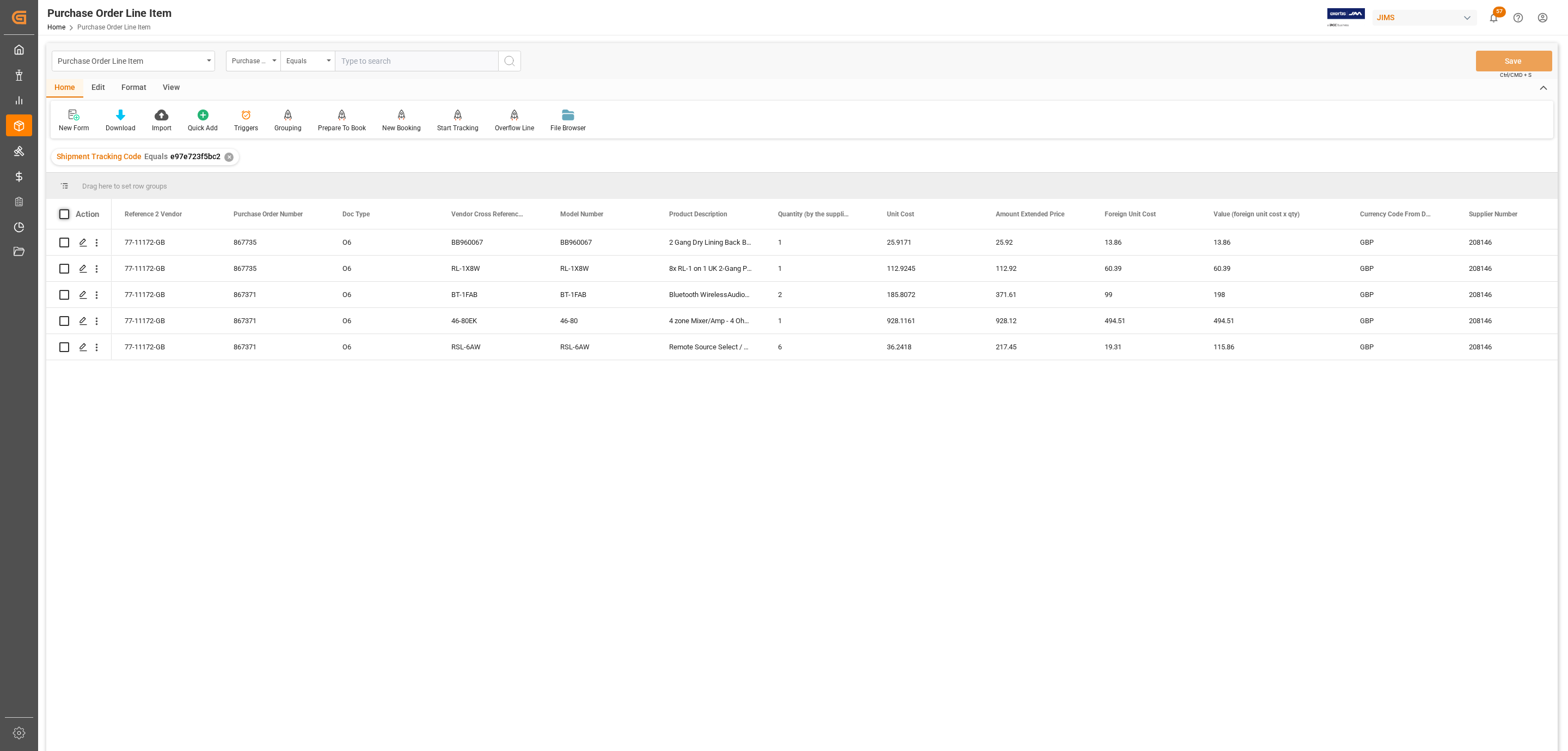
click at [67, 213] on span at bounding box center [64, 214] width 10 height 10
click at [68, 209] on input "checkbox" at bounding box center [68, 209] width 0 height 0
checkbox input "true"
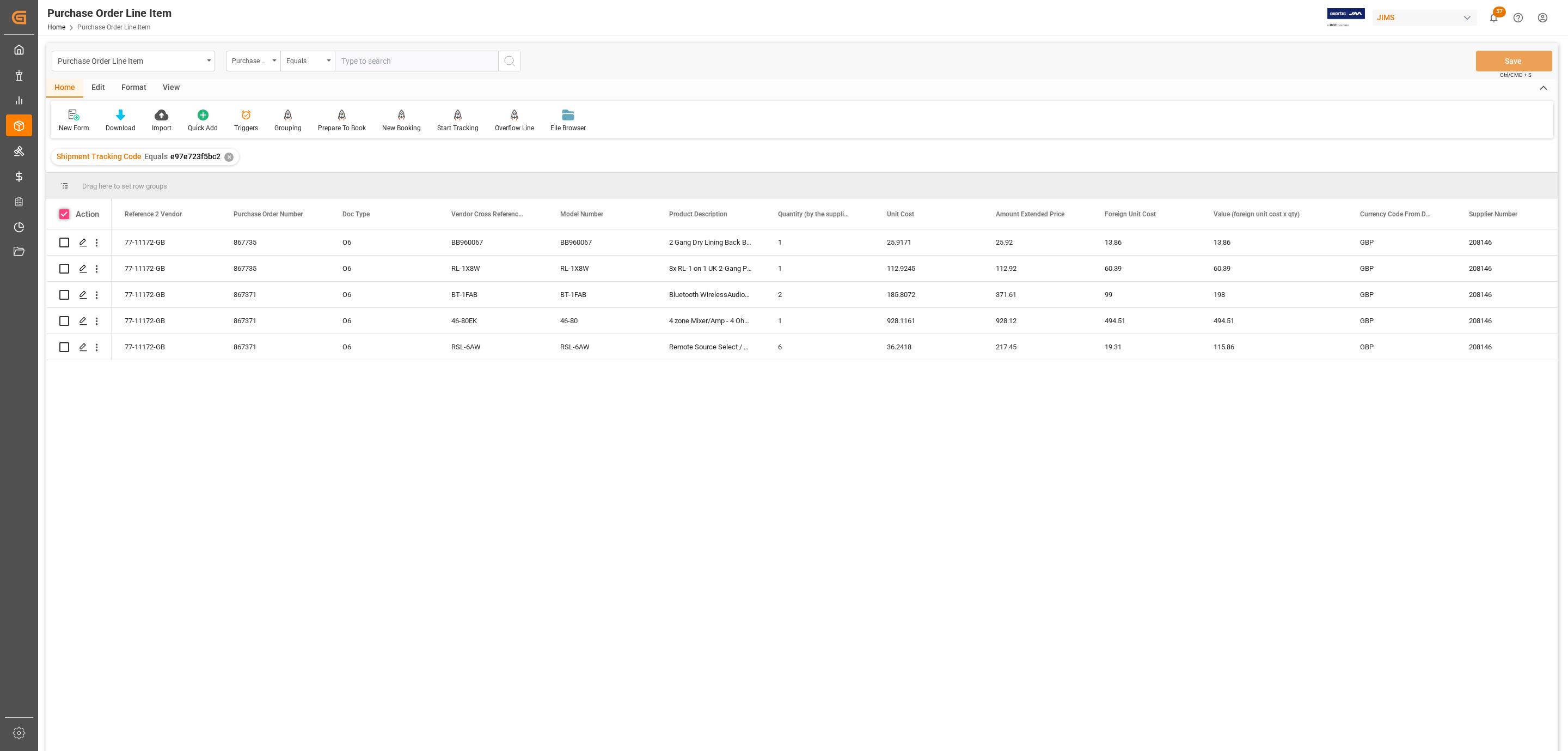
checkbox input "true"
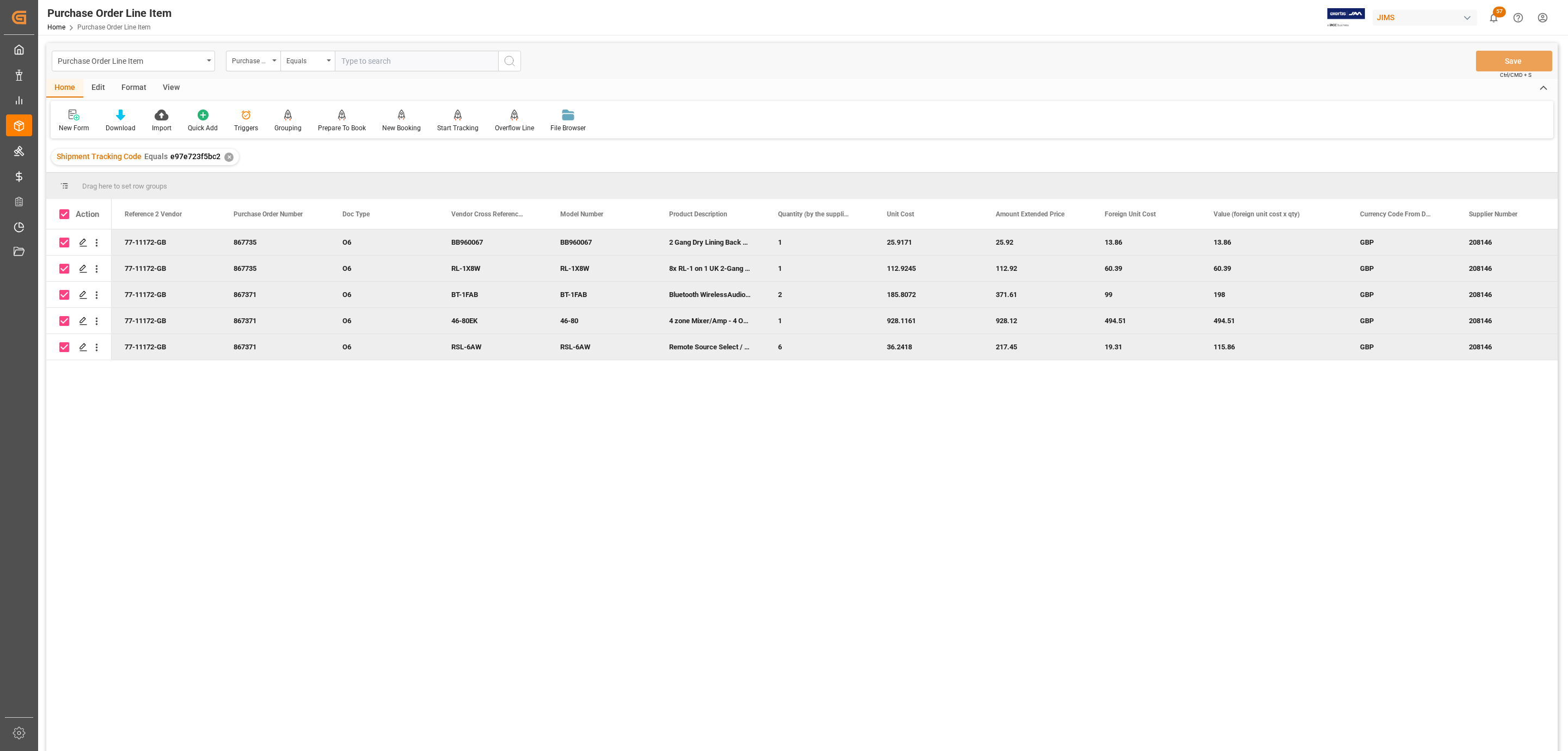
click at [165, 86] on div "View" at bounding box center [171, 88] width 33 height 18
click at [152, 115] on icon at bounding box center [157, 115] width 11 height 11
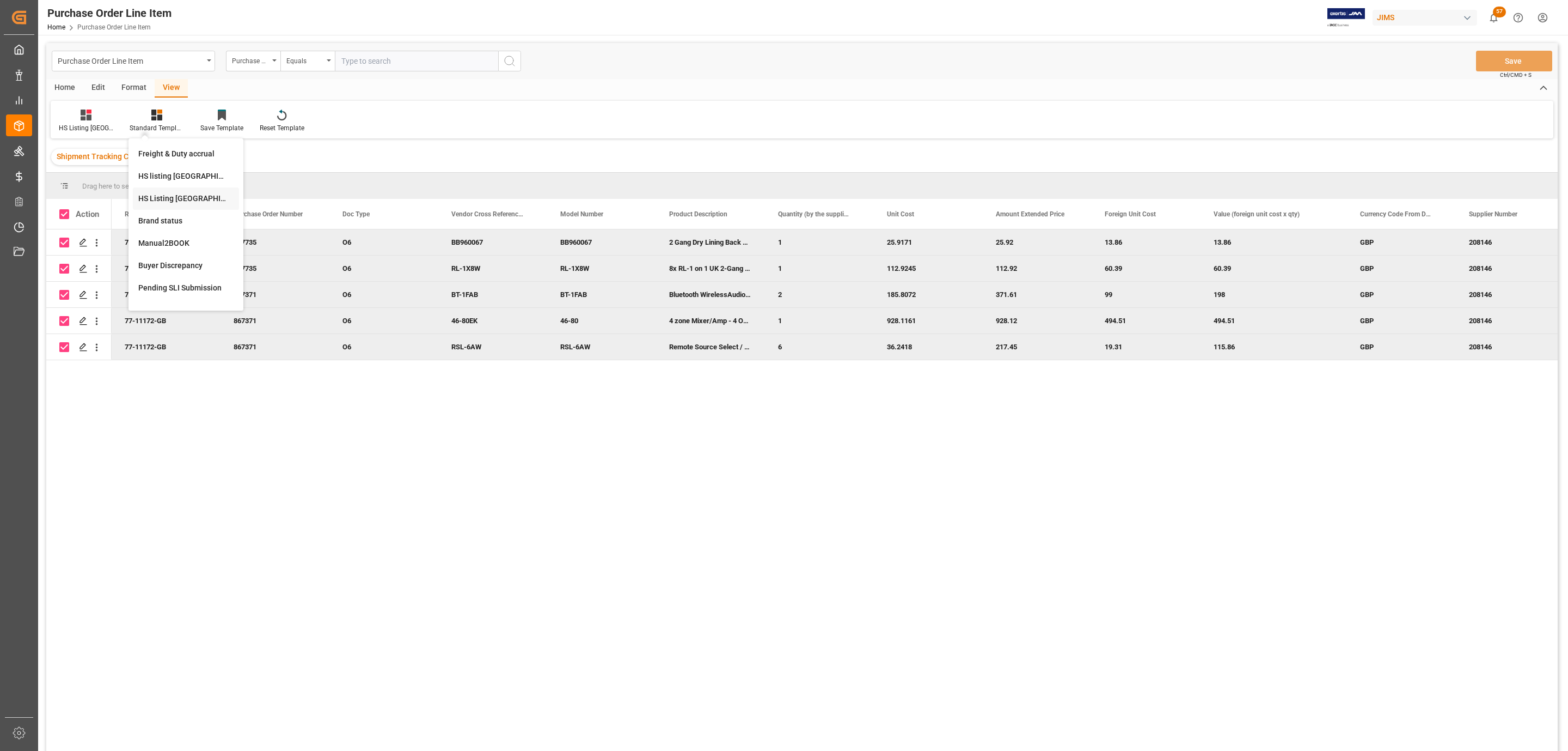
click at [177, 194] on div "HS Listing [GEOGRAPHIC_DATA]" at bounding box center [186, 199] width 96 height 12
click at [67, 85] on div "Home" at bounding box center [65, 88] width 37 height 18
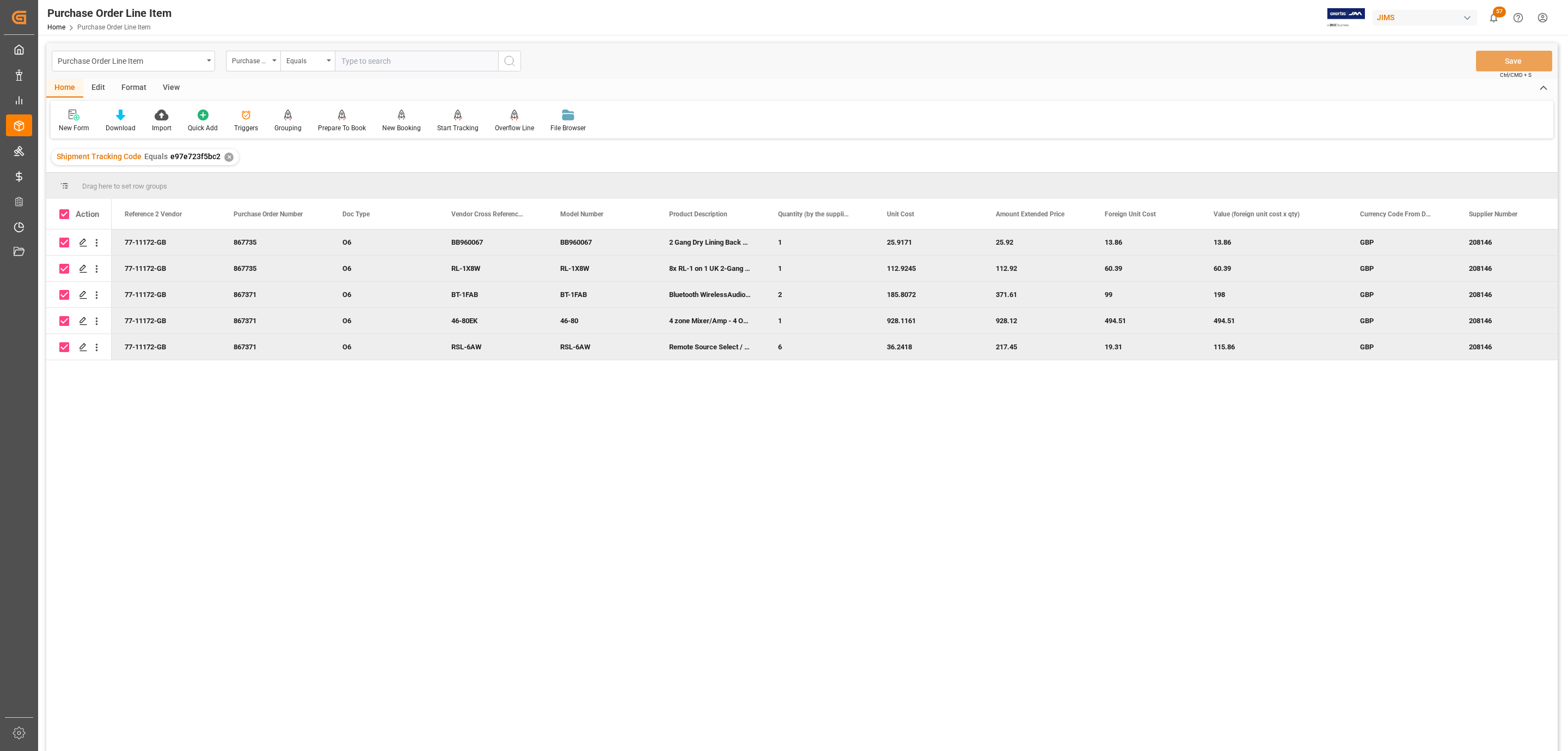
click at [111, 105] on div "New Form Download Import Quick Add Triggers Grouping Grouping Tooltip Prepare T…" at bounding box center [802, 119] width 1503 height 38
click at [121, 115] on icon at bounding box center [121, 115] width 9 height 11
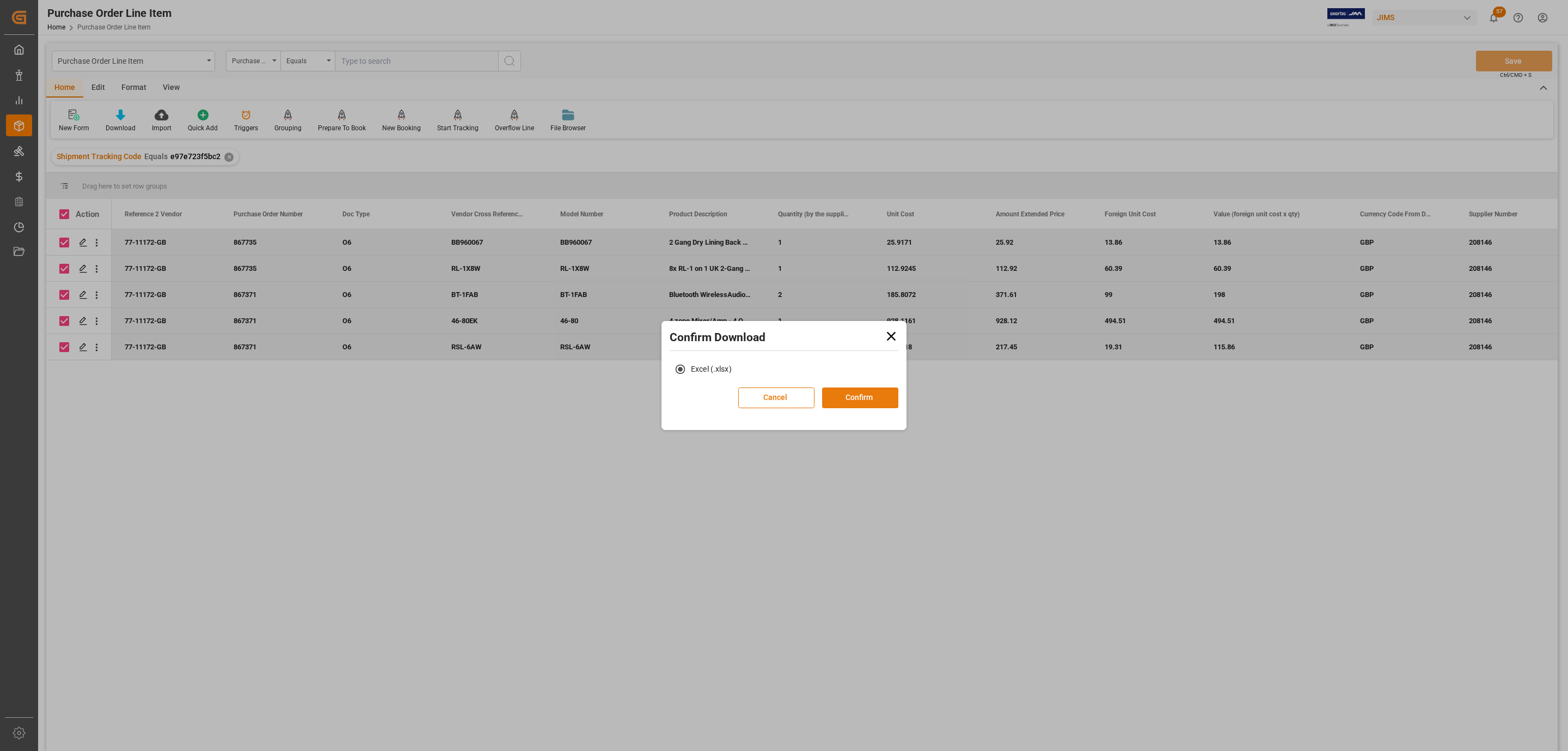
click at [866, 390] on button "Confirm" at bounding box center [860, 398] width 76 height 21
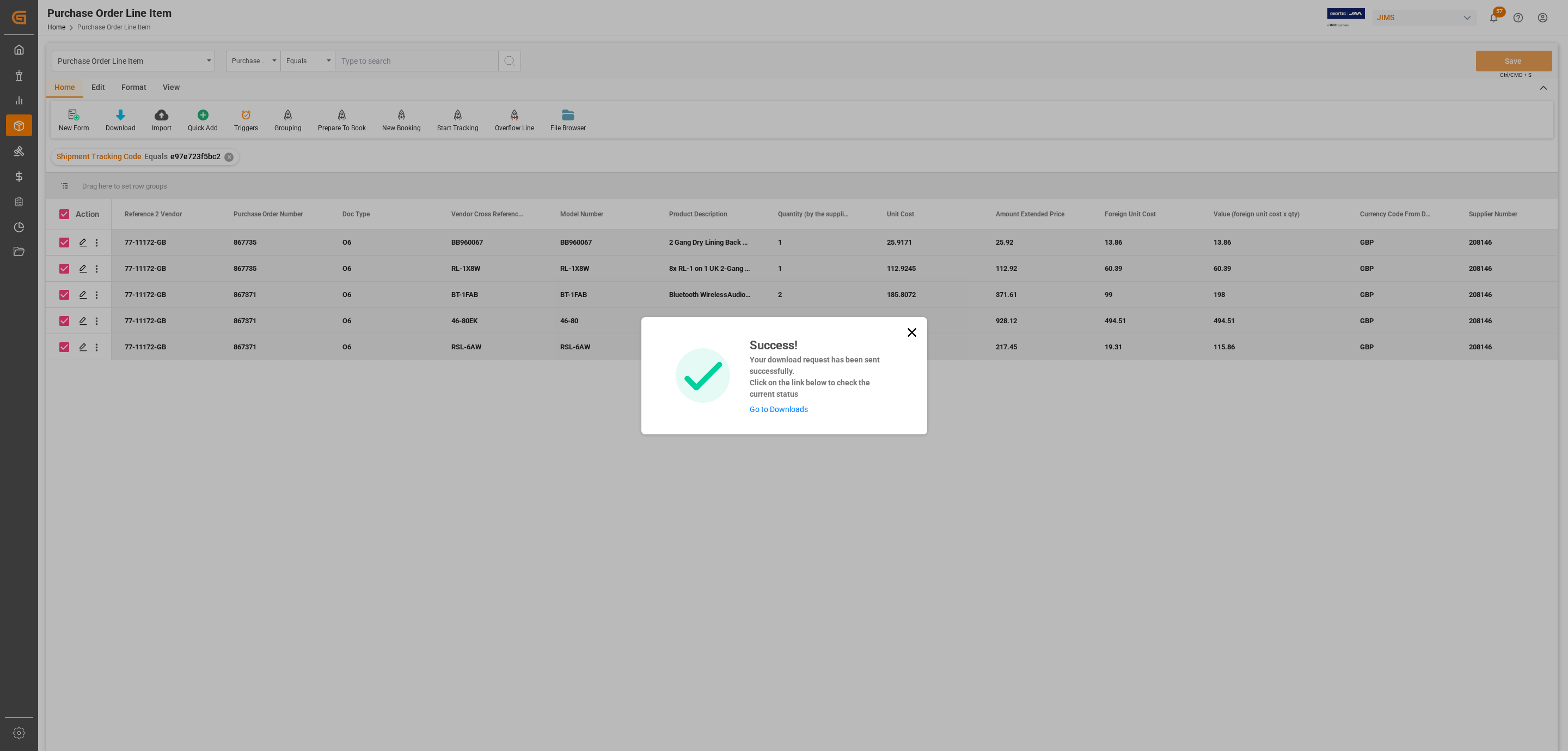
click at [789, 406] on link "Go to Downloads" at bounding box center [779, 409] width 58 height 9
